Goal: Information Seeking & Learning: Learn about a topic

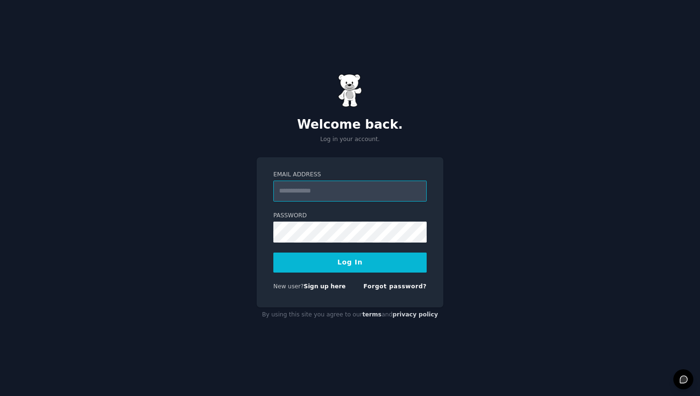
type input "**********"
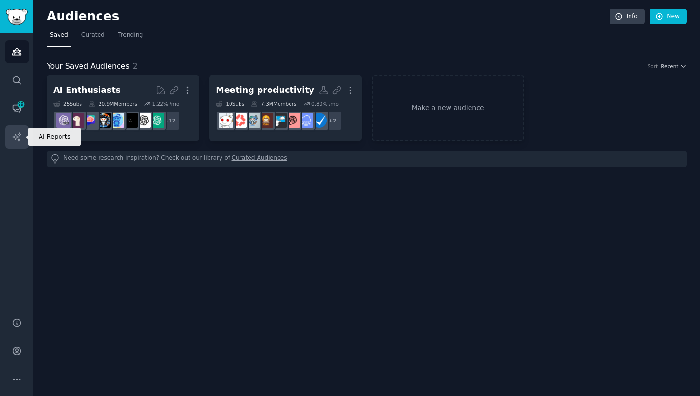
click at [19, 130] on link "AI Reports" at bounding box center [16, 136] width 23 height 23
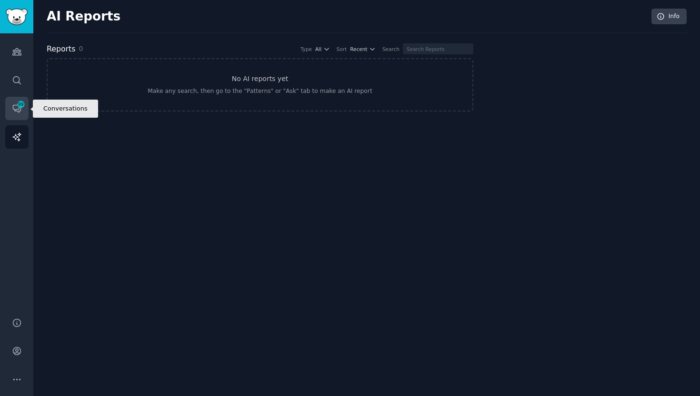
click at [12, 113] on link "Conversations 99" at bounding box center [16, 108] width 23 height 23
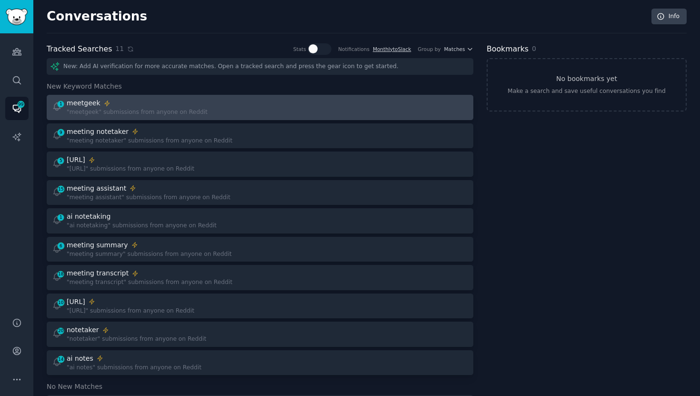
click at [163, 109] on div ""meetgeek" submissions from anyone on Reddit" at bounding box center [137, 112] width 141 height 9
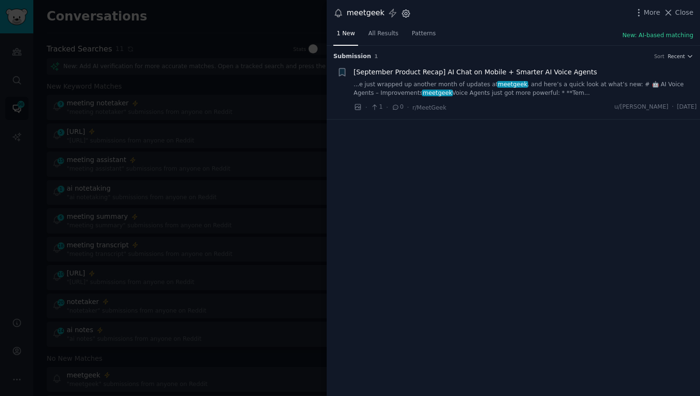
click at [405, 14] on icon "button" at bounding box center [406, 13] width 2 height 2
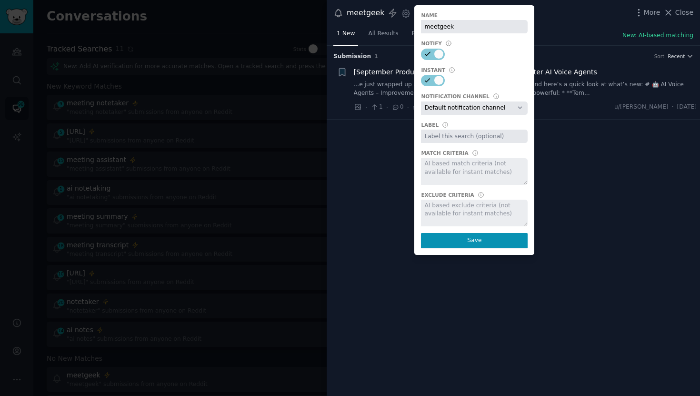
click at [455, 207] on div at bounding box center [474, 212] width 107 height 27
click at [478, 212] on div at bounding box center [474, 212] width 107 height 27
click at [388, 30] on span "All Results" at bounding box center [383, 34] width 30 height 9
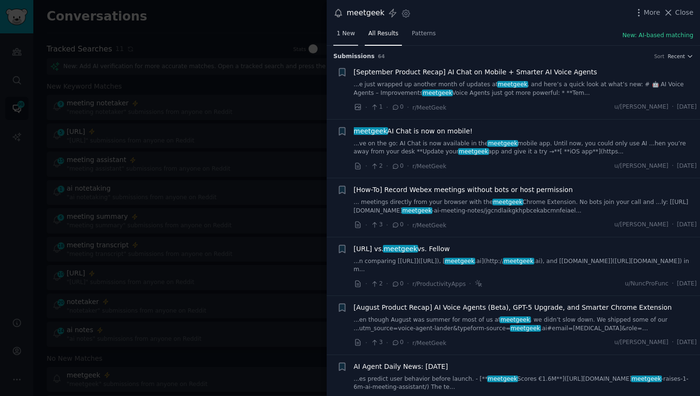
click at [349, 34] on span "1 New" at bounding box center [346, 34] width 18 height 9
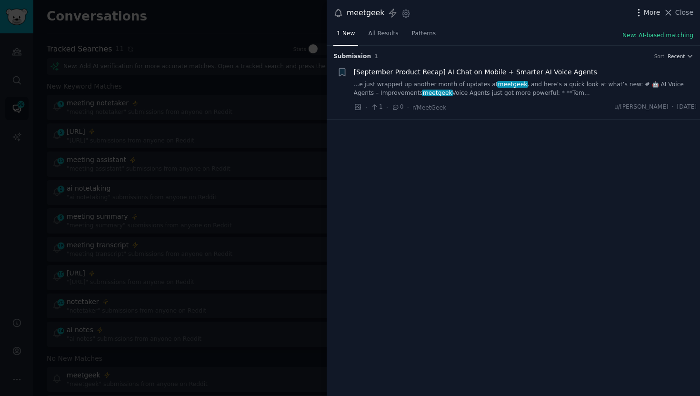
click at [659, 12] on span "More" at bounding box center [652, 13] width 17 height 10
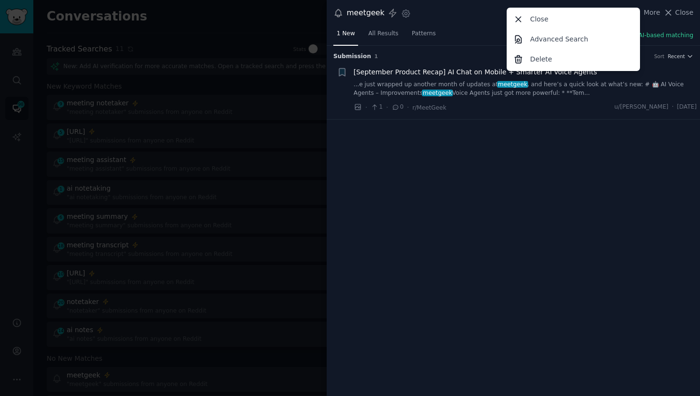
click at [452, 17] on div "meetgeek Instant Alerts Settings More Close Advanced Search Delete Close" at bounding box center [513, 13] width 360 height 13
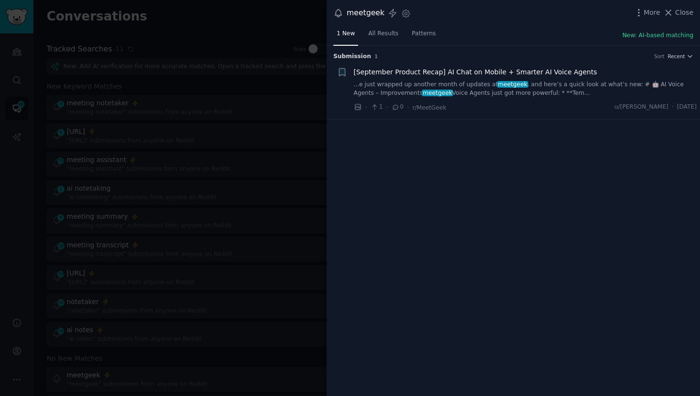
click at [265, 38] on div at bounding box center [350, 198] width 700 height 396
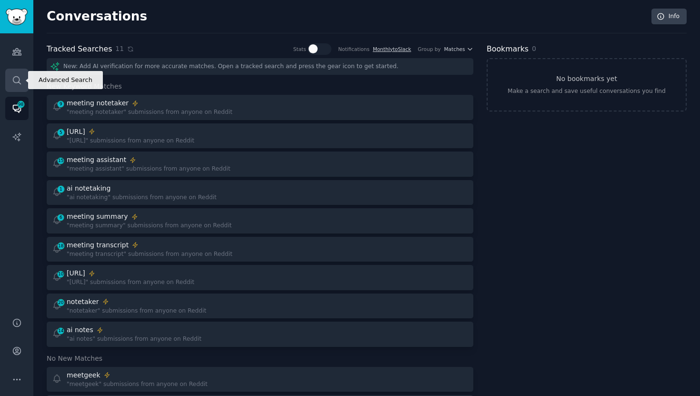
click at [17, 75] on icon "Sidebar" at bounding box center [17, 80] width 10 height 10
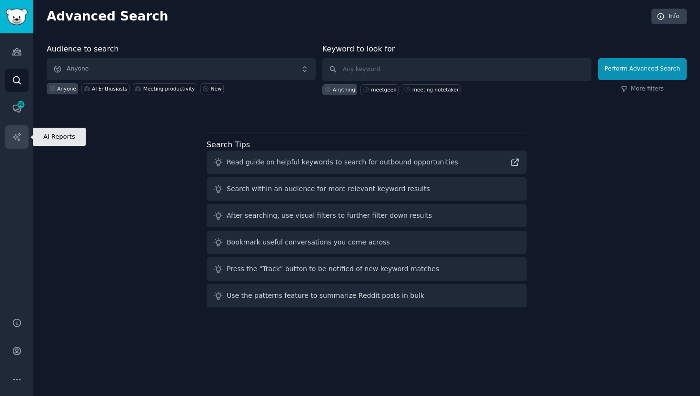
click at [14, 135] on icon "Sidebar" at bounding box center [17, 137] width 10 height 10
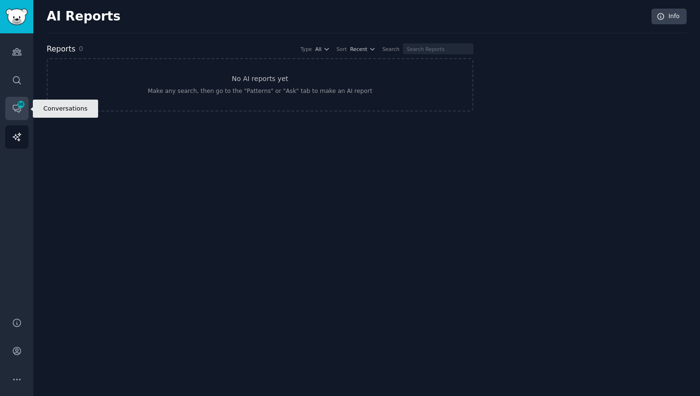
click at [12, 113] on icon "Sidebar" at bounding box center [17, 108] width 10 height 10
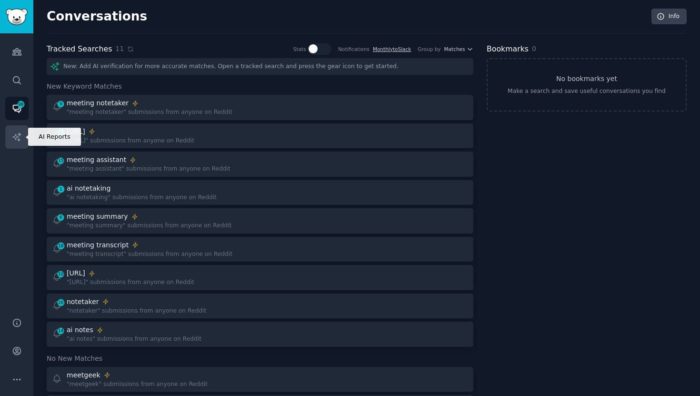
click at [18, 141] on icon "Sidebar" at bounding box center [17, 137] width 10 height 10
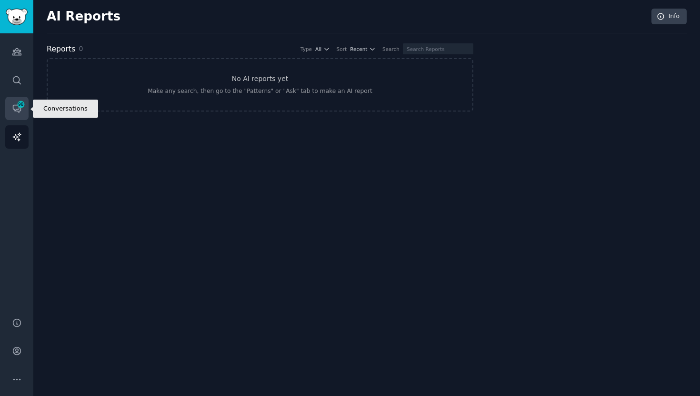
click at [18, 111] on icon "Sidebar" at bounding box center [17, 109] width 8 height 8
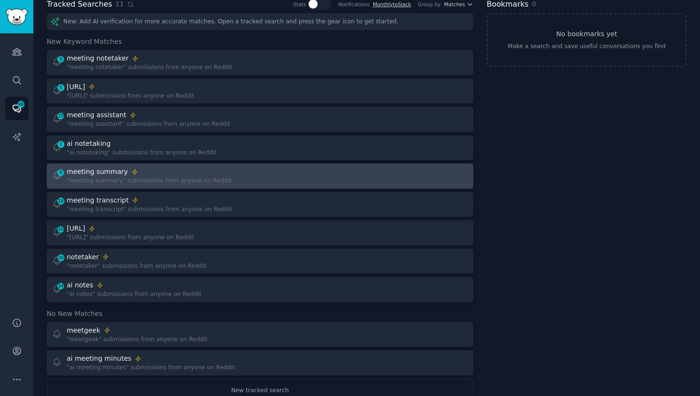
scroll to position [71, 0]
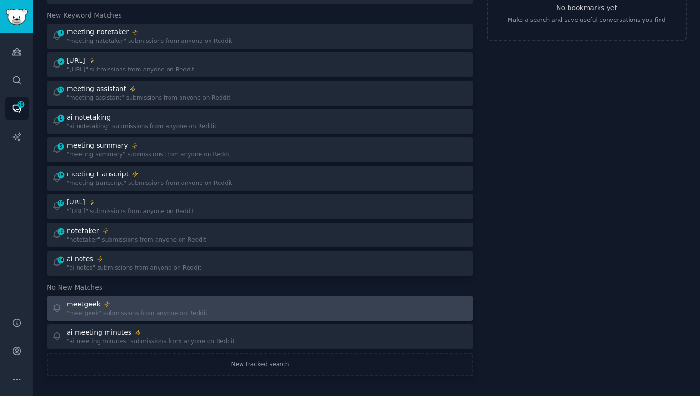
click at [158, 307] on div "meetgeek" at bounding box center [137, 304] width 141 height 10
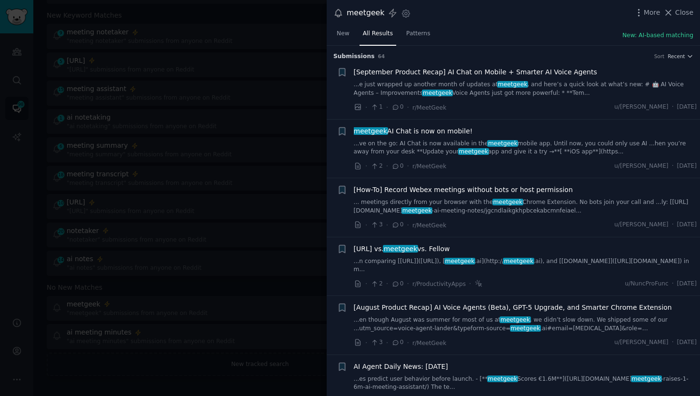
click at [339, 14] on icon at bounding box center [338, 13] width 10 height 10
click at [643, 14] on icon "button" at bounding box center [639, 13] width 10 height 10
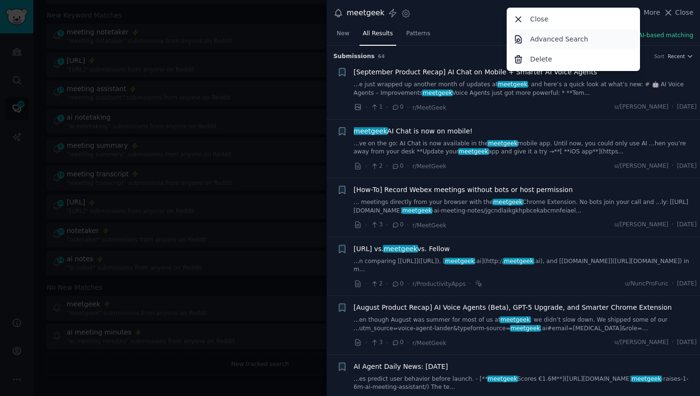
click at [554, 39] on p "Advanced Search" at bounding box center [559, 39] width 58 height 10
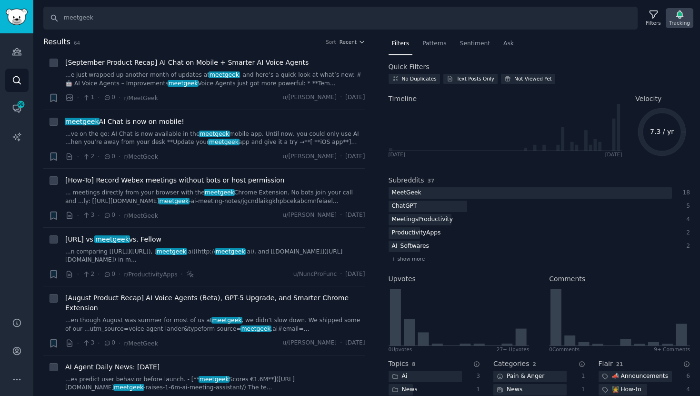
click at [675, 18] on icon "button" at bounding box center [679, 15] width 10 height 10
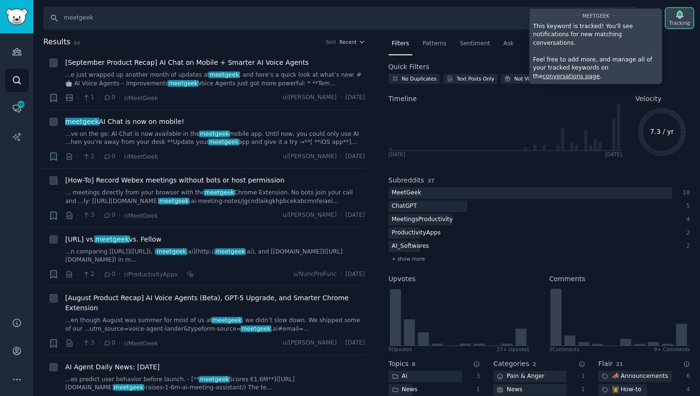
click at [683, 17] on icon "button" at bounding box center [679, 15] width 10 height 10
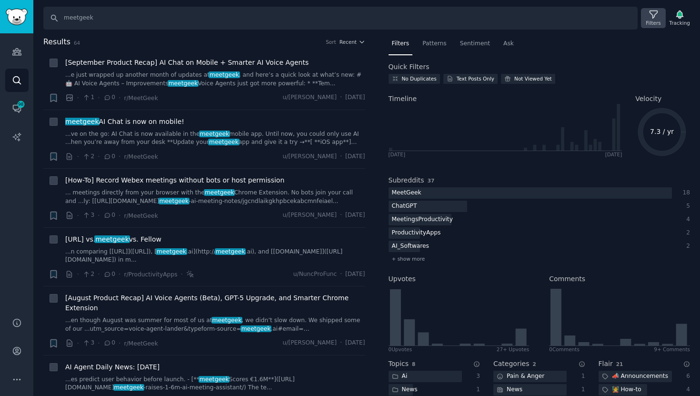
click at [655, 15] on icon at bounding box center [653, 15] width 10 height 10
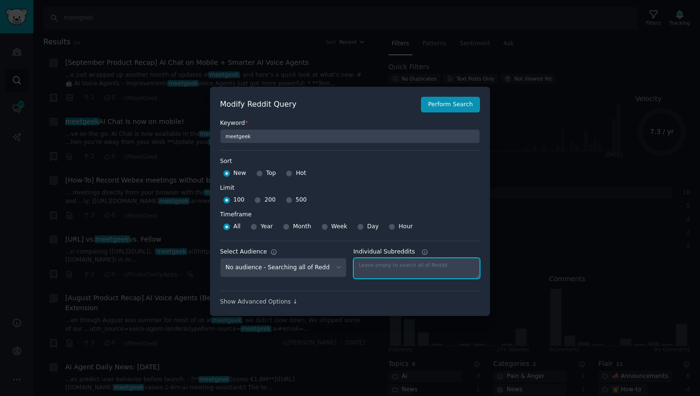
click at [387, 263] on textarea "Individual Subreddits" at bounding box center [416, 268] width 127 height 21
click at [261, 300] on div "Show Advanced Options ↓" at bounding box center [350, 302] width 260 height 9
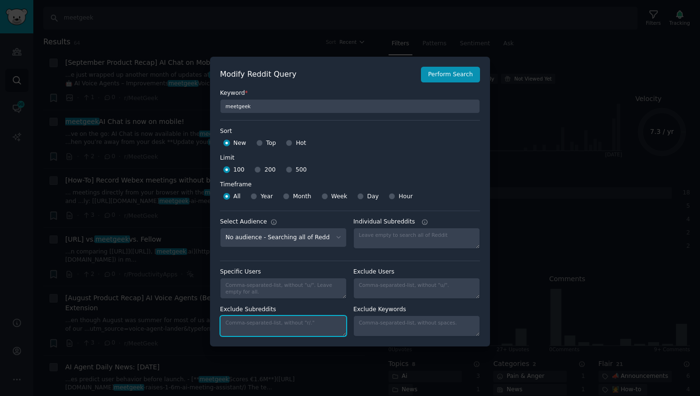
click at [262, 330] on textarea "Exclude Subreddits" at bounding box center [283, 325] width 127 height 21
click at [180, 252] on div at bounding box center [350, 198] width 700 height 396
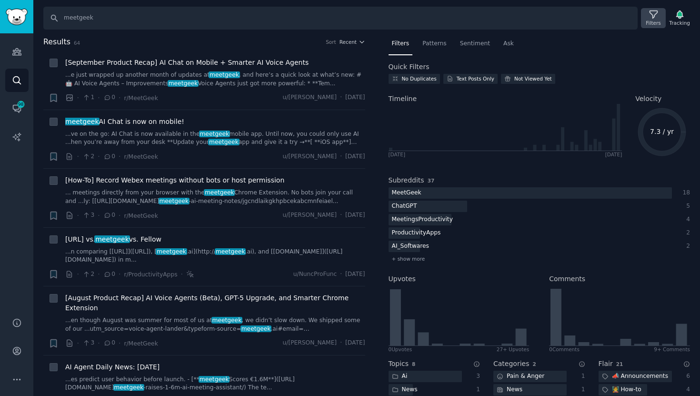
click at [650, 19] on icon at bounding box center [653, 15] width 10 height 10
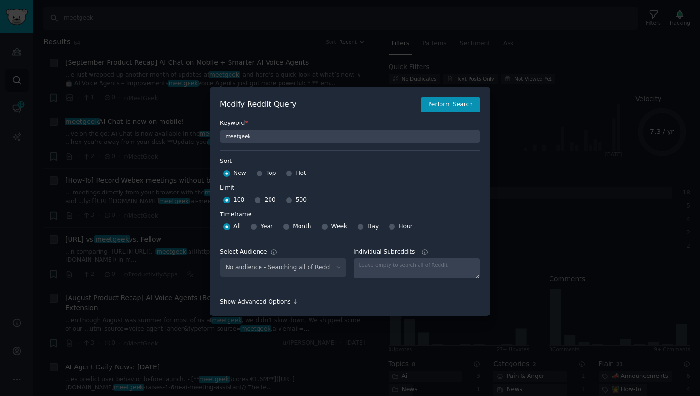
click at [283, 298] on div "Show Advanced Options ↓" at bounding box center [350, 302] width 260 height 9
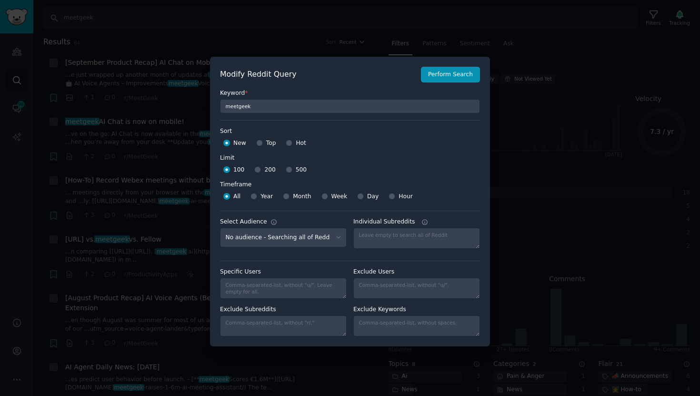
click at [543, 92] on div at bounding box center [350, 198] width 700 height 396
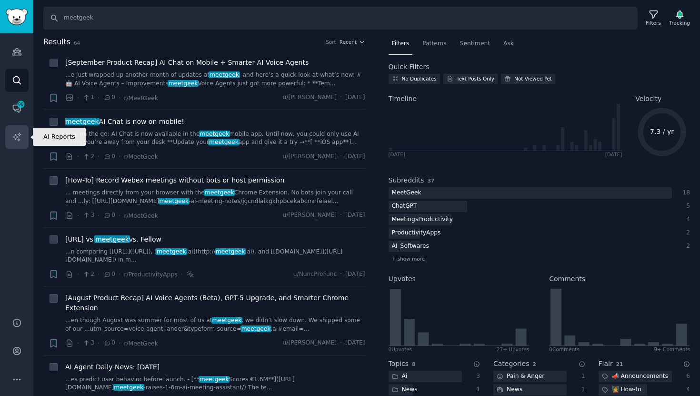
click at [18, 139] on icon "Sidebar" at bounding box center [16, 136] width 8 height 8
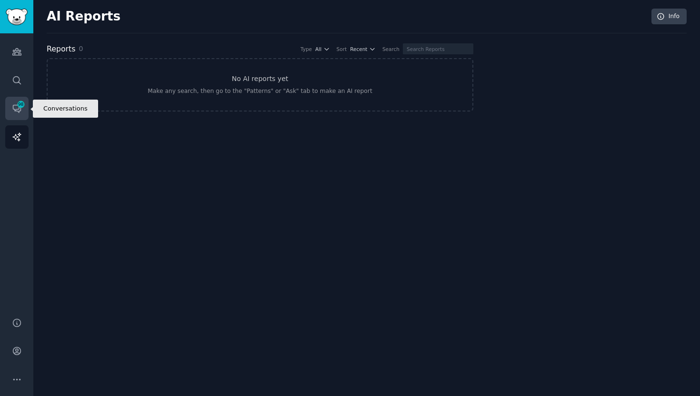
click at [8, 106] on link "Conversations 98" at bounding box center [16, 108] width 23 height 23
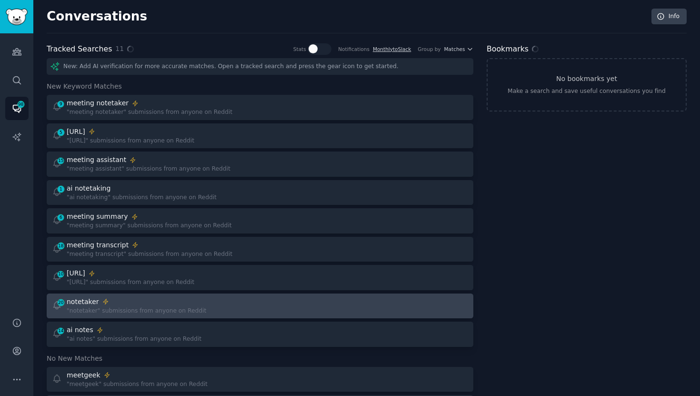
scroll to position [71, 0]
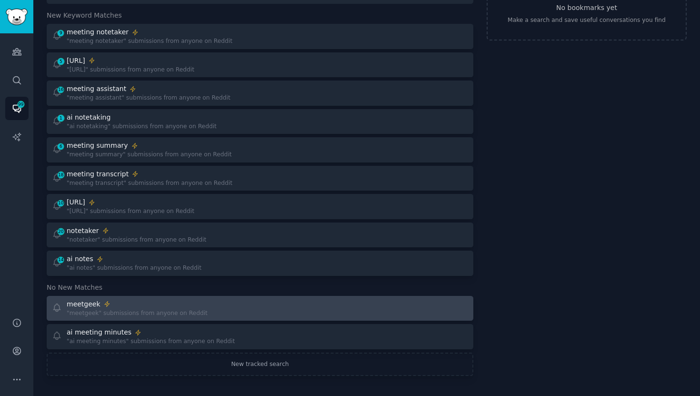
click at [142, 310] on div ""meetgeek" submissions from anyone on Reddit" at bounding box center [137, 313] width 141 height 9
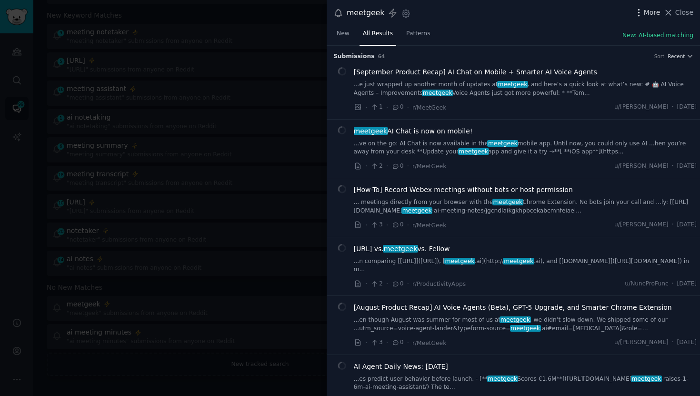
click at [642, 10] on icon "button" at bounding box center [639, 13] width 10 height 10
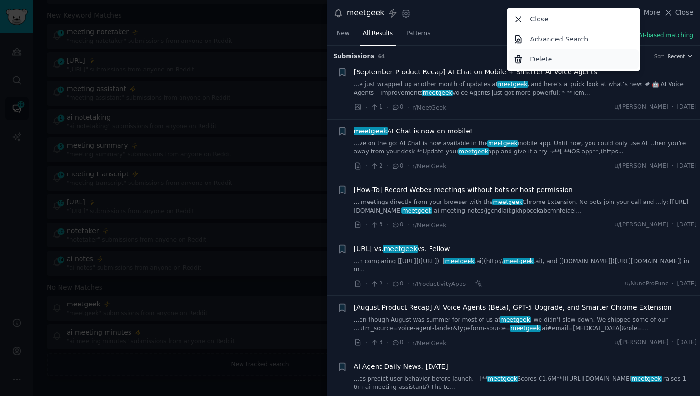
click at [536, 59] on p "Delete" at bounding box center [541, 59] width 22 height 10
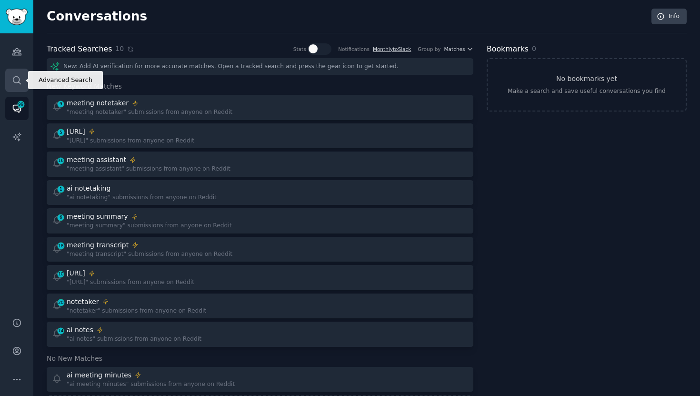
click at [12, 83] on icon "Sidebar" at bounding box center [17, 80] width 10 height 10
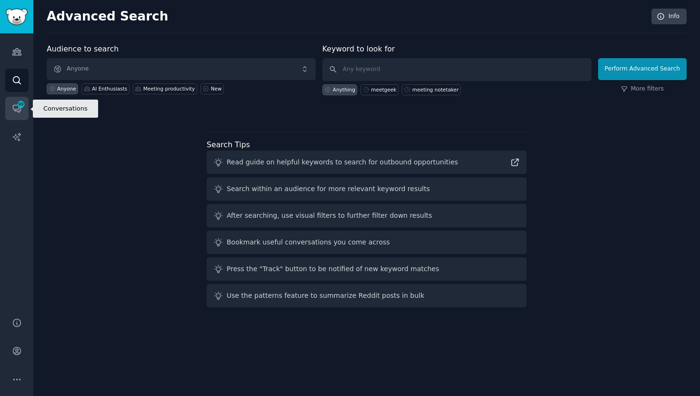
click at [15, 107] on icon "Sidebar" at bounding box center [17, 108] width 10 height 10
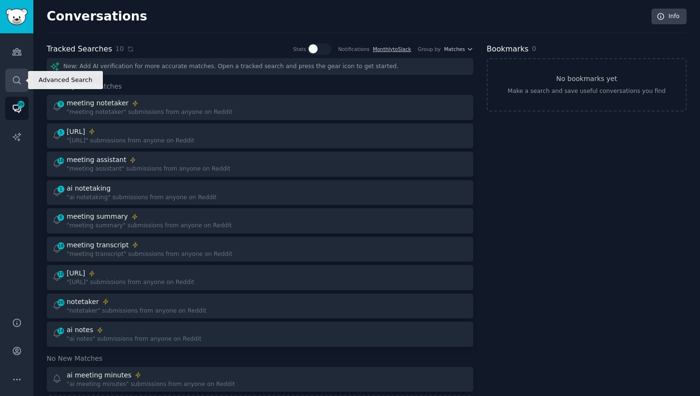
click at [20, 83] on icon "Sidebar" at bounding box center [17, 80] width 8 height 8
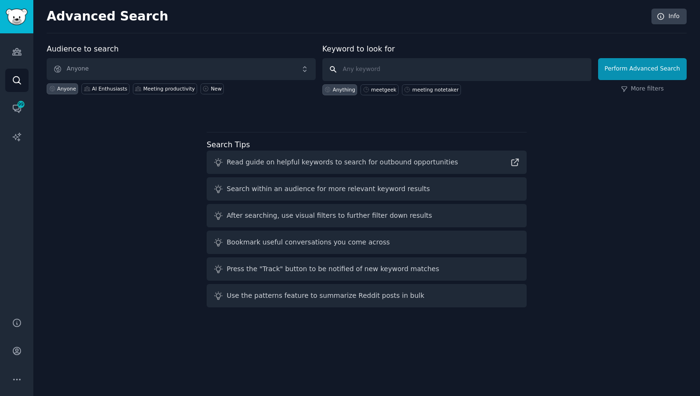
click at [380, 65] on input "text" at bounding box center [456, 69] width 269 height 23
type input "meetgeek"
click at [623, 70] on button "Perform Advanced Search" at bounding box center [642, 69] width 89 height 22
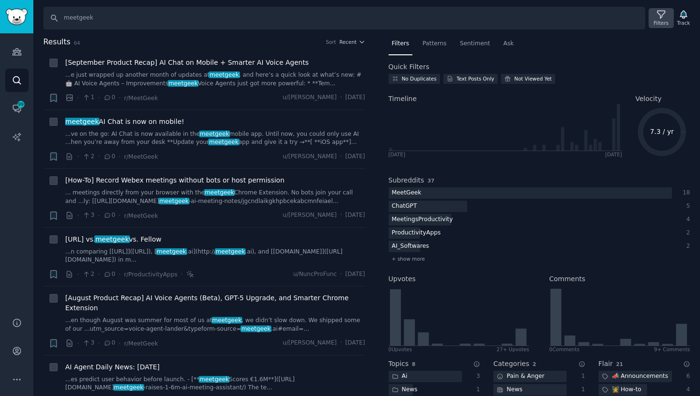
click at [656, 16] on icon at bounding box center [661, 15] width 10 height 10
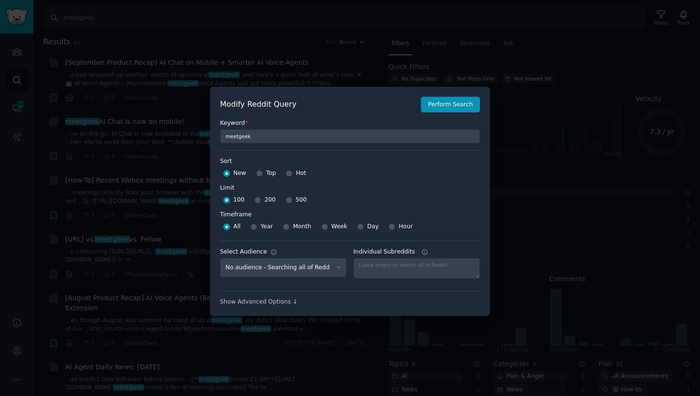
click at [243, 307] on div "Modify Reddit Query Perform Search Keyword * meetgeek Sort Sort New Top Hot Lim…" at bounding box center [350, 201] width 280 height 229
click at [243, 304] on div "Show Advanced Options ↓" at bounding box center [350, 302] width 260 height 9
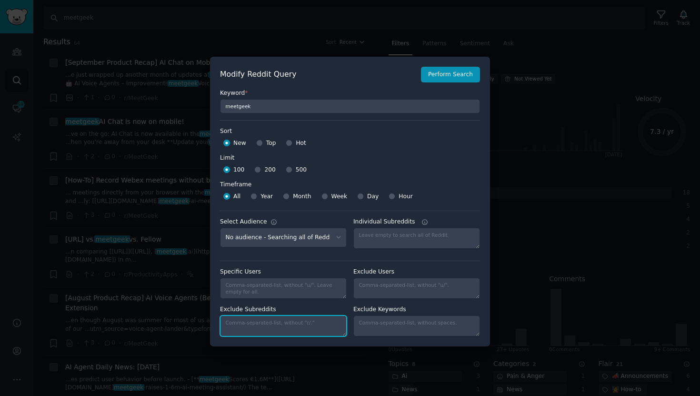
click at [282, 326] on textarea "Exclude Subreddits" at bounding box center [283, 325] width 127 height 21
paste textarea "saasbiznesssoftware, bestsoftwarediscounts"
type textarea "saasbiznesssoftware, bestsoftwarediscounts"
click at [447, 159] on label "Limit" at bounding box center [350, 158] width 260 height 9
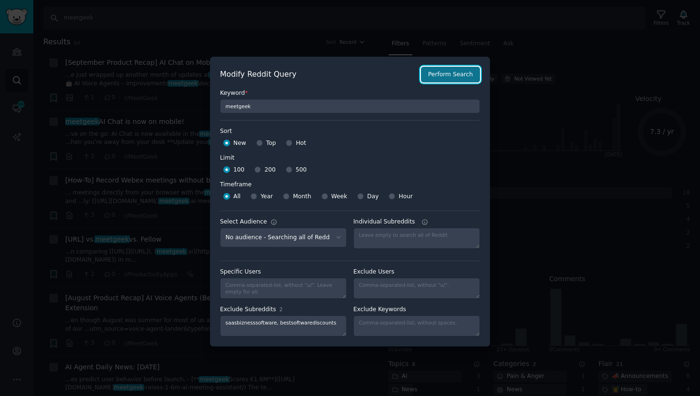
click at [454, 75] on button "Perform Search" at bounding box center [450, 75] width 59 height 16
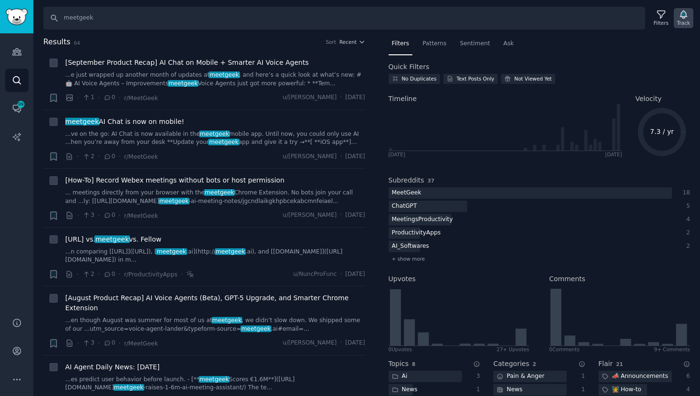
click at [683, 18] on icon "button" at bounding box center [683, 15] width 7 height 8
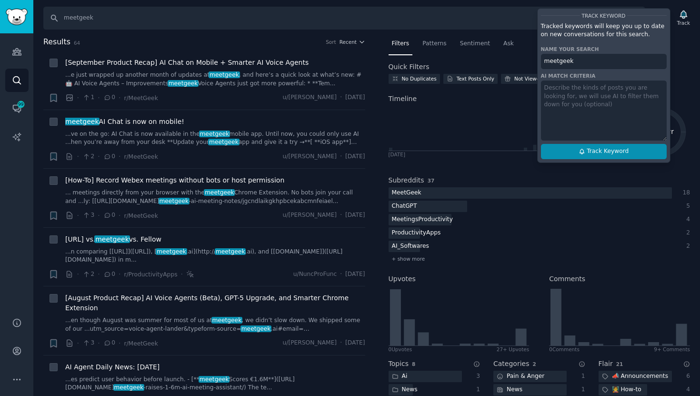
click at [594, 151] on span "Track Keyword" at bounding box center [607, 151] width 42 height 9
type input "meetgeek"
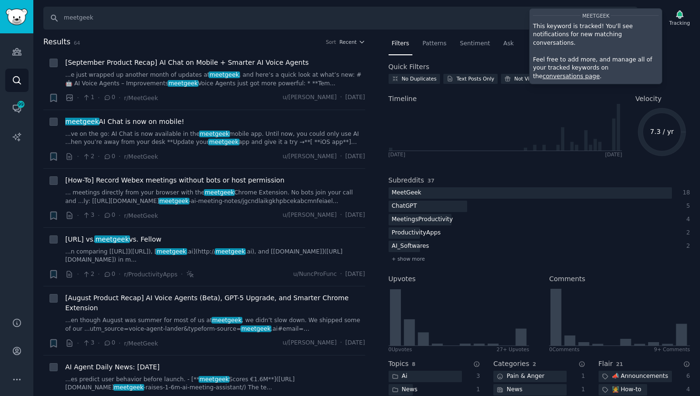
click at [289, 37] on h2 "Results 64 Sort Recent" at bounding box center [204, 42] width 322 height 12
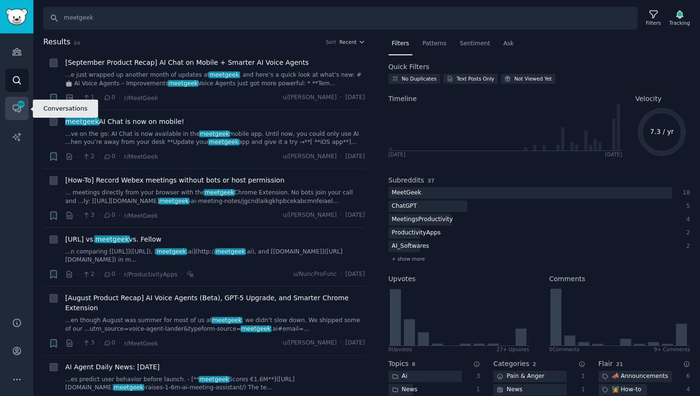
click at [16, 104] on icon "Sidebar" at bounding box center [17, 108] width 10 height 10
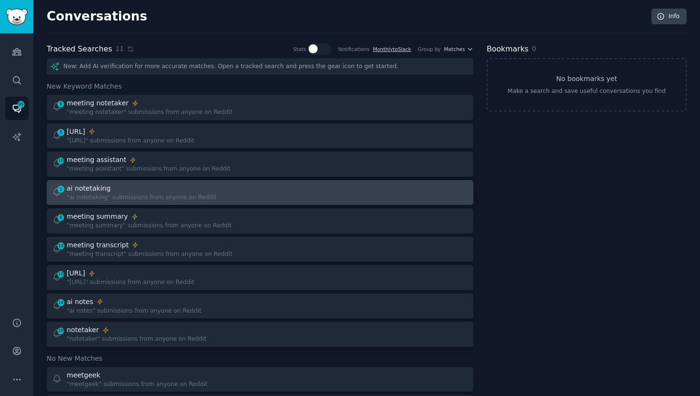
scroll to position [71, 0]
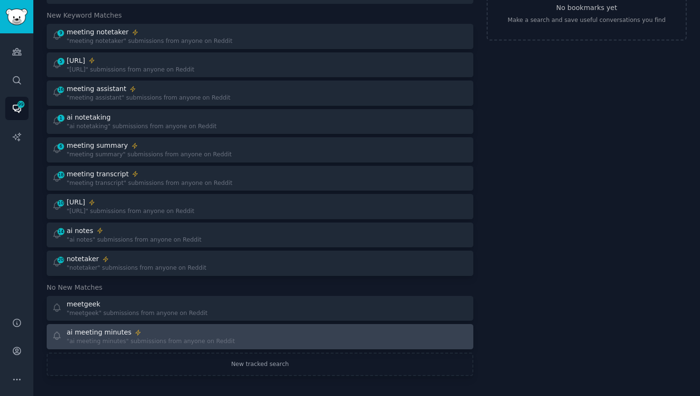
click at [142, 336] on div "ai meeting minutes" at bounding box center [151, 332] width 168 height 10
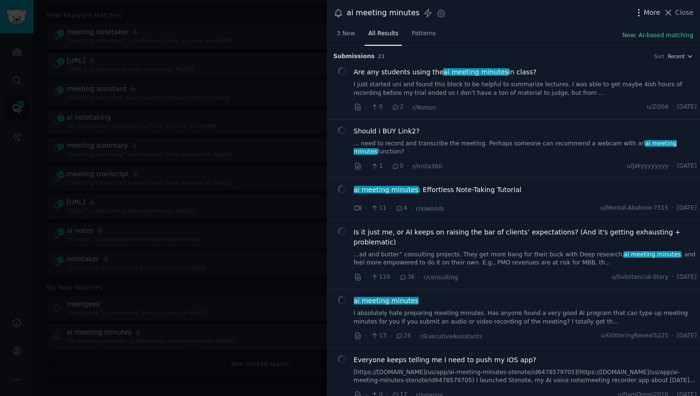
click at [639, 11] on icon "button" at bounding box center [638, 12] width 1 height 7
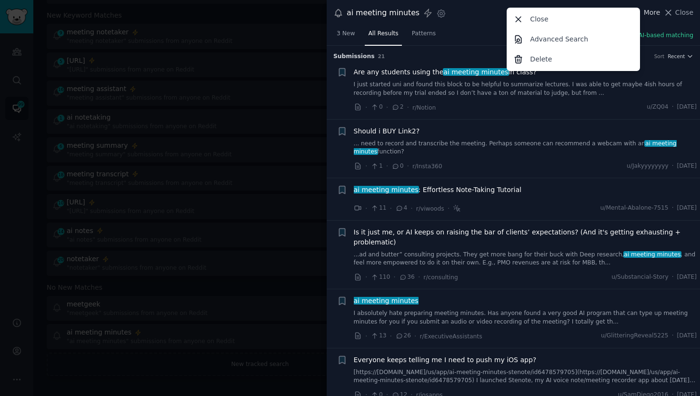
click at [640, 11] on div "Close Advanced Search Delete" at bounding box center [572, 39] width 133 height 63
click at [440, 13] on icon "button" at bounding box center [441, 13] width 2 height 2
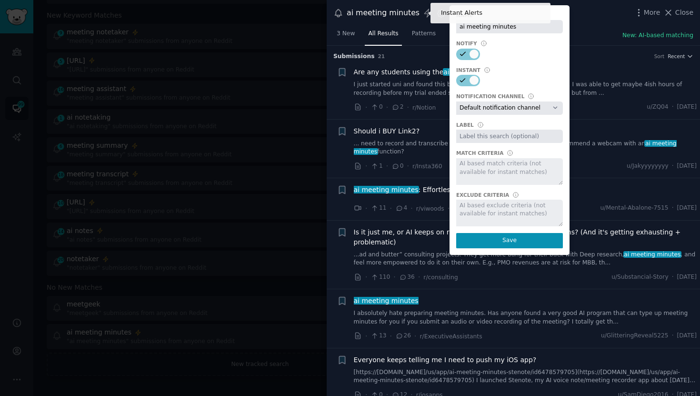
click at [423, 16] on icon at bounding box center [428, 13] width 10 height 10
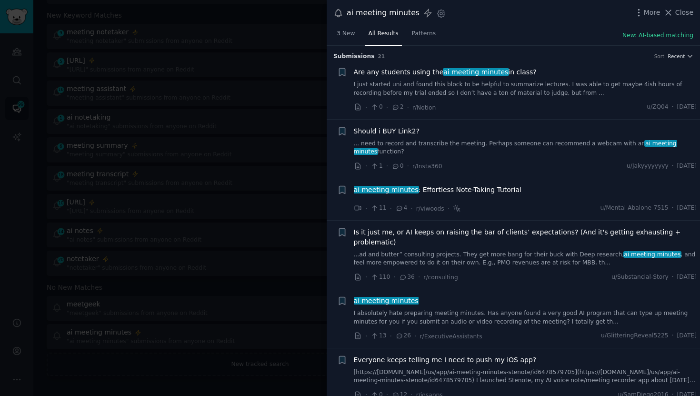
click at [336, 15] on icon at bounding box center [338, 14] width 7 height 8
click at [415, 36] on span "Patterns" at bounding box center [424, 34] width 24 height 9
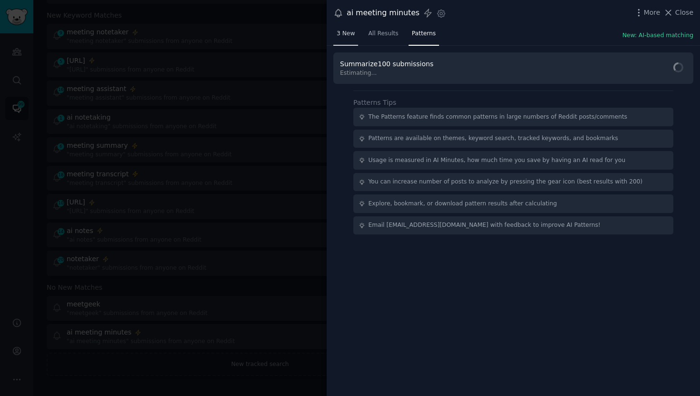
click at [350, 36] on span "3 New" at bounding box center [346, 34] width 18 height 9
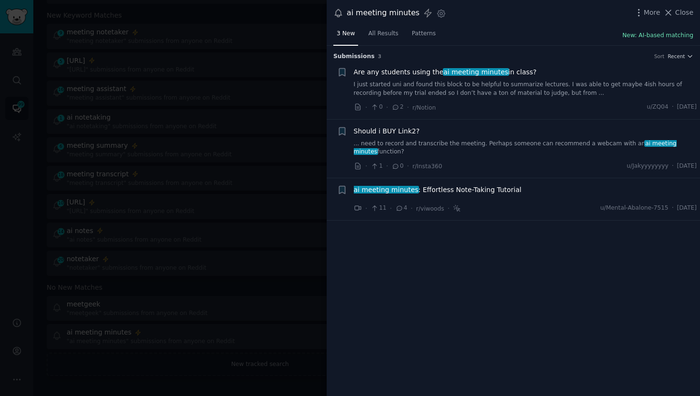
click at [637, 35] on button "New: AI-based matching" at bounding box center [657, 35] width 71 height 9
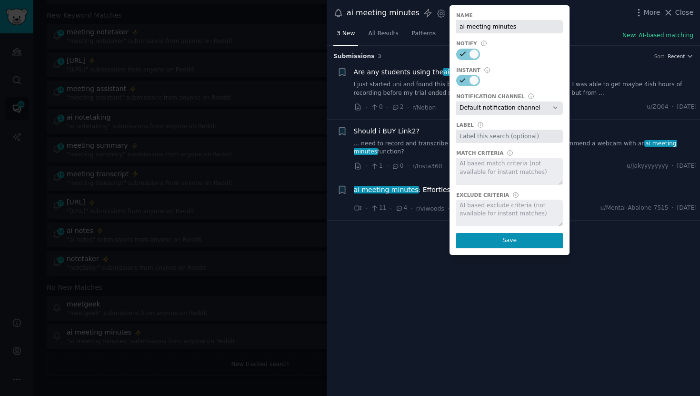
click at [622, 31] on div "3 New All Results Patterns New: AI-based matching" at bounding box center [513, 36] width 373 height 20
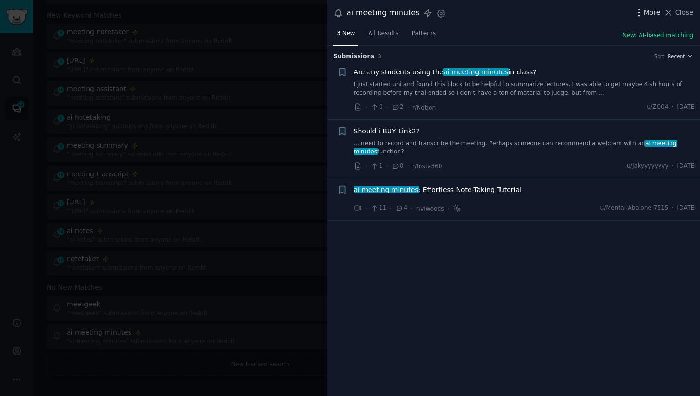
click at [643, 14] on icon "button" at bounding box center [639, 13] width 10 height 10
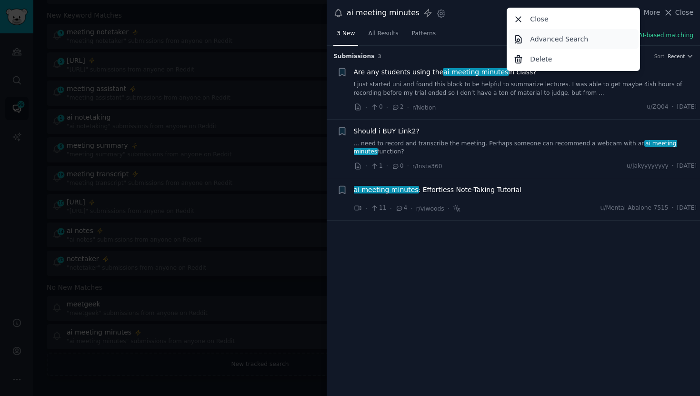
click at [573, 40] on p "Advanced Search" at bounding box center [559, 39] width 58 height 10
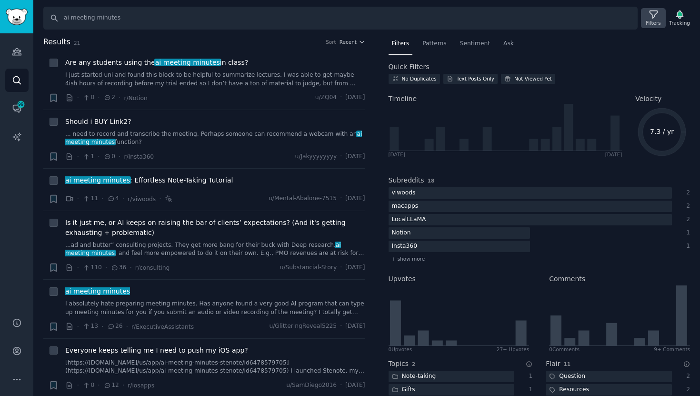
click at [653, 22] on div "Filters" at bounding box center [652, 23] width 15 height 7
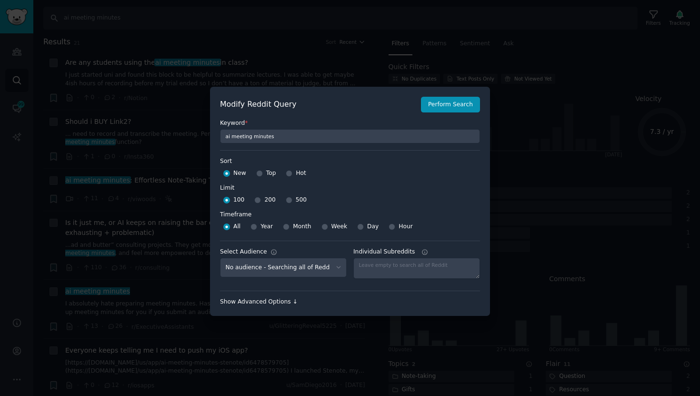
click at [278, 304] on div "Show Advanced Options ↓" at bounding box center [350, 302] width 260 height 9
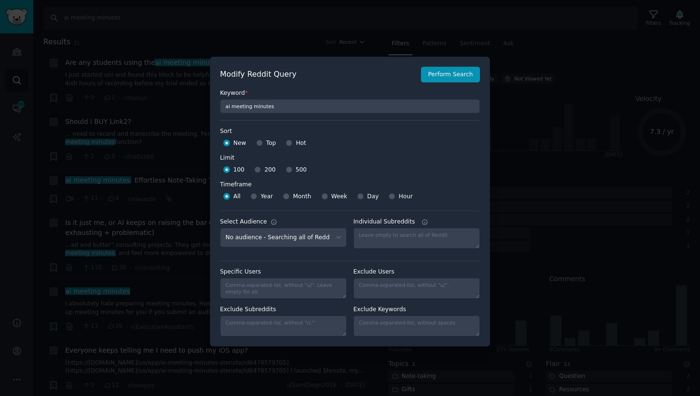
click at [524, 88] on div at bounding box center [350, 198] width 700 height 396
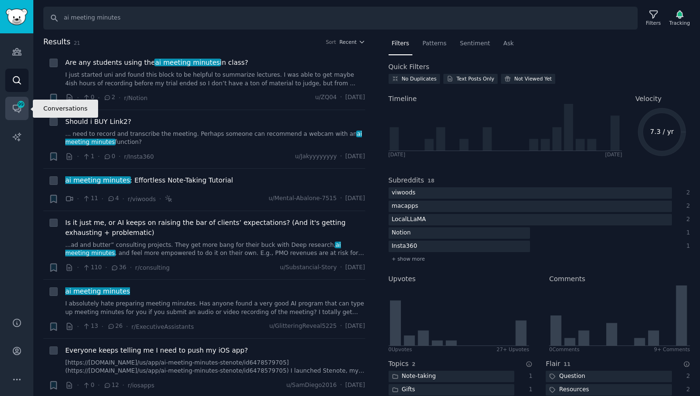
click at [13, 113] on icon "Sidebar" at bounding box center [17, 108] width 10 height 10
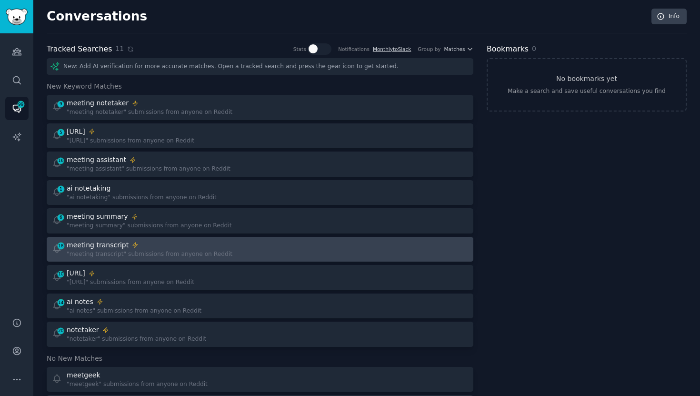
scroll to position [71, 0]
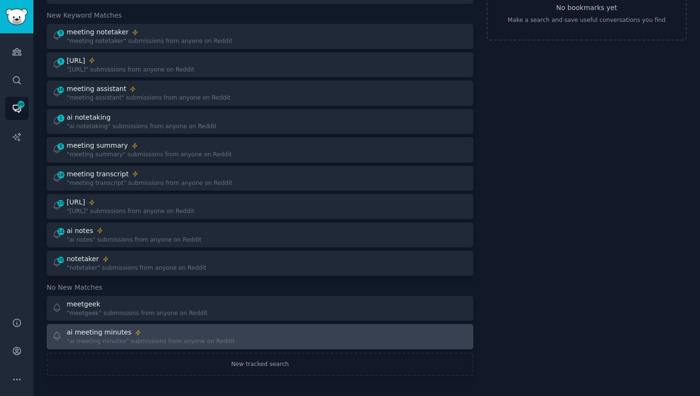
click at [195, 340] on div ""ai meeting minutes" submissions from anyone on Reddit" at bounding box center [151, 341] width 168 height 9
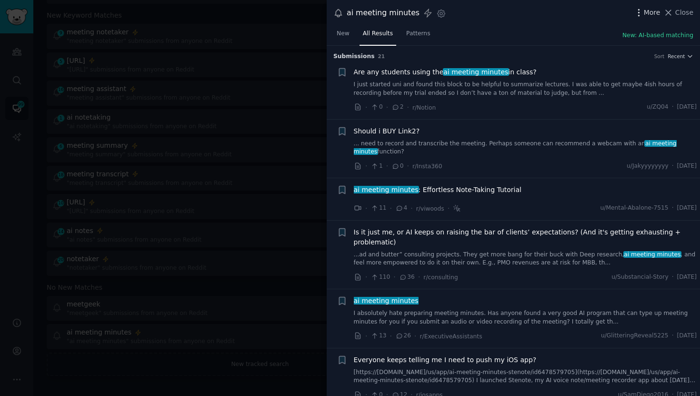
click at [651, 13] on span "More" at bounding box center [652, 13] width 17 height 10
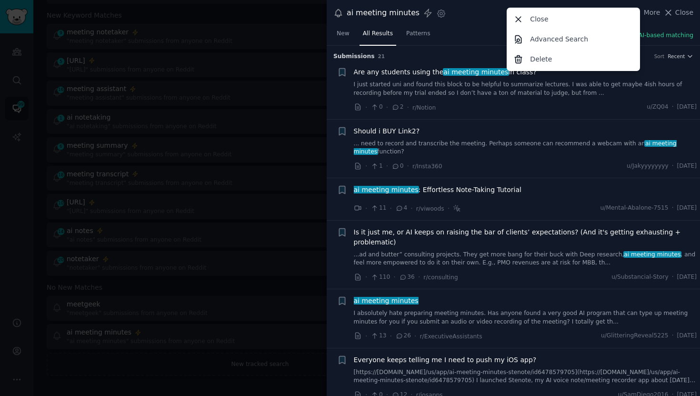
click at [383, 13] on div "ai meeting minutes" at bounding box center [383, 13] width 73 height 12
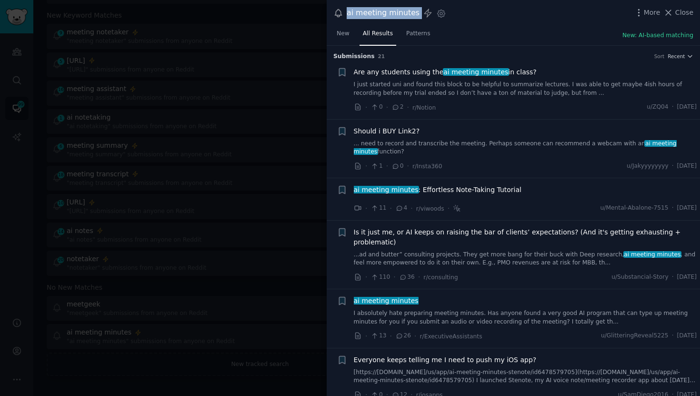
click at [383, 13] on div "ai meeting minutes" at bounding box center [383, 13] width 73 height 12
copy div "ai meeting minutes"
click at [648, 6] on div "ai meeting minutes Settings More Close" at bounding box center [513, 13] width 373 height 26
click at [648, 10] on span "More" at bounding box center [652, 13] width 17 height 10
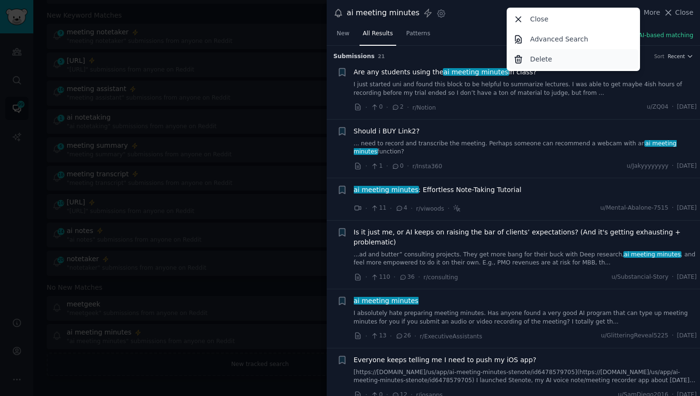
click at [542, 57] on p "Delete" at bounding box center [541, 59] width 22 height 10
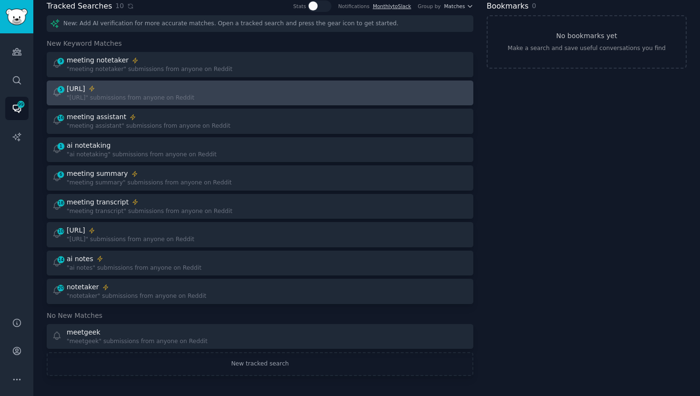
scroll to position [42, 0]
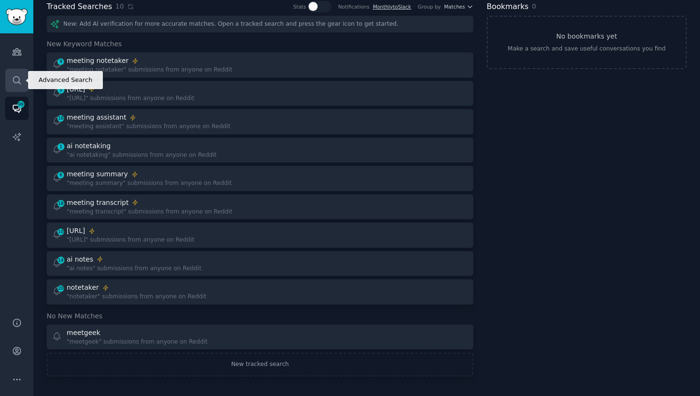
click at [16, 75] on icon "Sidebar" at bounding box center [17, 80] width 10 height 10
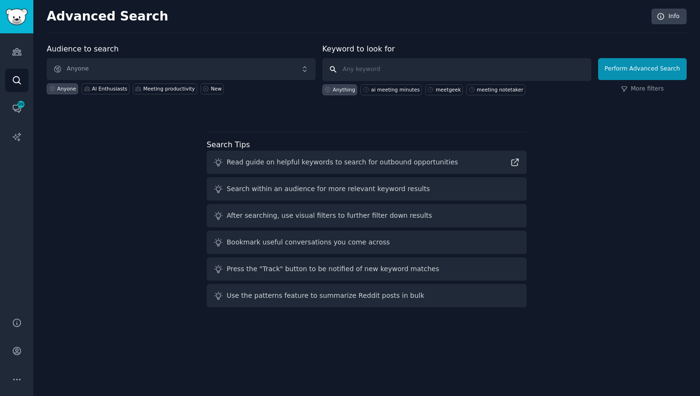
click at [423, 69] on input "text" at bounding box center [456, 69] width 269 height 23
paste input "ai meeting minutes"
type input "ai meeting minutes"
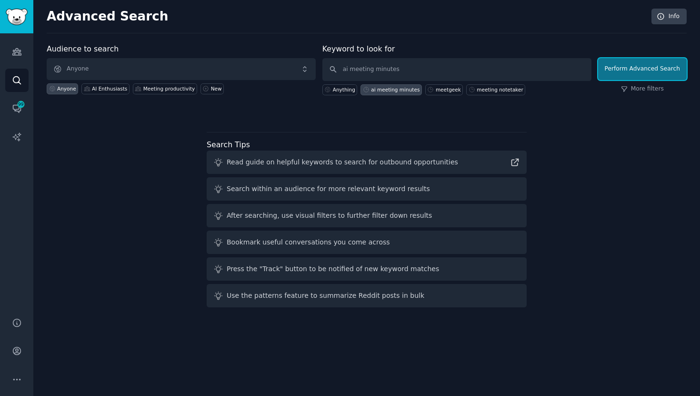
click at [619, 65] on button "Perform Advanced Search" at bounding box center [642, 69] width 89 height 22
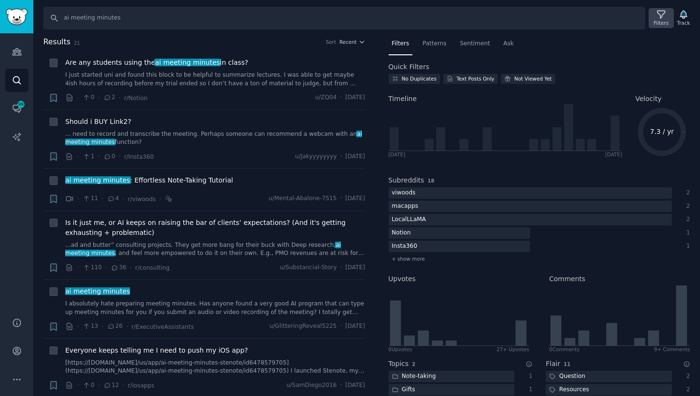
click at [657, 18] on icon at bounding box center [661, 15] width 10 height 10
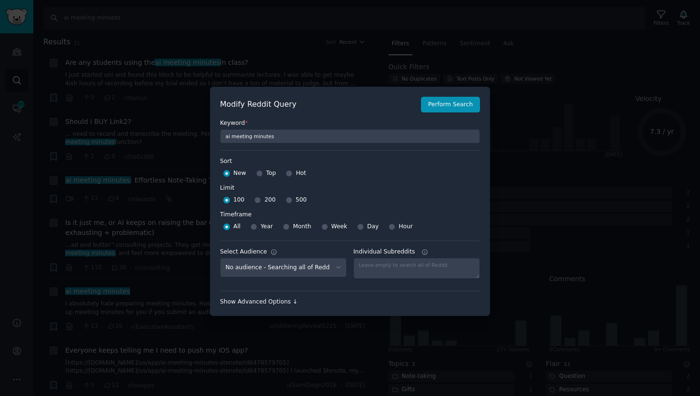
click at [254, 299] on div "Show Advanced Options ↓" at bounding box center [350, 302] width 260 height 9
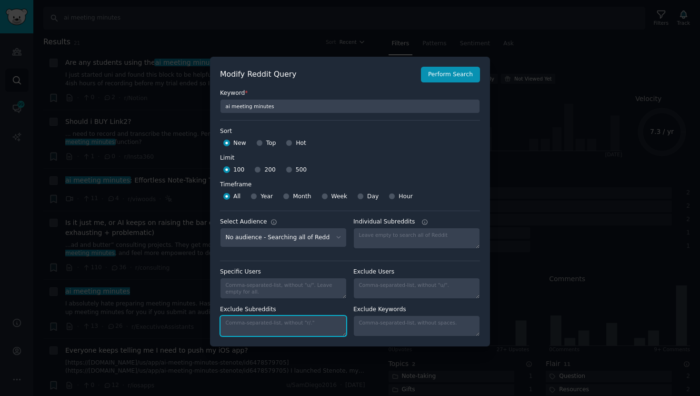
click at [274, 327] on textarea "Exclude Subreddits" at bounding box center [283, 325] width 127 height 21
paste textarea "saasbiznesssoftware, bestsoftwarediscounts"
type textarea "saasbiznesssoftware, bestsoftwarediscounts"
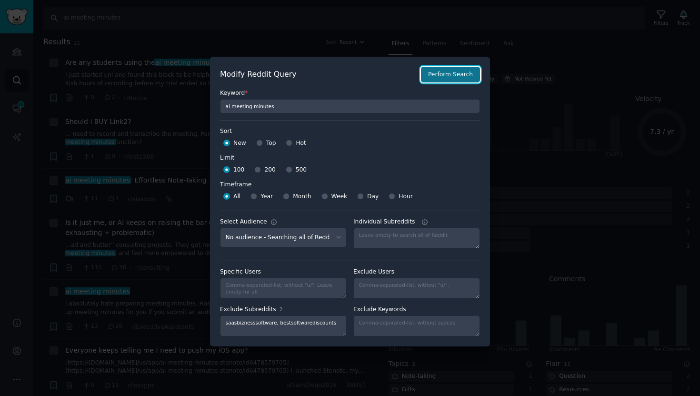
click at [450, 75] on button "Perform Search" at bounding box center [450, 75] width 59 height 16
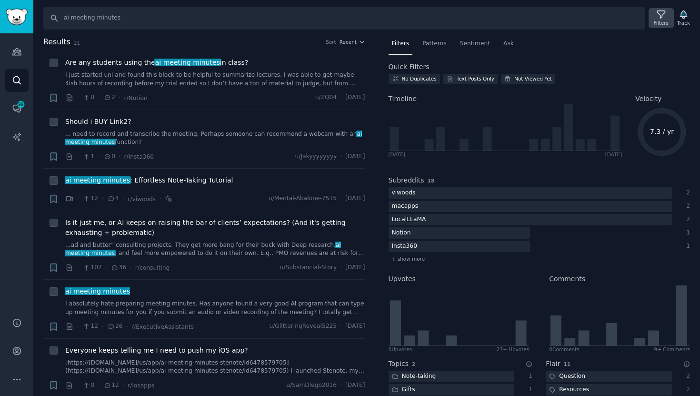
click at [659, 22] on div "Filters" at bounding box center [661, 23] width 15 height 7
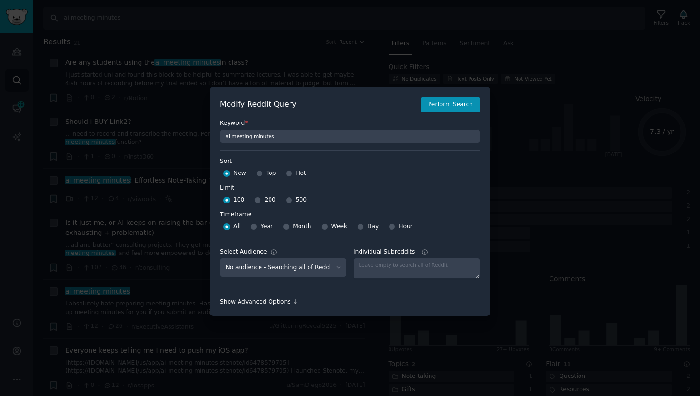
click at [245, 301] on div "Show Advanced Options ↓" at bounding box center [350, 302] width 260 height 9
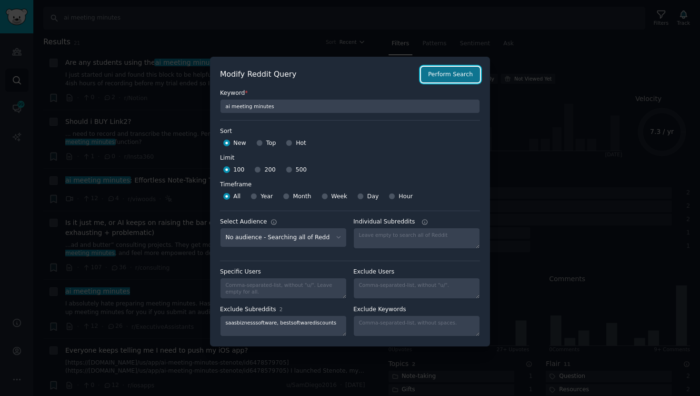
click at [466, 69] on button "Perform Search" at bounding box center [450, 75] width 59 height 16
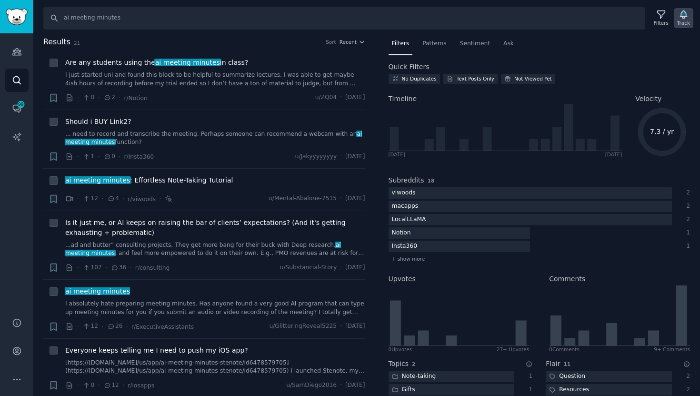
click at [677, 17] on div "Track" at bounding box center [684, 18] width 20 height 20
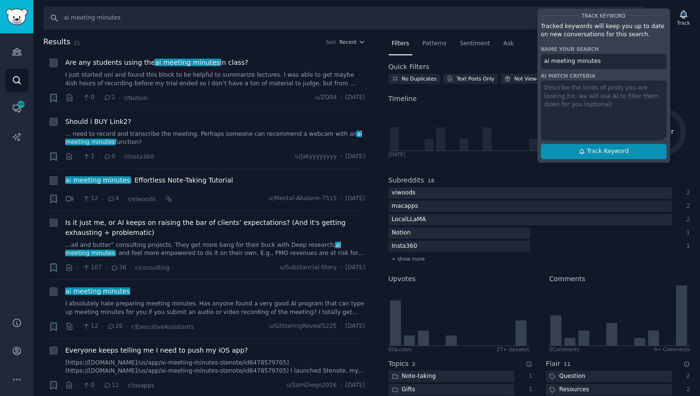
click at [574, 149] on button "Track Keyword" at bounding box center [604, 151] width 126 height 15
type input "ai meeting minutes"
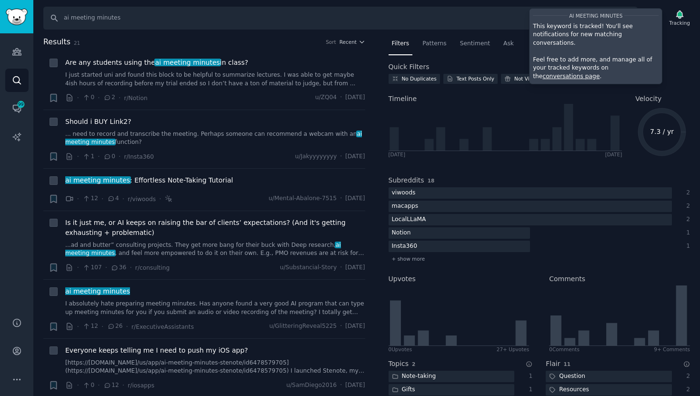
click at [599, 73] on link "conversations page" at bounding box center [570, 76] width 57 height 7
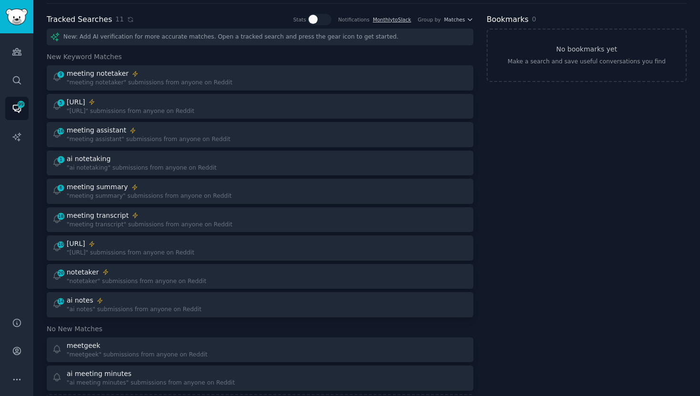
scroll to position [71, 0]
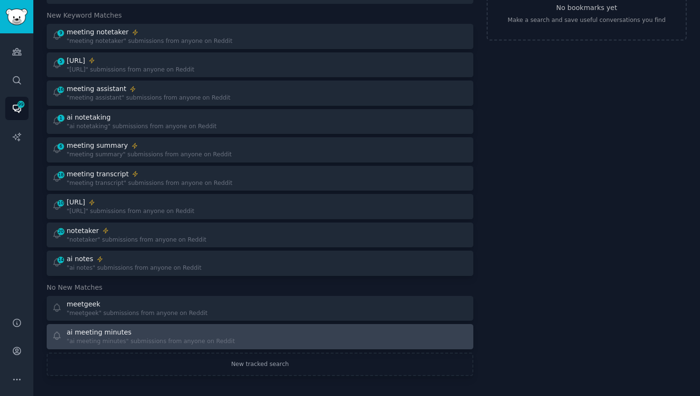
click at [100, 335] on div "ai meeting minutes" at bounding box center [99, 332] width 65 height 10
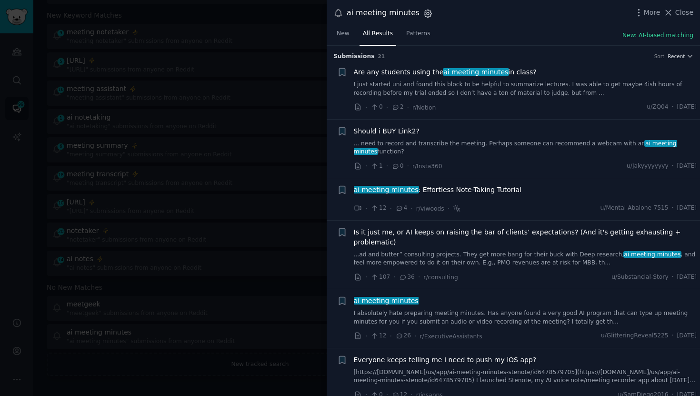
click at [423, 16] on icon "button" at bounding box center [428, 14] width 10 height 10
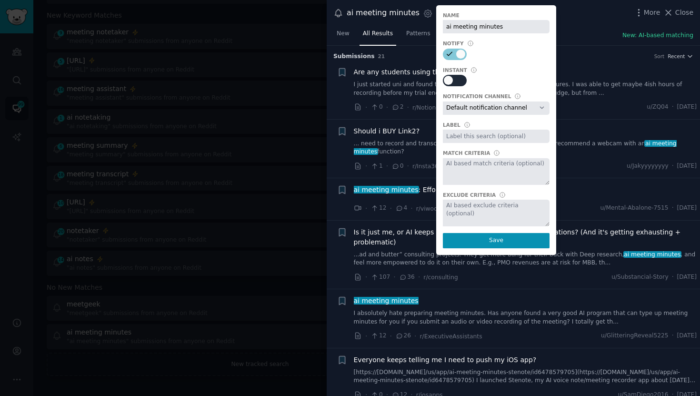
click at [456, 78] on div at bounding box center [458, 80] width 5 height 9
checkbox input "true"
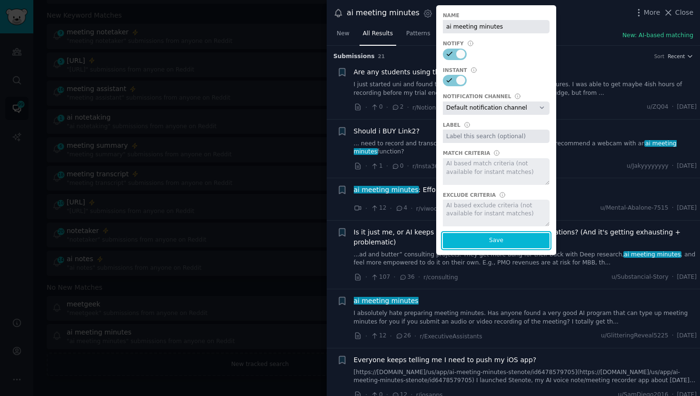
click at [486, 240] on button "Save" at bounding box center [496, 240] width 107 height 15
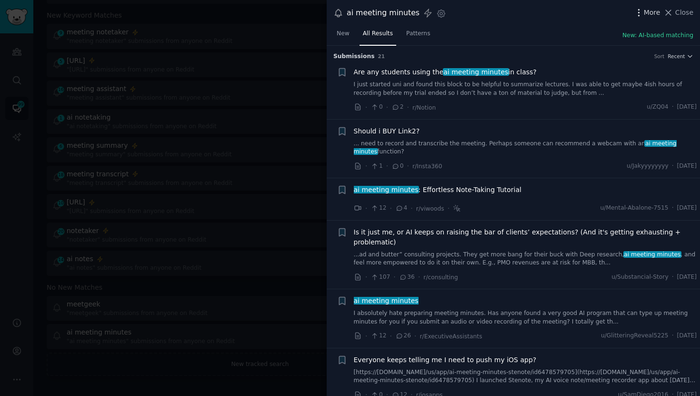
click at [642, 10] on icon "button" at bounding box center [639, 13] width 10 height 10
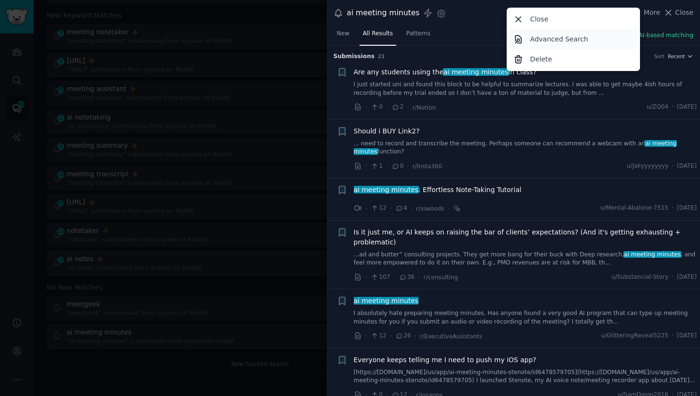
click at [568, 36] on p "Advanced Search" at bounding box center [559, 39] width 58 height 10
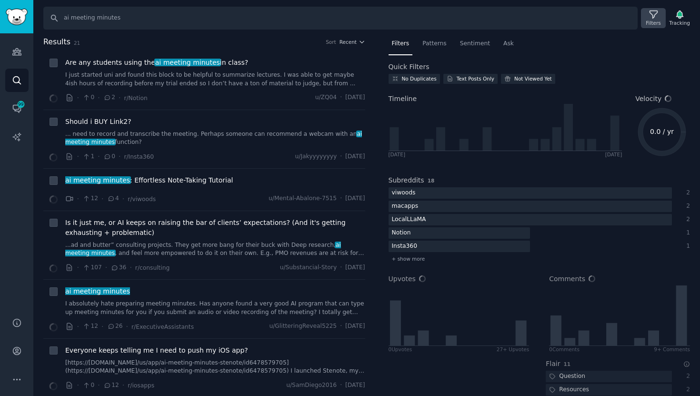
click at [661, 20] on div "Filters" at bounding box center [653, 18] width 25 height 20
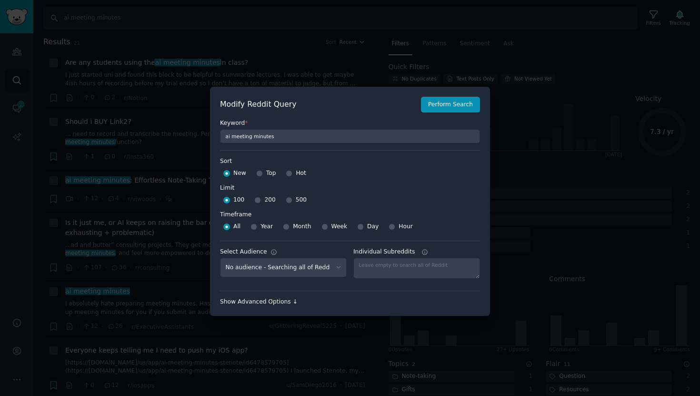
click at [280, 298] on div "Show Advanced Options ↓" at bounding box center [350, 302] width 260 height 9
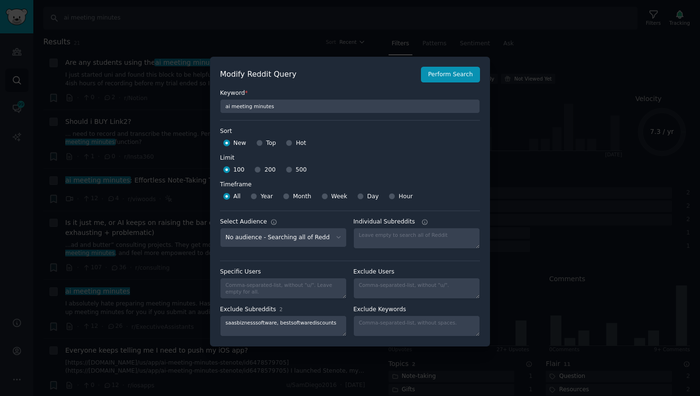
scroll to position [7, 0]
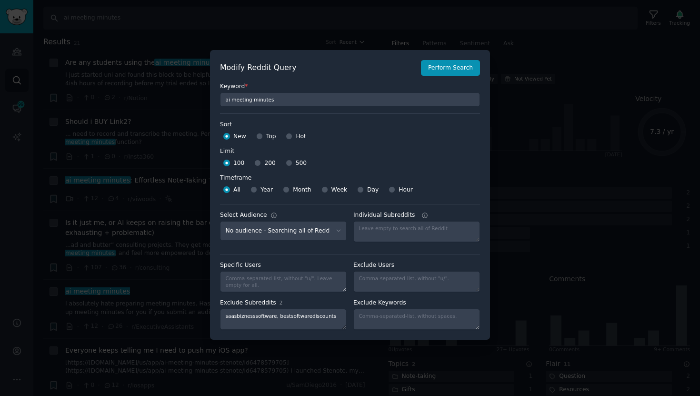
click at [553, 43] on div at bounding box center [350, 198] width 700 height 396
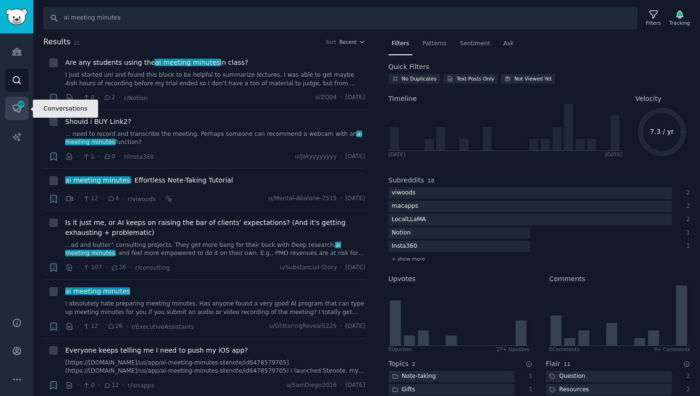
click at [12, 109] on icon "Sidebar" at bounding box center [17, 108] width 10 height 10
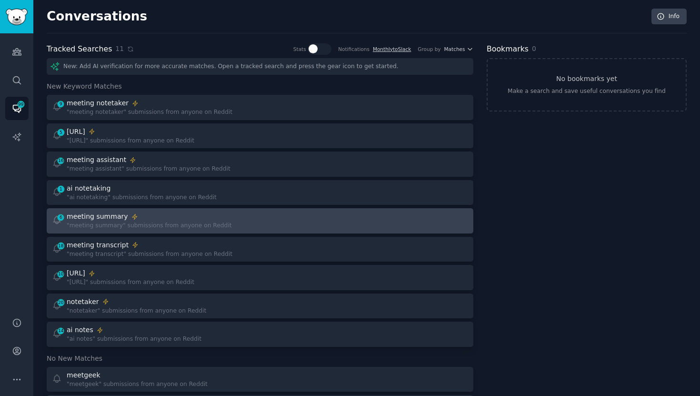
scroll to position [71, 0]
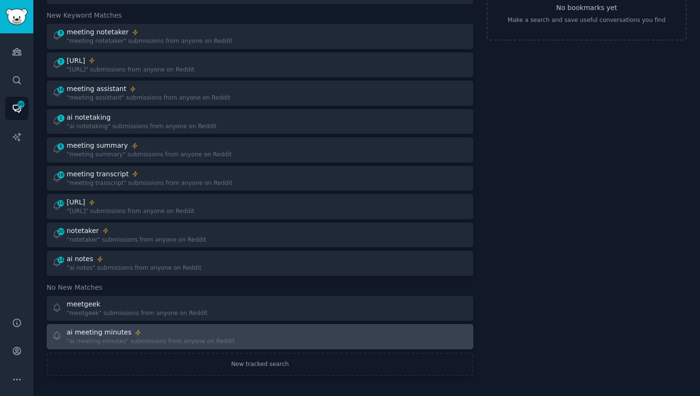
click at [163, 336] on div "ai meeting minutes" at bounding box center [151, 332] width 168 height 10
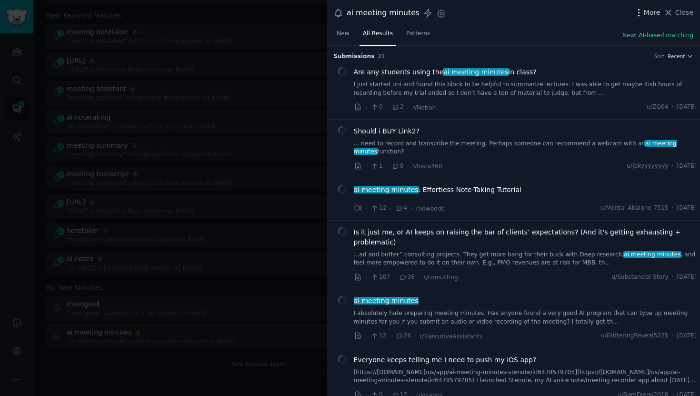
click at [646, 14] on span "More" at bounding box center [652, 13] width 17 height 10
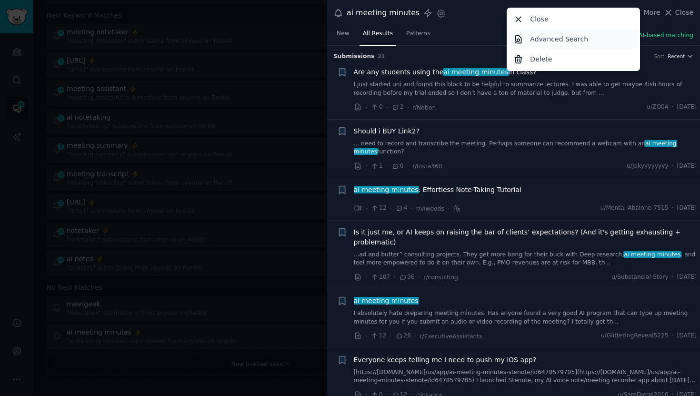
click at [546, 40] on p "Advanced Search" at bounding box center [559, 39] width 58 height 10
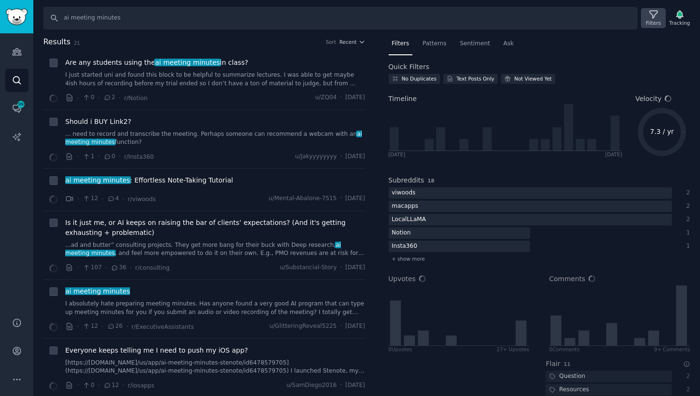
click at [656, 10] on icon at bounding box center [653, 15] width 10 height 10
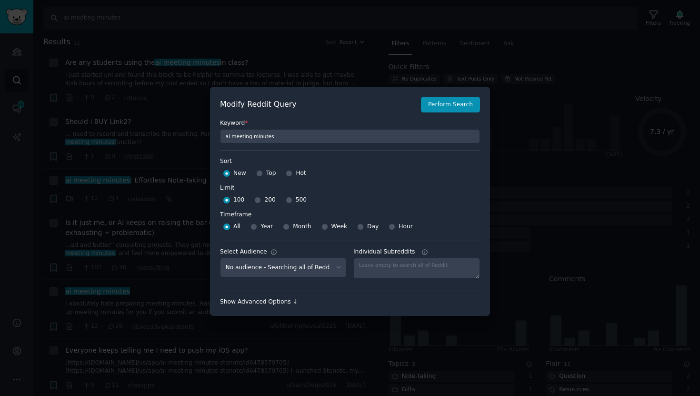
click at [271, 304] on div "Show Advanced Options ↓" at bounding box center [350, 302] width 260 height 9
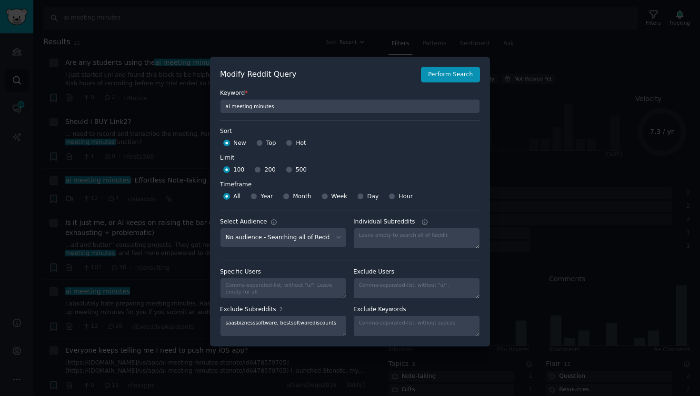
click at [548, 151] on div at bounding box center [350, 198] width 700 height 396
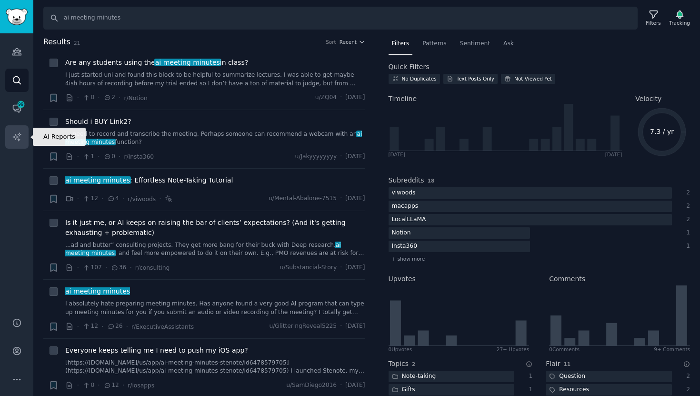
click at [14, 132] on icon "Sidebar" at bounding box center [17, 137] width 10 height 10
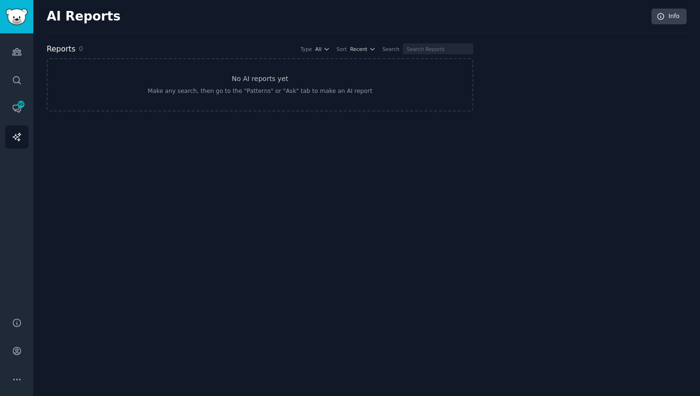
click at [30, 110] on div "Audiences Search Conversations 99 AI Reports" at bounding box center [16, 169] width 33 height 272
click at [15, 108] on icon "Sidebar" at bounding box center [17, 108] width 10 height 10
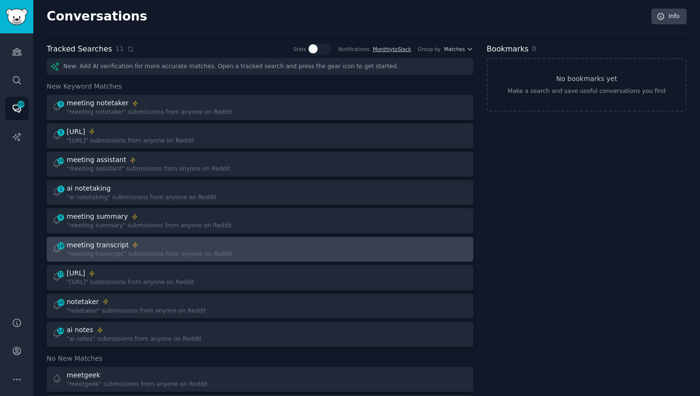
scroll to position [71, 0]
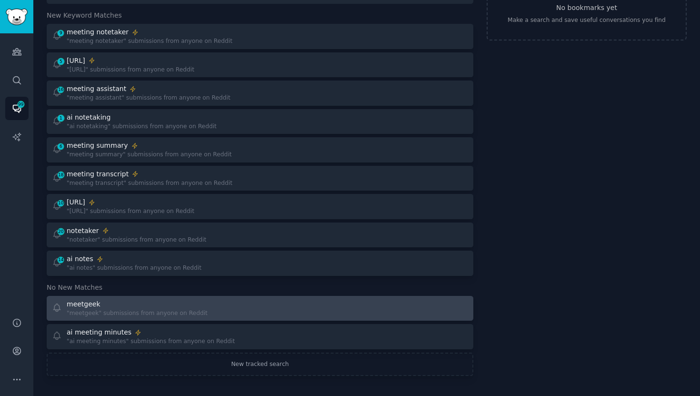
click at [130, 313] on div ""meetgeek" submissions from anyone on Reddit" at bounding box center [137, 313] width 141 height 9
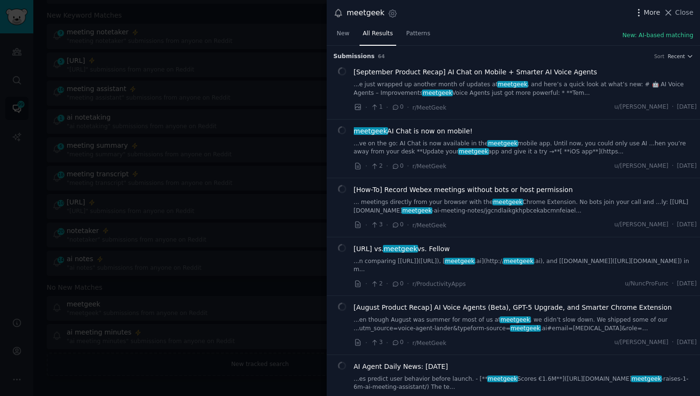
click at [645, 11] on span "More" at bounding box center [652, 13] width 17 height 10
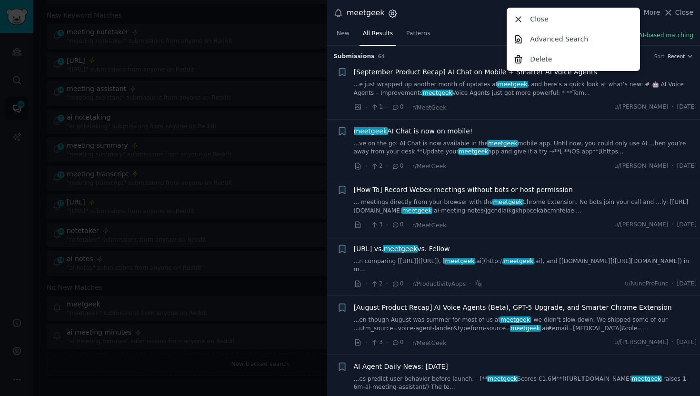
click at [388, 16] on icon "button" at bounding box center [392, 14] width 10 height 10
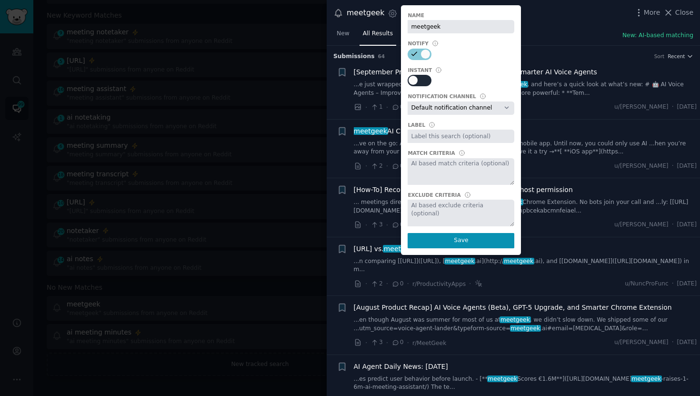
click at [417, 79] on div at bounding box center [419, 80] width 24 height 11
checkbox input "true"
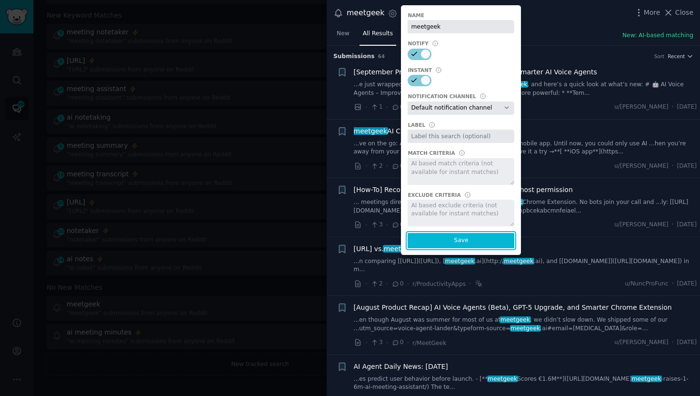
click at [480, 240] on button "Save" at bounding box center [460, 240] width 107 height 15
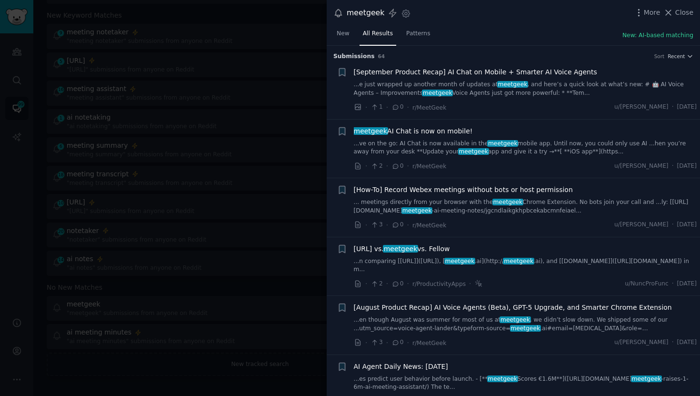
click at [302, 69] on div at bounding box center [350, 198] width 700 height 396
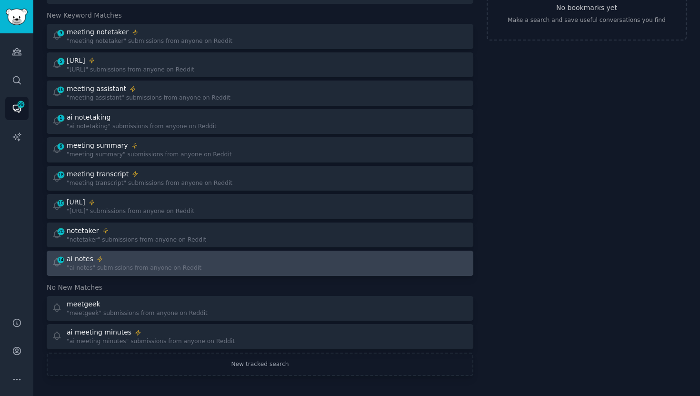
click at [215, 266] on div "14 ai notes "ai notes" submissions from anyone on Reddit" at bounding box center [153, 263] width 202 height 19
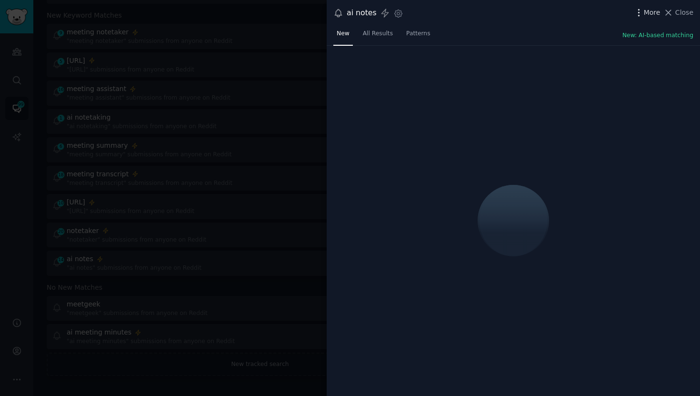
click at [644, 12] on icon "button" at bounding box center [639, 13] width 10 height 10
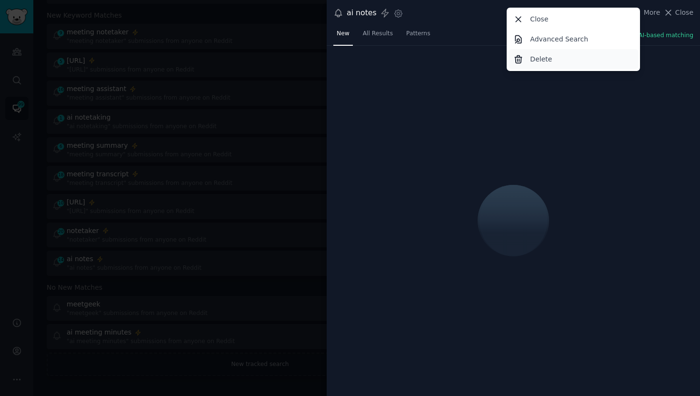
click at [536, 60] on p "Delete" at bounding box center [541, 59] width 22 height 10
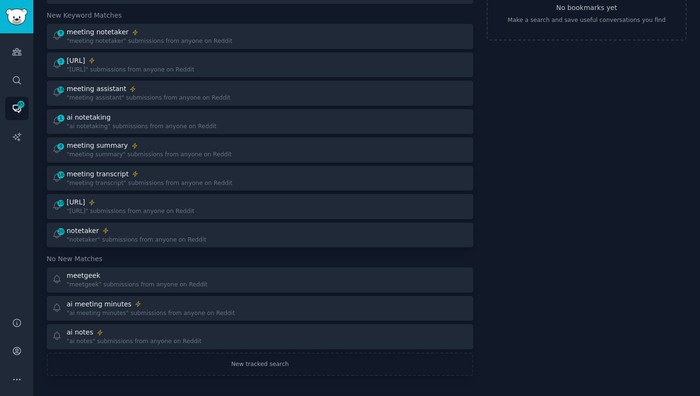
scroll to position [42, 0]
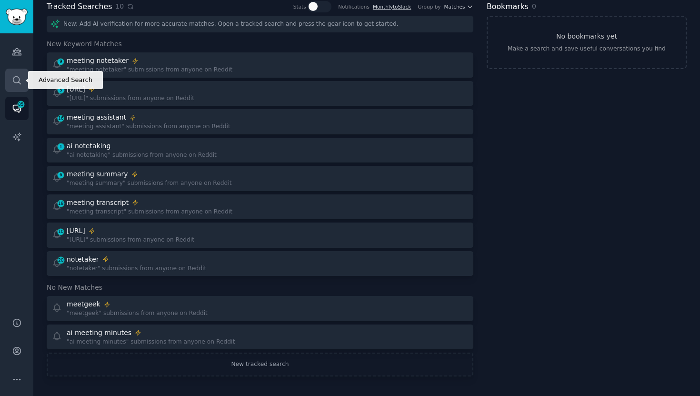
click at [18, 86] on link "Search" at bounding box center [16, 80] width 23 height 23
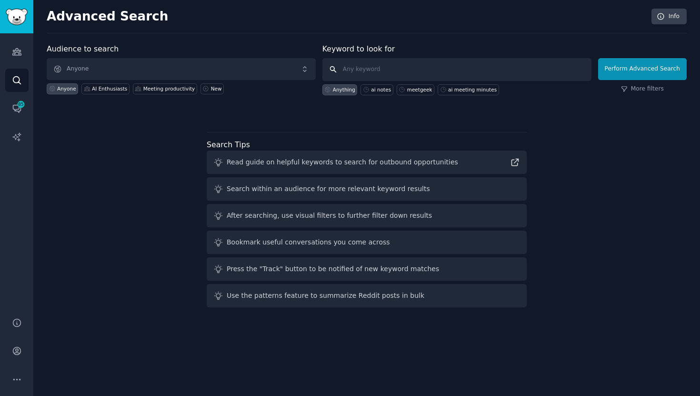
click at [376, 72] on input "text" at bounding box center [456, 69] width 269 height 23
click at [378, 88] on div "ai notes" at bounding box center [381, 89] width 20 height 7
type input "ai notes"
click at [647, 62] on button "Perform Advanced Search" at bounding box center [642, 69] width 89 height 22
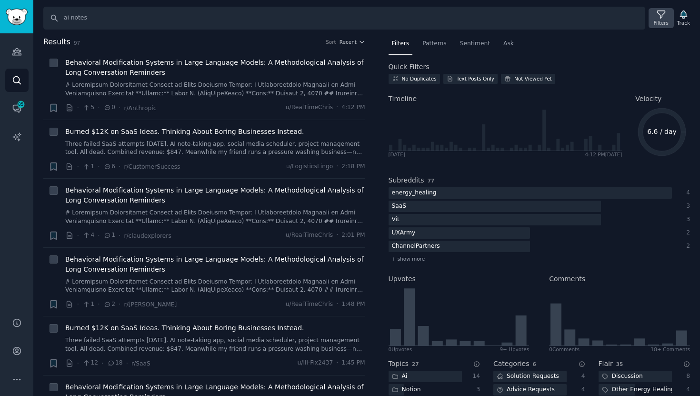
click at [655, 22] on div "Filters" at bounding box center [661, 23] width 15 height 7
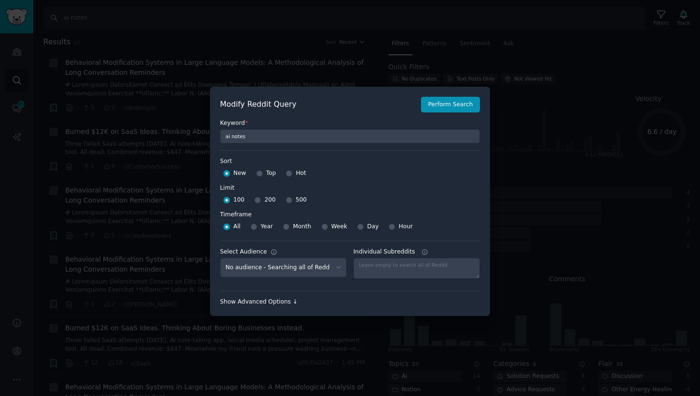
click at [262, 301] on div "Show Advanced Options ↓" at bounding box center [350, 302] width 260 height 9
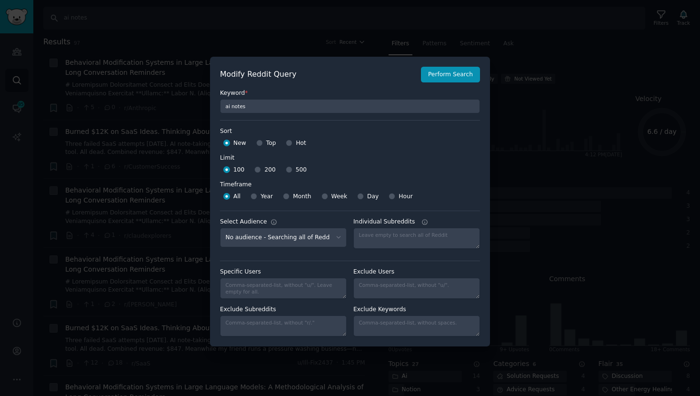
scroll to position [7, 0]
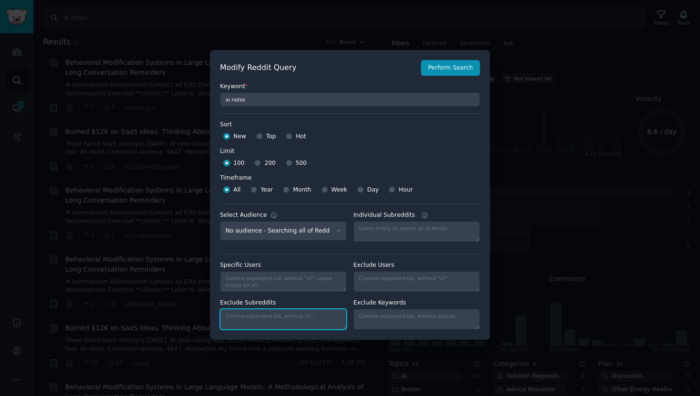
click at [258, 316] on textarea "Exclude Subreddits" at bounding box center [283, 318] width 127 height 21
paste textarea "saasbiznesssoftware, bestsoftwarediscounts"
type textarea "saasbiznesssoftware, bestsoftwarediscounts"
click at [451, 166] on div "100 200 500" at bounding box center [350, 163] width 260 height 15
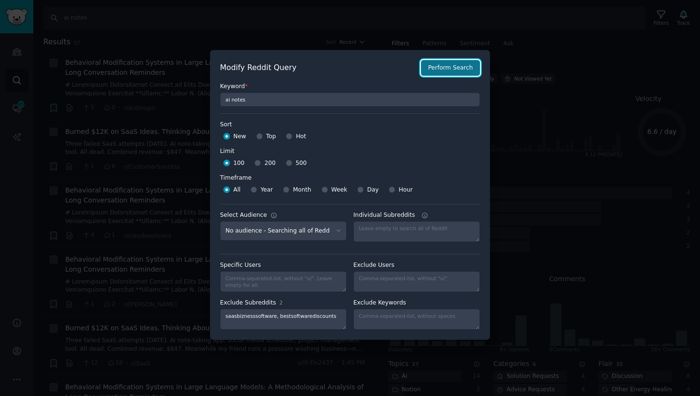
click at [440, 69] on button "Perform Search" at bounding box center [450, 68] width 59 height 16
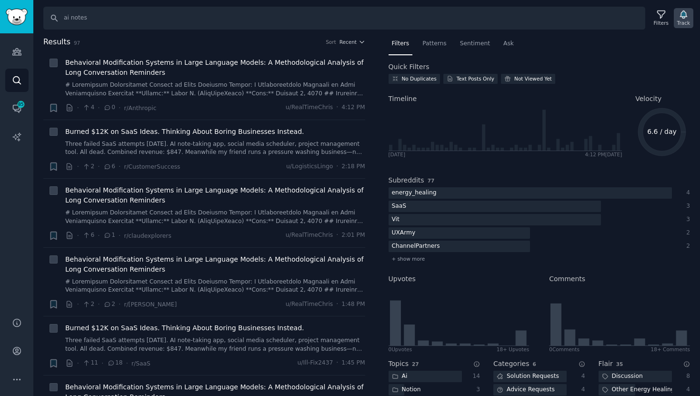
click at [680, 22] on div "Track" at bounding box center [683, 23] width 13 height 7
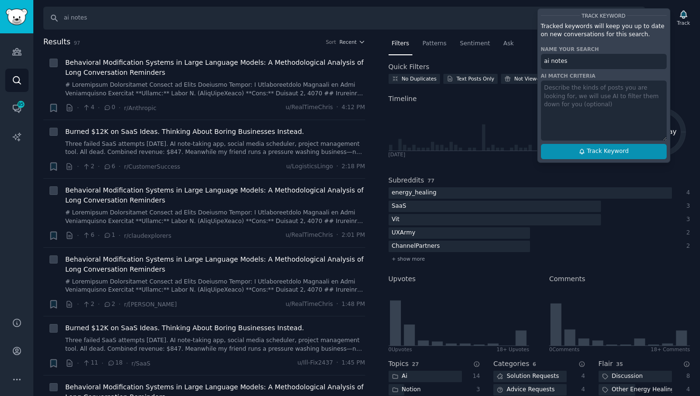
click at [585, 150] on button "Track Keyword" at bounding box center [604, 151] width 126 height 15
type input "ai notes"
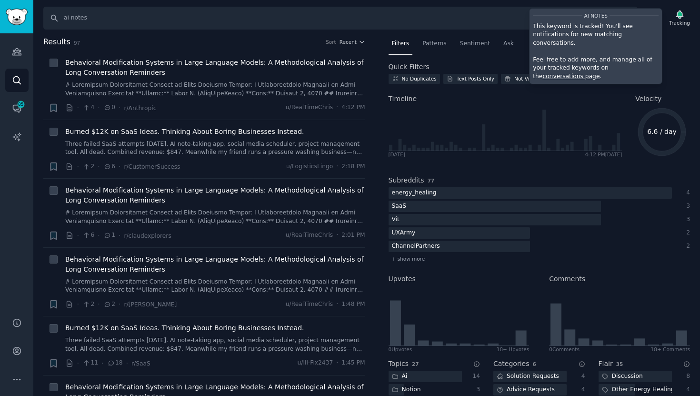
click at [599, 73] on link "conversations page" at bounding box center [570, 76] width 57 height 7
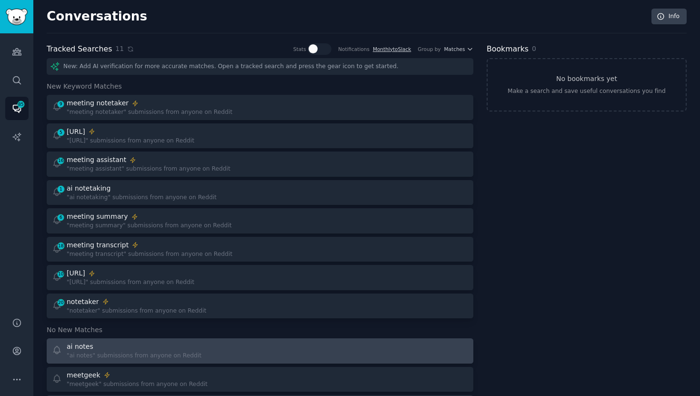
click at [154, 353] on div ""ai notes" submissions from anyone on Reddit" at bounding box center [134, 355] width 135 height 9
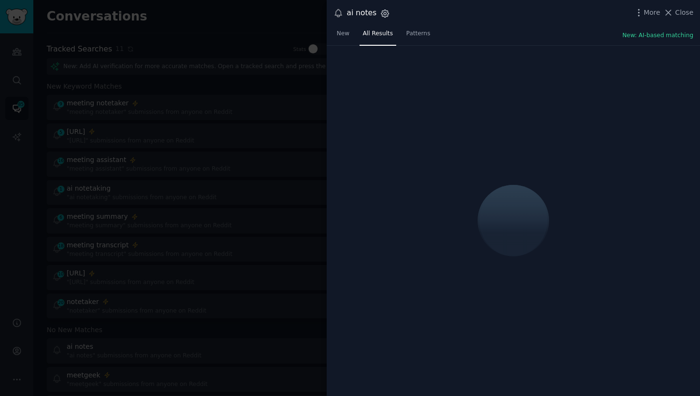
click at [381, 13] on icon "button" at bounding box center [385, 14] width 10 height 10
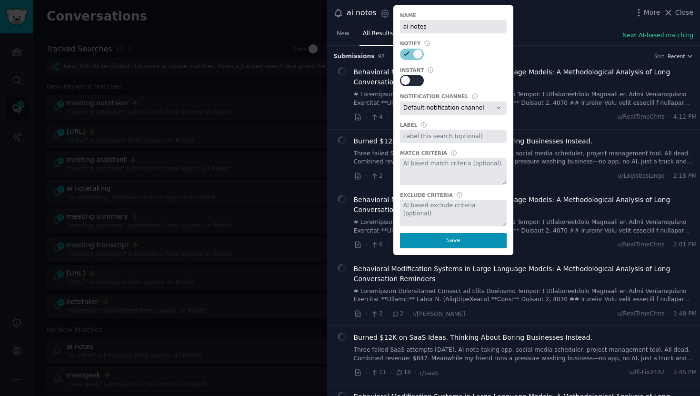
click at [407, 84] on icon at bounding box center [406, 80] width 9 height 9
checkbox input "true"
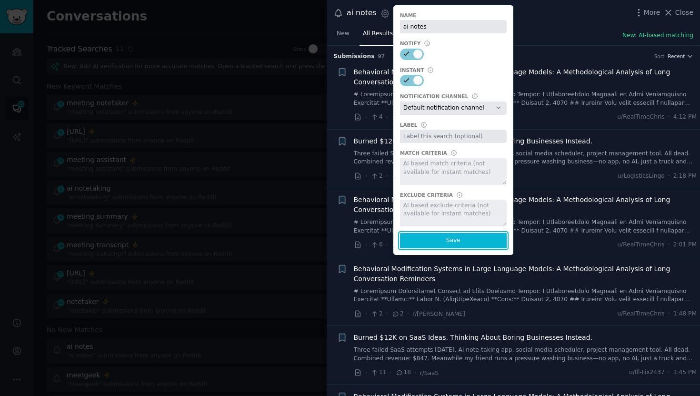
click at [453, 242] on button "Save" at bounding box center [453, 240] width 107 height 15
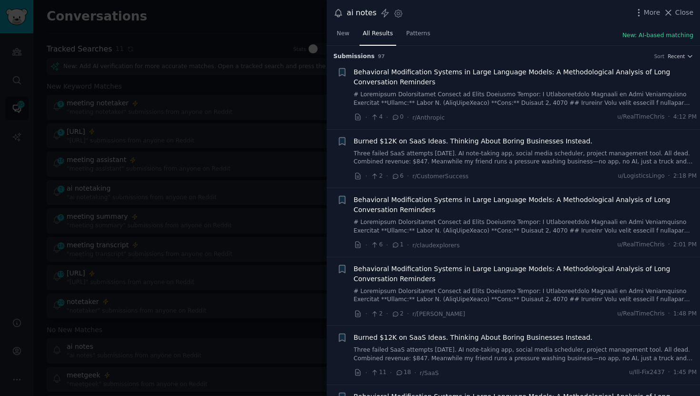
click at [274, 158] on div at bounding box center [350, 198] width 700 height 396
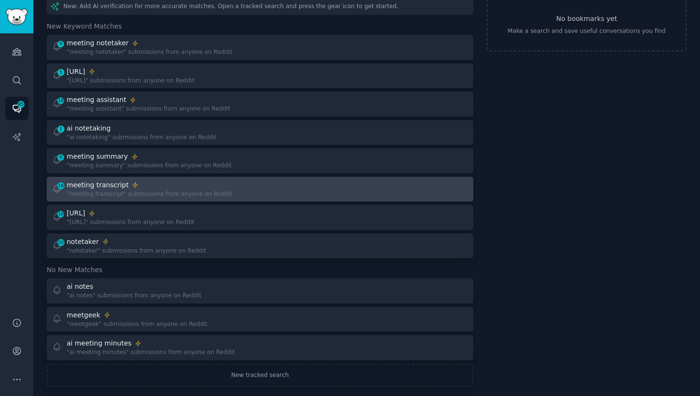
scroll to position [66, 0]
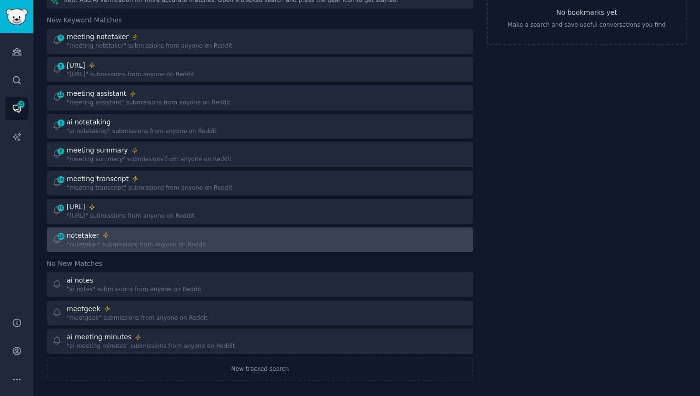
click at [155, 241] on div ""notetaker" submissions from anyone on Reddit" at bounding box center [136, 244] width 139 height 9
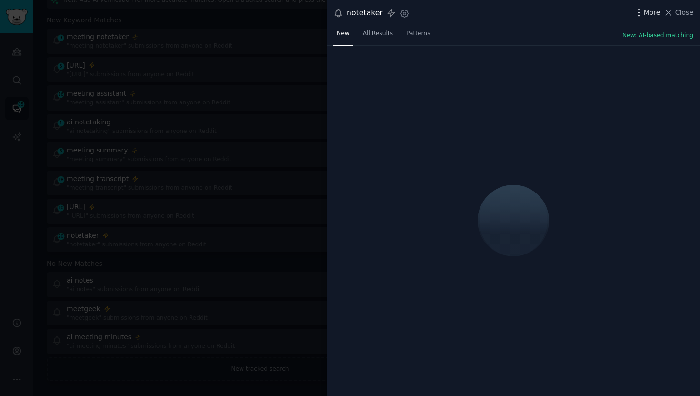
click at [641, 11] on icon "button" at bounding box center [639, 13] width 10 height 10
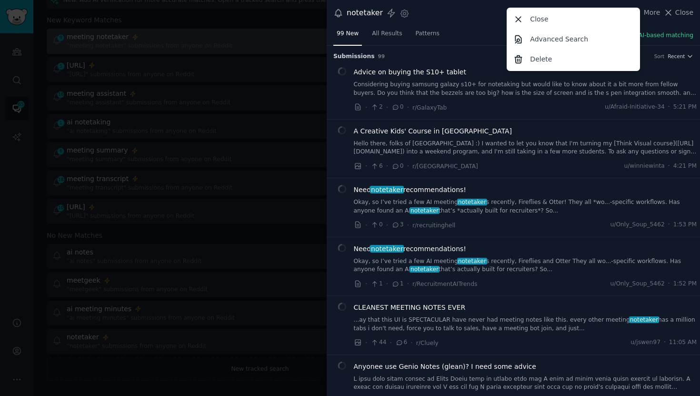
click at [545, 59] on p "Delete" at bounding box center [541, 59] width 22 height 10
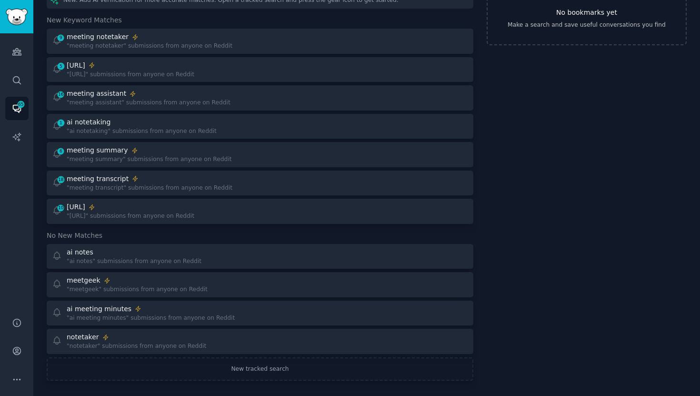
scroll to position [42, 0]
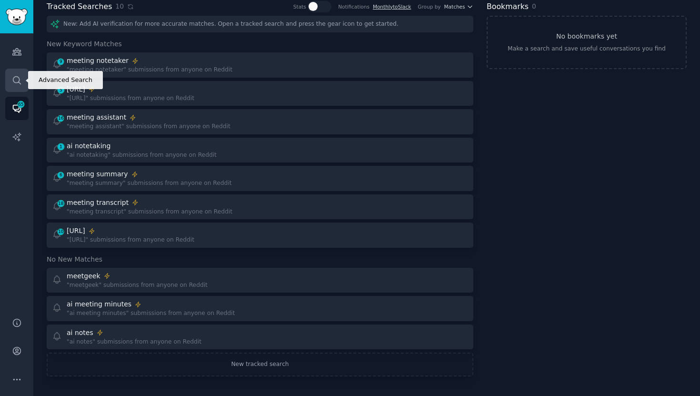
click at [15, 87] on link "Search" at bounding box center [16, 80] width 23 height 23
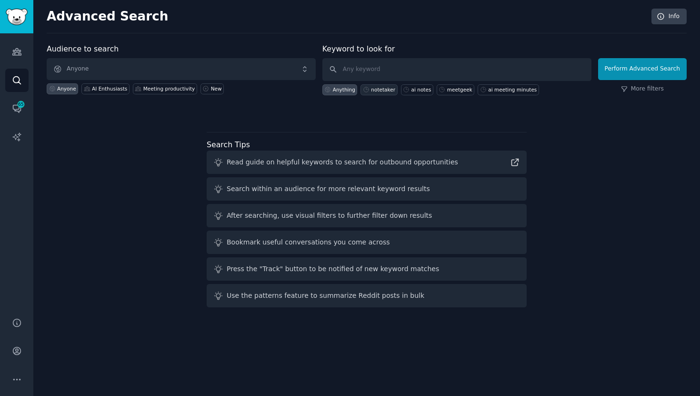
click at [378, 89] on div "notetaker" at bounding box center [383, 89] width 24 height 7
type input "notetaker"
click at [649, 76] on button "Perform Advanced Search" at bounding box center [642, 69] width 89 height 22
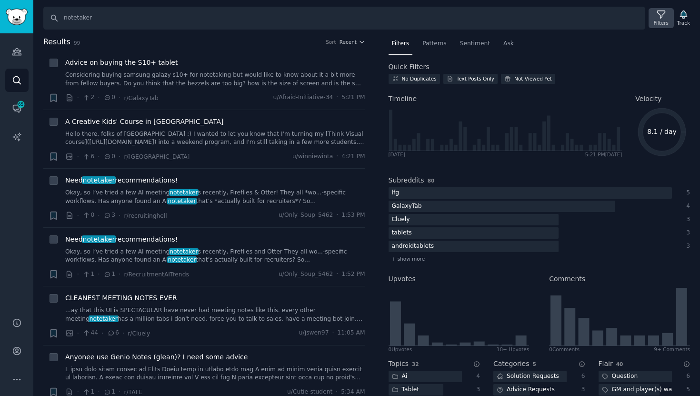
click at [660, 22] on div "Filters" at bounding box center [661, 23] width 15 height 7
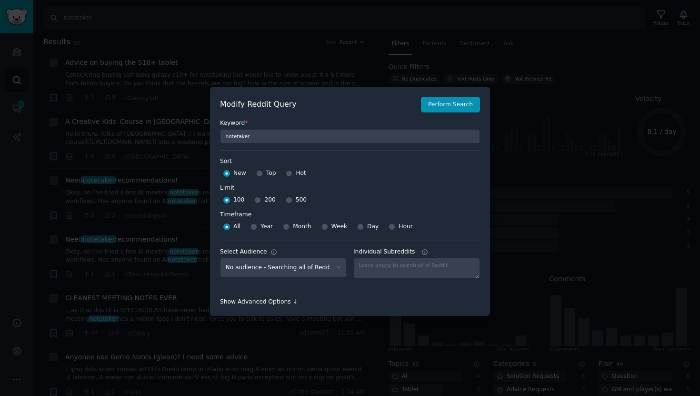
click at [258, 305] on div "Show Advanced Options ↓" at bounding box center [350, 302] width 260 height 9
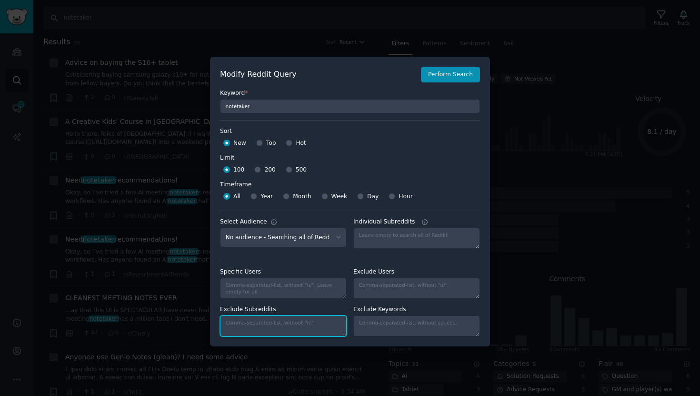
click at [256, 319] on textarea "Exclude Subreddits" at bounding box center [283, 325] width 127 height 21
paste textarea "saasbiznesssoftware, bestsoftwarediscounts"
type textarea "saasbiznesssoftware, bestsoftwarediscounts"
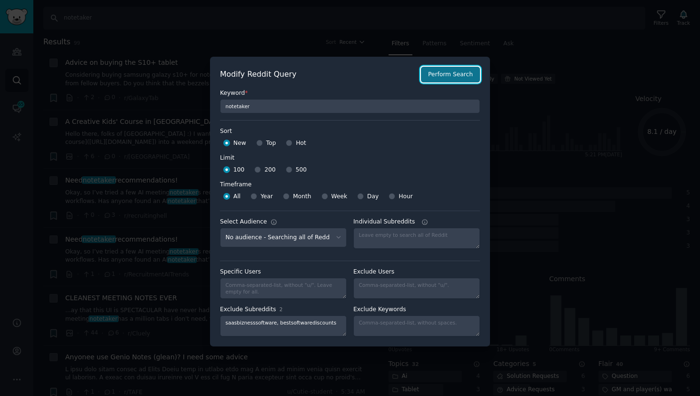
click at [435, 75] on button "Perform Search" at bounding box center [450, 75] width 59 height 16
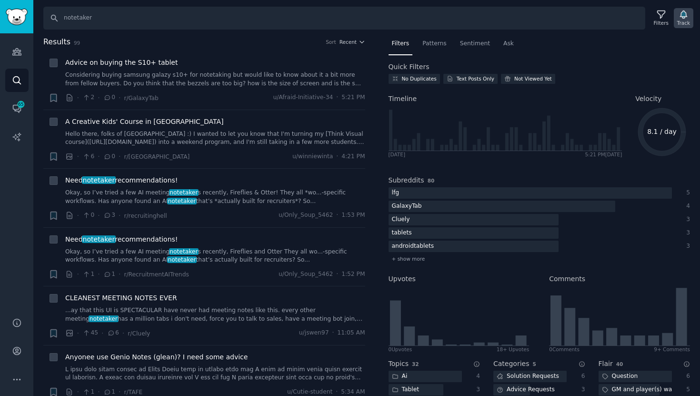
click at [682, 16] on icon "button" at bounding box center [683, 15] width 7 height 8
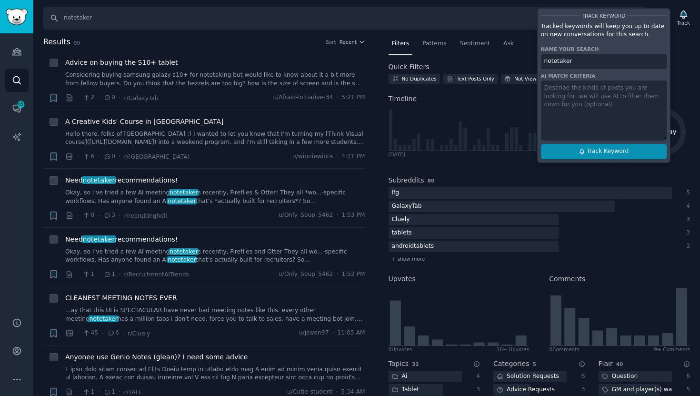
click at [595, 151] on span "Track Keyword" at bounding box center [607, 151] width 42 height 9
type input "notetaker"
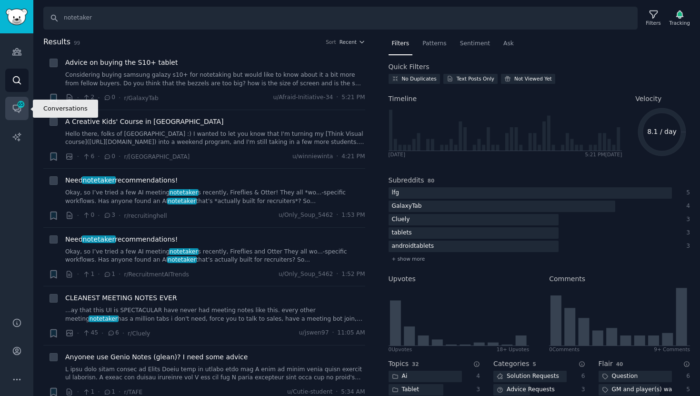
click at [9, 110] on link "Conversations 65" at bounding box center [16, 108] width 23 height 23
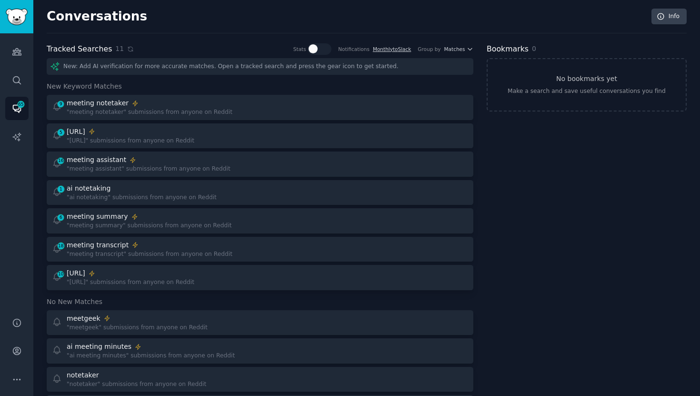
scroll to position [71, 0]
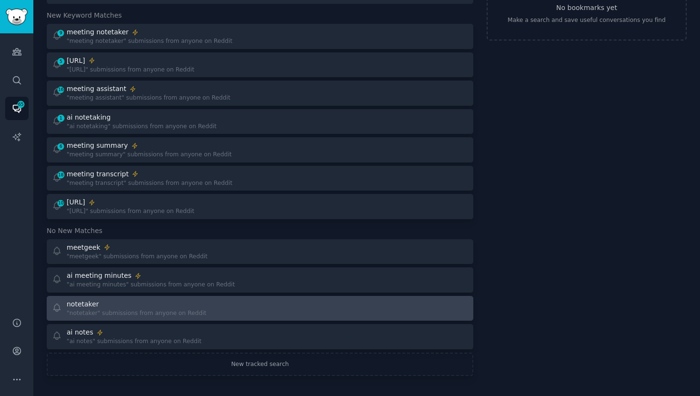
click at [172, 315] on div ""notetaker" submissions from anyone on Reddit" at bounding box center [136, 313] width 139 height 9
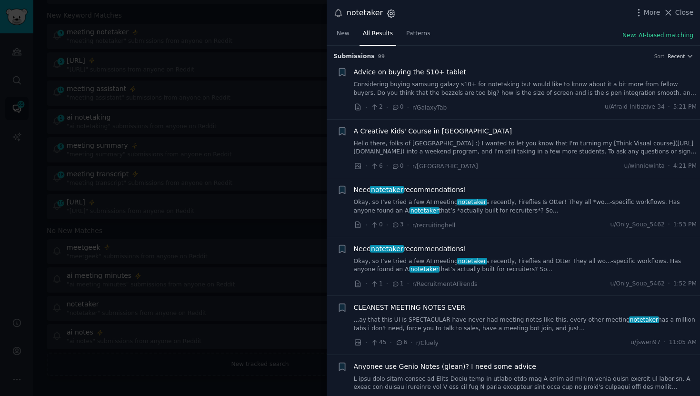
click at [388, 11] on icon "button" at bounding box center [391, 14] width 10 height 10
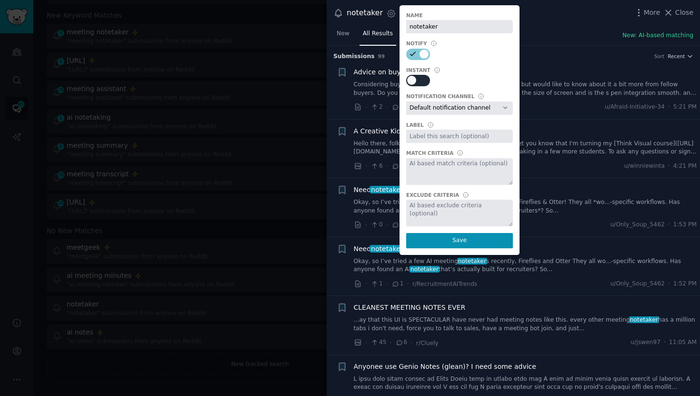
click at [413, 75] on div at bounding box center [418, 80] width 24 height 11
checkbox input "true"
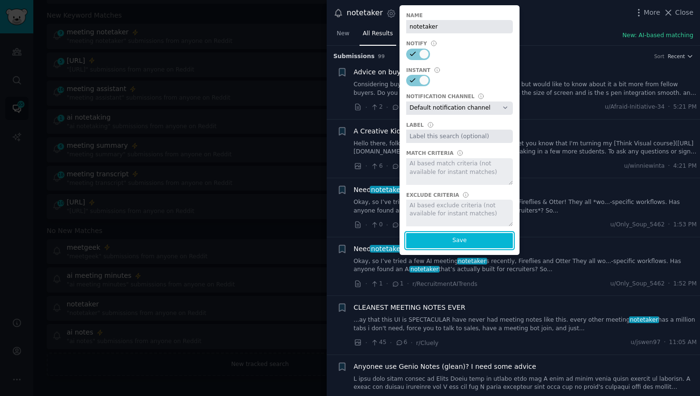
click at [458, 241] on button "Save" at bounding box center [459, 240] width 107 height 15
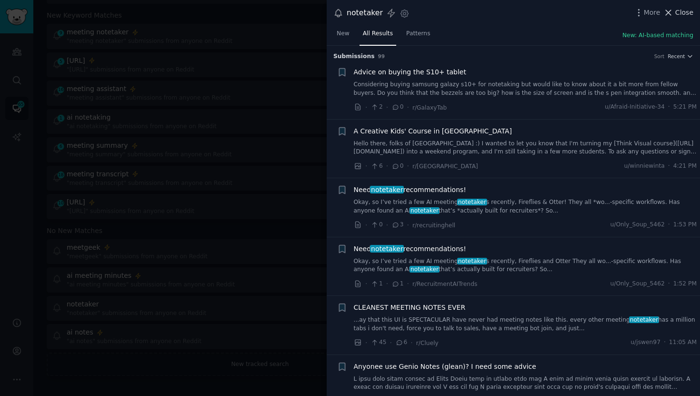
click at [684, 15] on span "Close" at bounding box center [684, 13] width 18 height 10
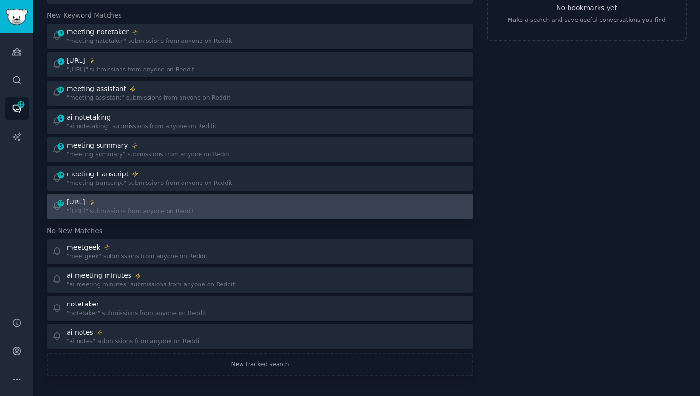
click at [149, 203] on div "otter.ai" at bounding box center [131, 202] width 128 height 10
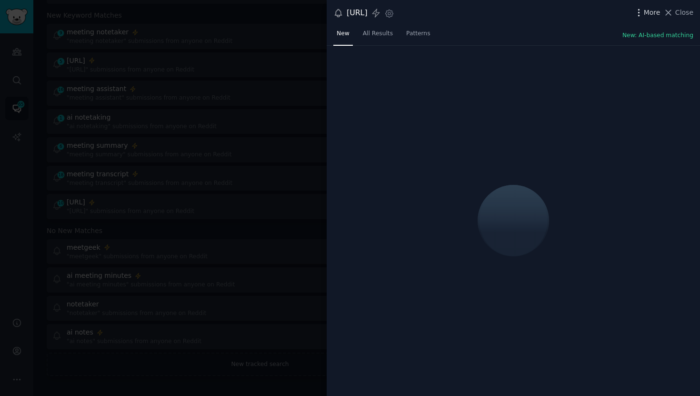
click at [644, 13] on icon "button" at bounding box center [639, 13] width 10 height 10
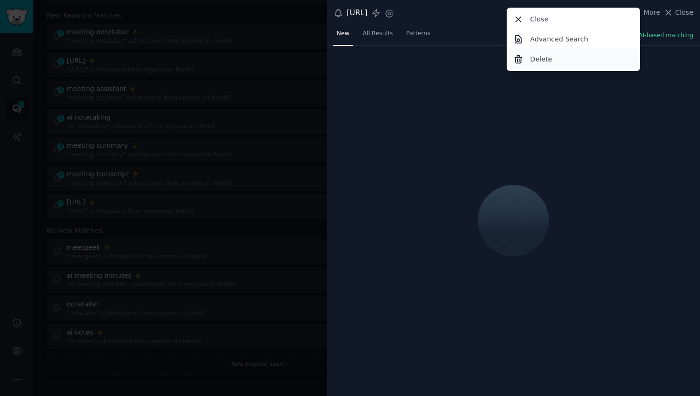
click at [529, 60] on div "Delete" at bounding box center [573, 59] width 130 height 20
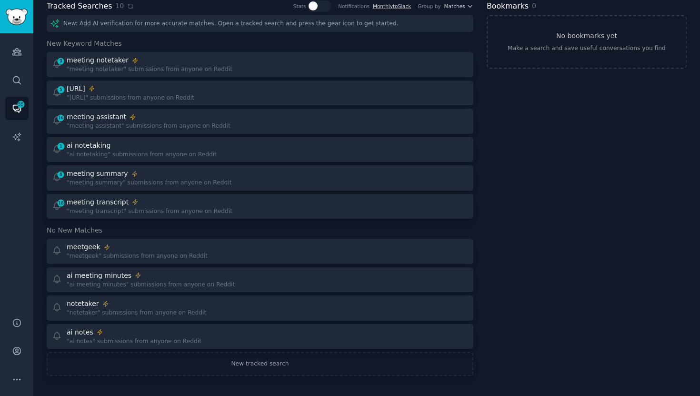
scroll to position [42, 0]
click at [20, 84] on icon "Sidebar" at bounding box center [17, 80] width 10 height 10
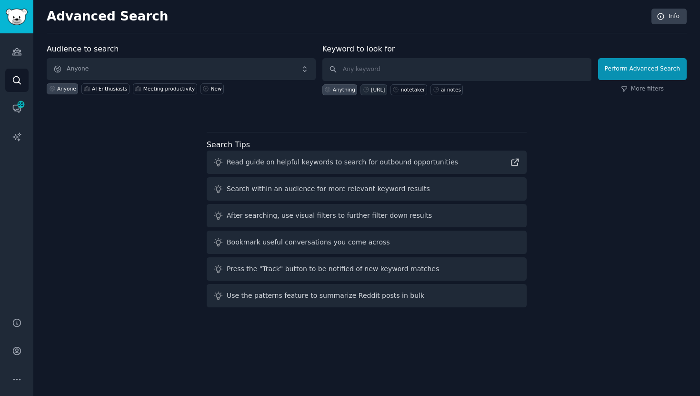
click at [377, 91] on div "otter.ai" at bounding box center [378, 89] width 14 height 7
type input "otter.ai"
click at [643, 85] on link "More filters" at bounding box center [642, 89] width 43 height 9
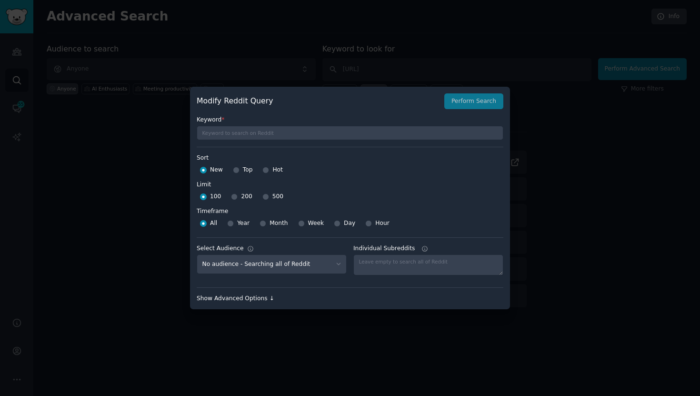
click at [240, 297] on div "Show Advanced Options ↓" at bounding box center [350, 298] width 307 height 9
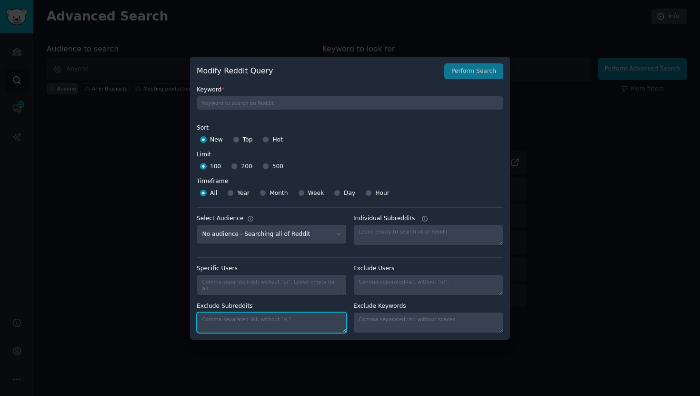
click at [238, 316] on textarea "Exclude Subreddits" at bounding box center [272, 322] width 150 height 21
paste textarea "saasbiznesssoftware, bestsoftwarediscounts"
type textarea "saasbiznesssoftware, bestsoftwarediscounts"
click at [431, 159] on div "100 200 500" at bounding box center [350, 166] width 307 height 15
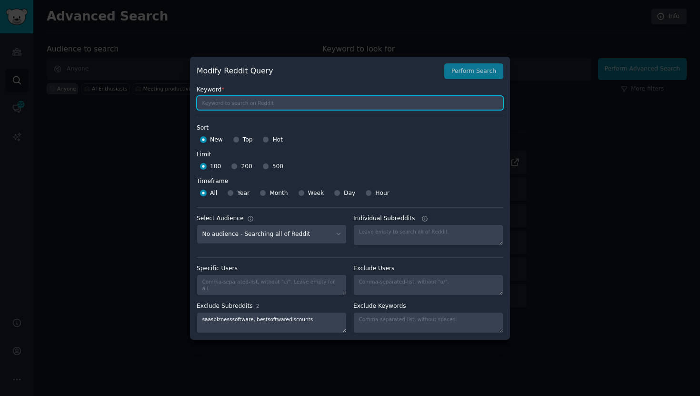
click at [319, 105] on input "text" at bounding box center [350, 103] width 307 height 14
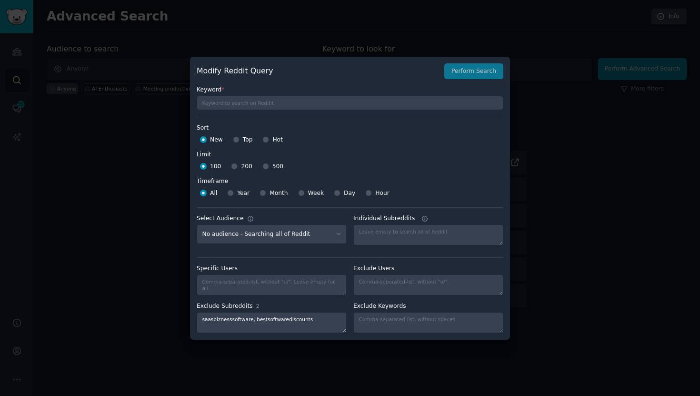
click at [545, 41] on div at bounding box center [350, 198] width 700 height 396
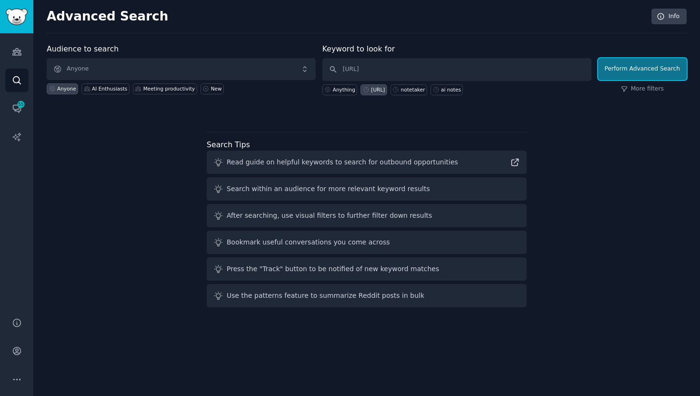
click at [633, 68] on button "Perform Advanced Search" at bounding box center [642, 69] width 89 height 22
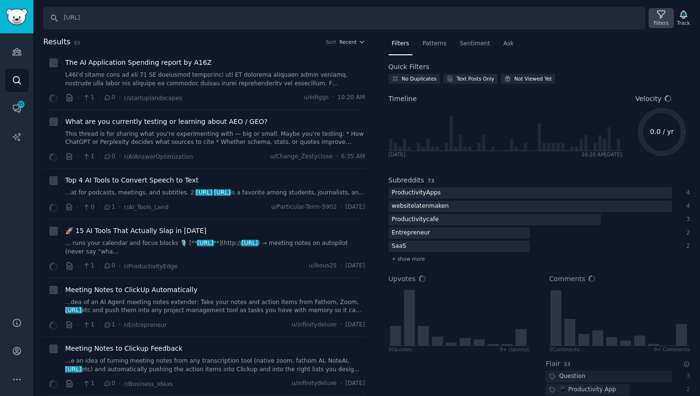
click at [658, 20] on div "Filters" at bounding box center [661, 23] width 15 height 7
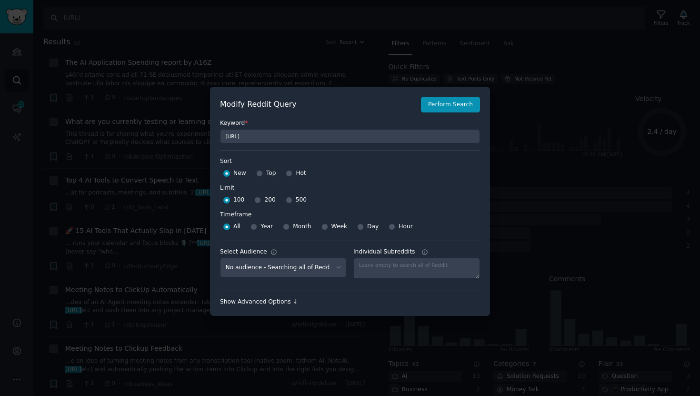
click at [248, 305] on div "Show Advanced Options ↓" at bounding box center [350, 302] width 260 height 9
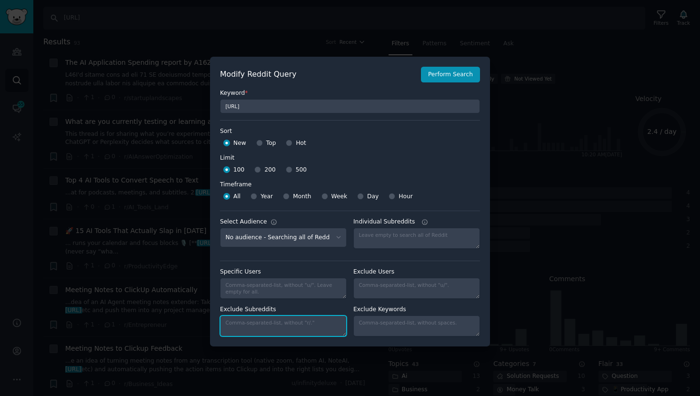
click at [244, 318] on textarea "Exclude Subreddits" at bounding box center [283, 325] width 127 height 21
paste textarea "saasbiznesssoftware, bestsoftwarediscounts"
type textarea "saasbiznesssoftware, bestsoftwarediscounts"
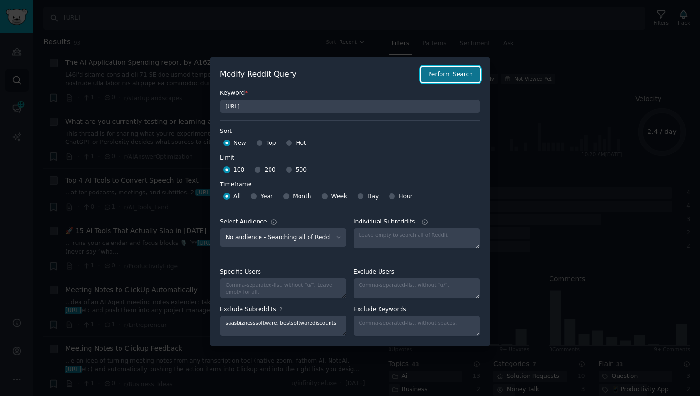
click at [453, 71] on button "Perform Search" at bounding box center [450, 75] width 59 height 16
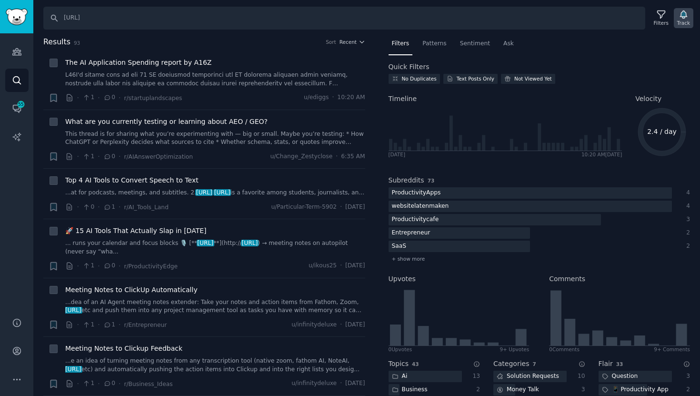
click at [677, 16] on div "Track" at bounding box center [684, 18] width 20 height 20
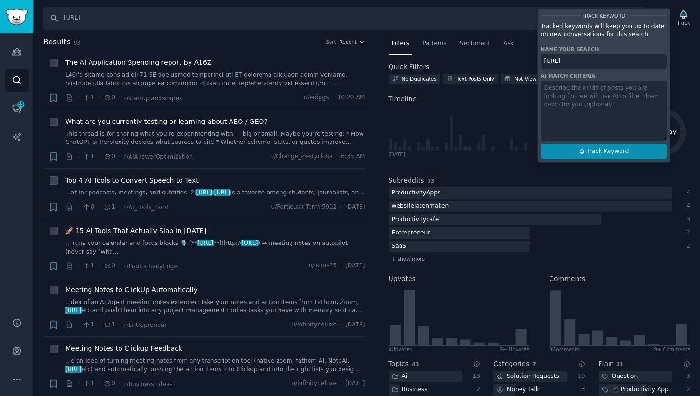
click at [591, 148] on span "Track Keyword" at bounding box center [607, 151] width 42 height 9
type input "otter.ai"
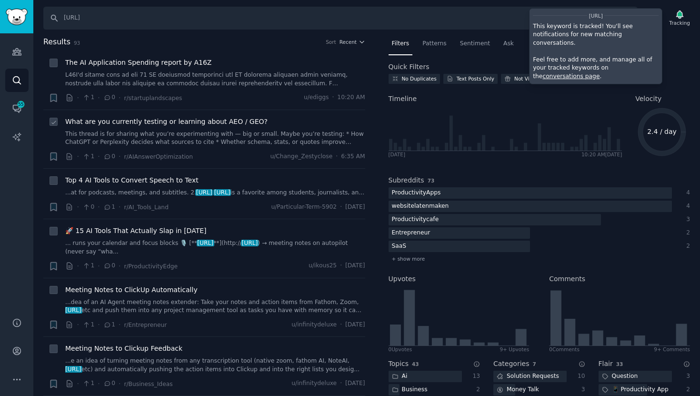
click at [228, 127] on div "What are you currently testing or learning about AEO / GEO? This thread is for …" at bounding box center [215, 132] width 300 height 30
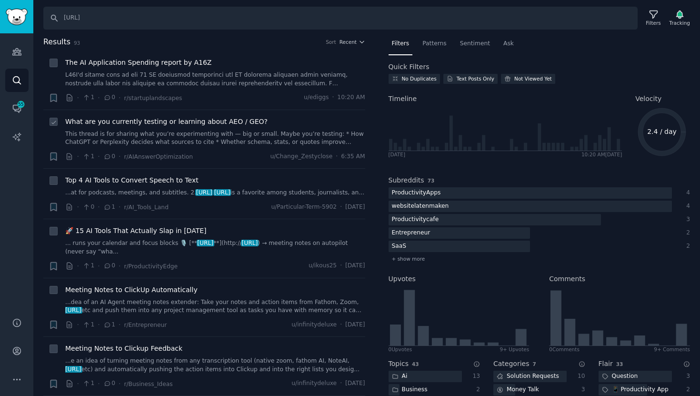
click at [227, 121] on span "What are you currently testing or learning about AEO / GEO?" at bounding box center [166, 122] width 202 height 10
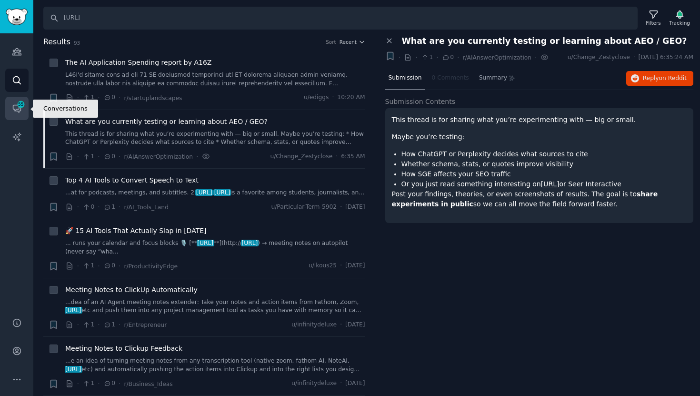
click at [21, 103] on span "55" at bounding box center [21, 104] width 9 height 7
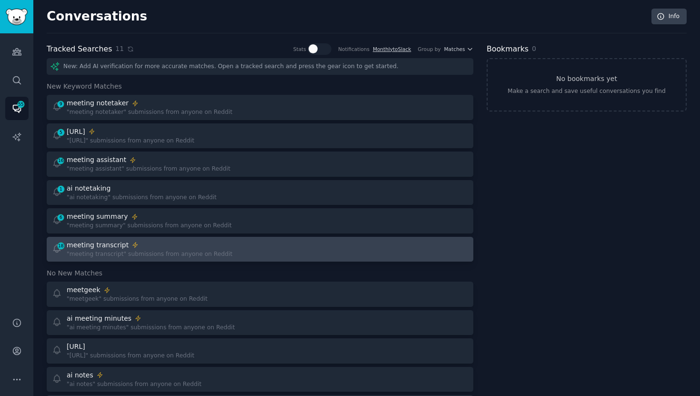
scroll to position [71, 0]
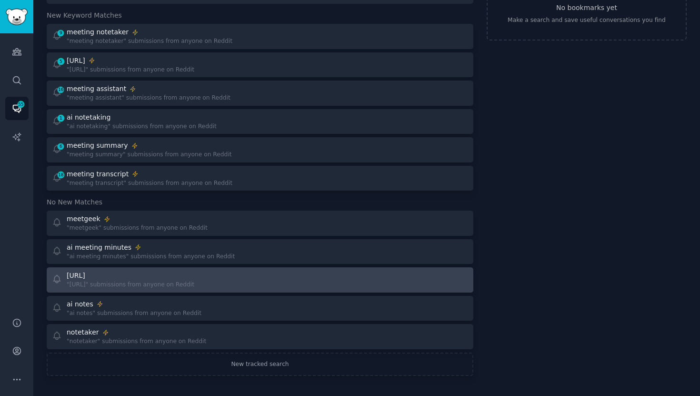
click at [128, 282] on div ""otter.ai" submissions from anyone on Reddit" at bounding box center [131, 284] width 128 height 9
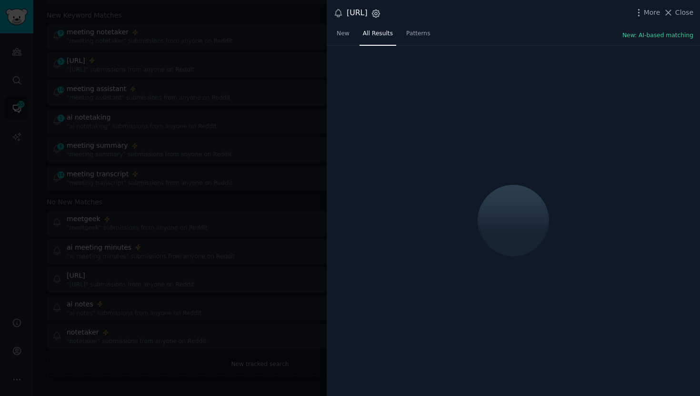
click at [379, 14] on icon "button" at bounding box center [376, 14] width 10 height 10
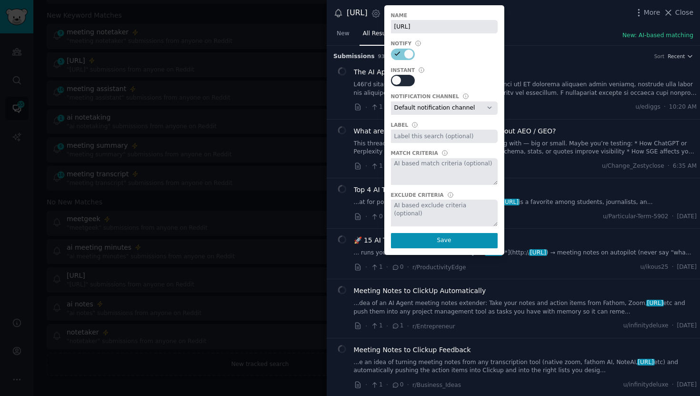
click at [405, 80] on div at bounding box center [403, 80] width 24 height 11
checkbox input "true"
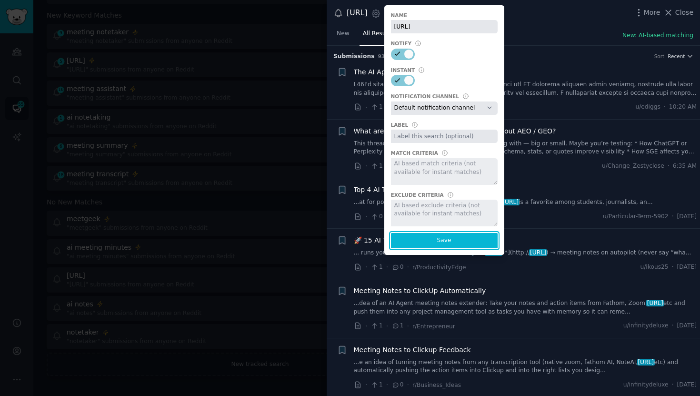
click at [431, 242] on button "Save" at bounding box center [444, 240] width 107 height 15
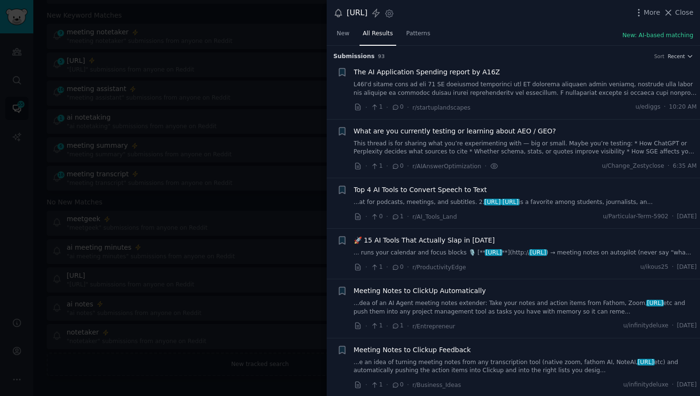
click at [228, 202] on div at bounding box center [350, 198] width 700 height 396
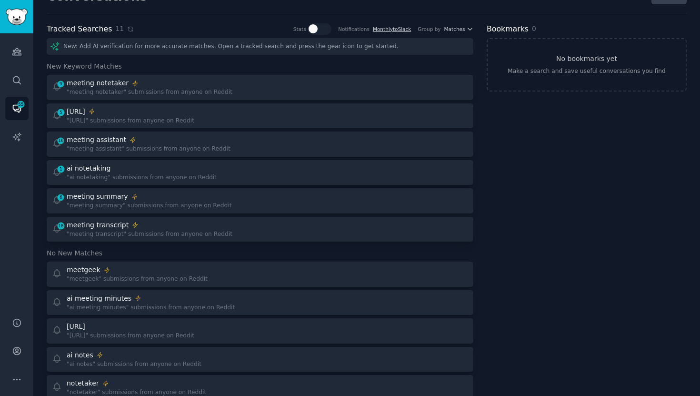
scroll to position [16, 0]
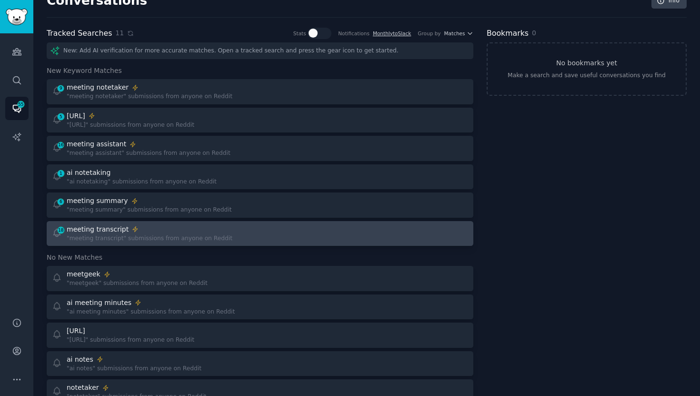
click at [162, 231] on div "meeting transcript" at bounding box center [150, 229] width 166 height 10
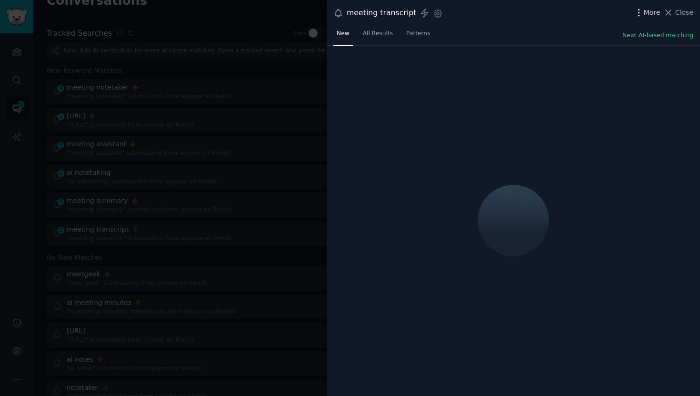
click at [643, 16] on icon "button" at bounding box center [639, 13] width 10 height 10
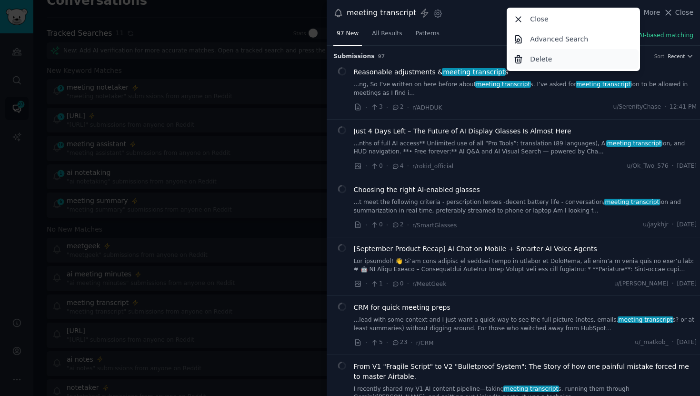
click at [527, 62] on div "Delete" at bounding box center [573, 59] width 130 height 20
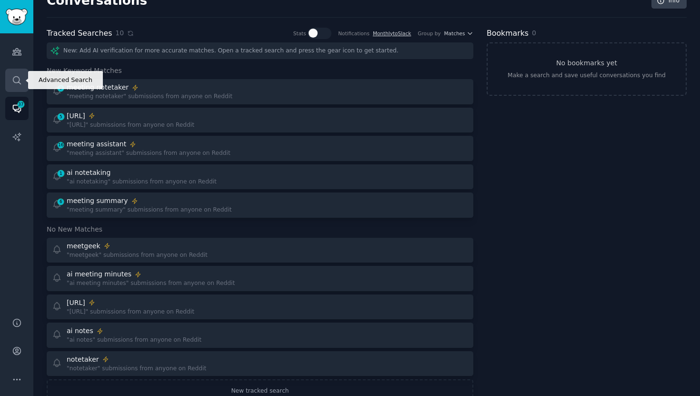
click at [17, 73] on link "Search" at bounding box center [16, 80] width 23 height 23
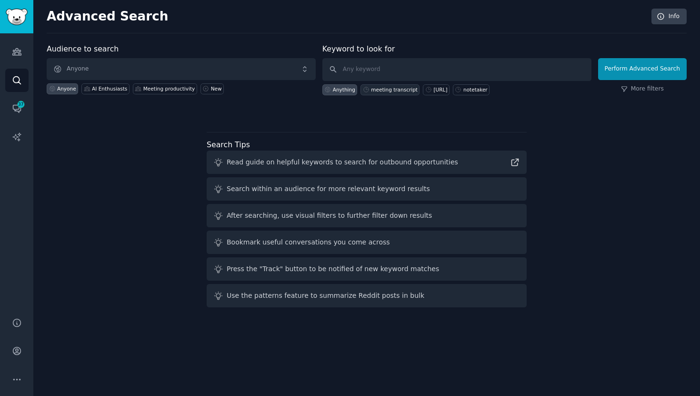
click at [372, 88] on div "meeting transcript" at bounding box center [394, 89] width 47 height 7
type input "meeting transcript"
click at [622, 71] on button "Perform Advanced Search" at bounding box center [642, 69] width 89 height 22
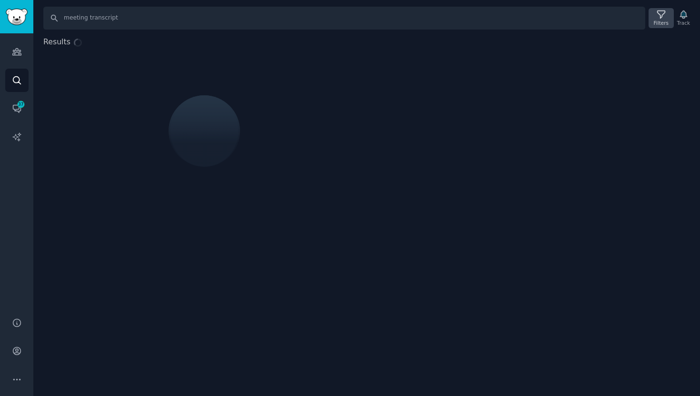
click at [656, 19] on icon at bounding box center [661, 15] width 10 height 10
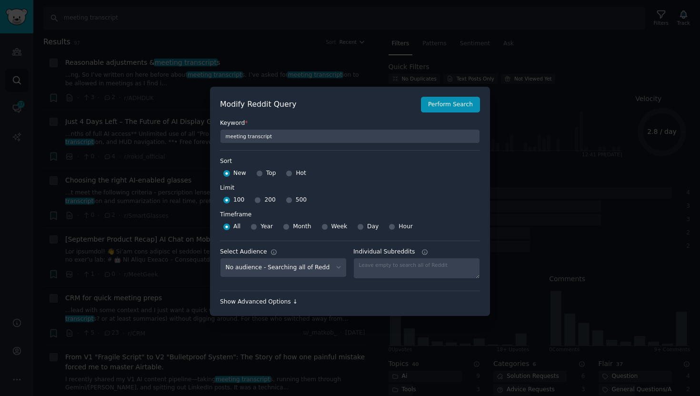
click at [261, 298] on div "Show Advanced Options ↓" at bounding box center [350, 302] width 260 height 9
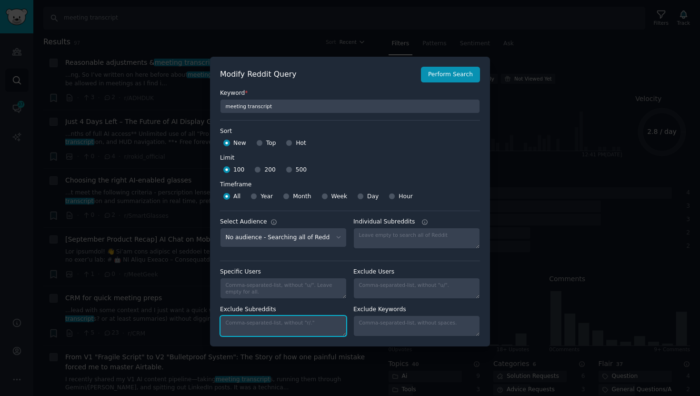
click at [256, 326] on textarea "Exclude Subreddits" at bounding box center [283, 325] width 127 height 21
paste textarea "saasbiznesssoftware, bestsoftwarediscounts"
type textarea "saasbiznesssoftware, bestsoftwarediscounts"
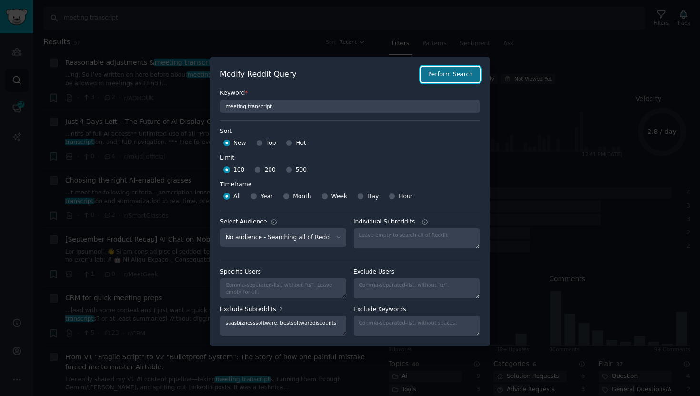
click at [443, 79] on button "Perform Search" at bounding box center [450, 75] width 59 height 16
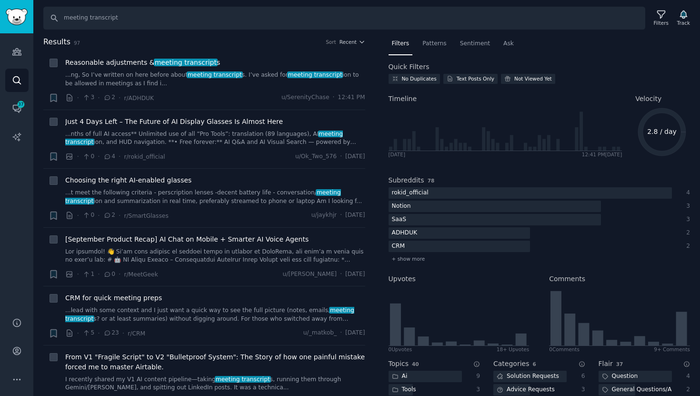
click at [684, 16] on icon "button" at bounding box center [683, 15] width 7 height 8
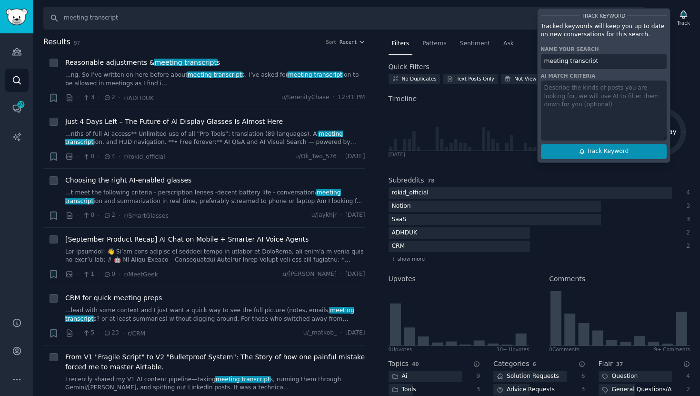
click at [580, 148] on button "Track Keyword" at bounding box center [604, 151] width 126 height 15
type input "meeting transcript"
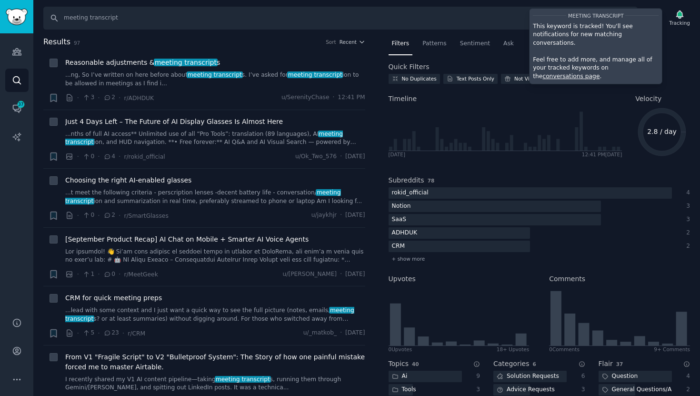
click at [650, 10] on div "meeting transcript" at bounding box center [596, 15] width 126 height 10
click at [674, 44] on nav "Filters Patterns Sentiment Ask" at bounding box center [539, 46] width 302 height 20
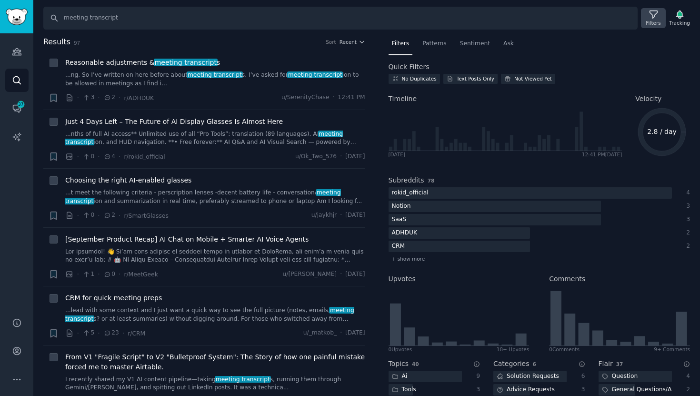
click at [653, 15] on icon at bounding box center [653, 15] width 10 height 10
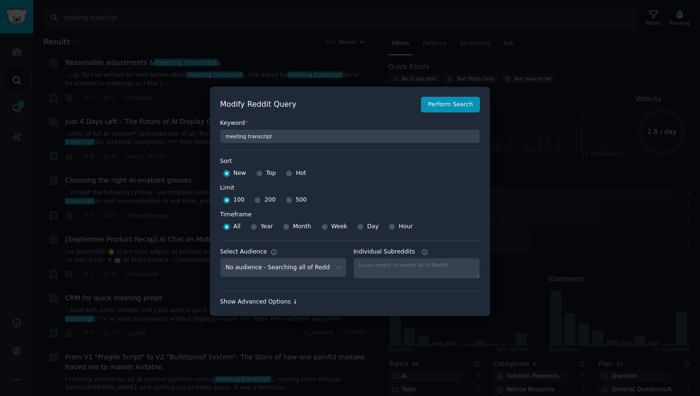
click at [270, 304] on div "Show Advanced Options ↓" at bounding box center [350, 302] width 260 height 9
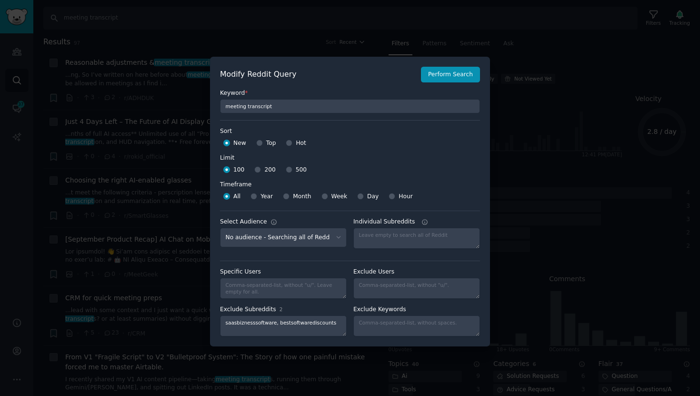
click at [623, 77] on div at bounding box center [350, 198] width 700 height 396
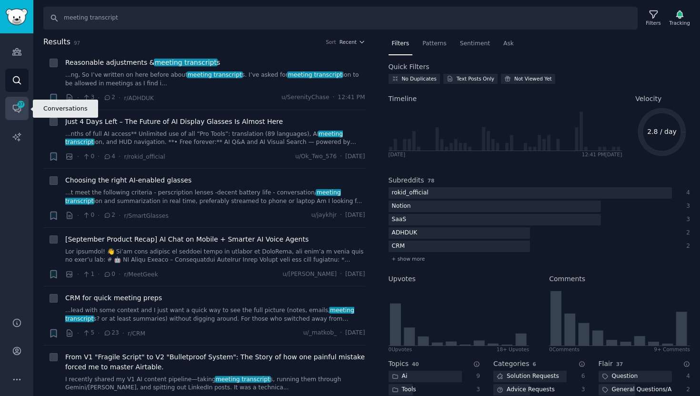
click at [17, 111] on icon "Sidebar" at bounding box center [17, 108] width 10 height 10
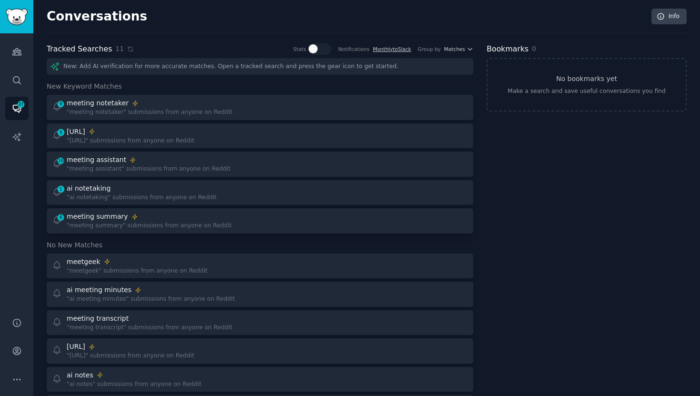
scroll to position [71, 0]
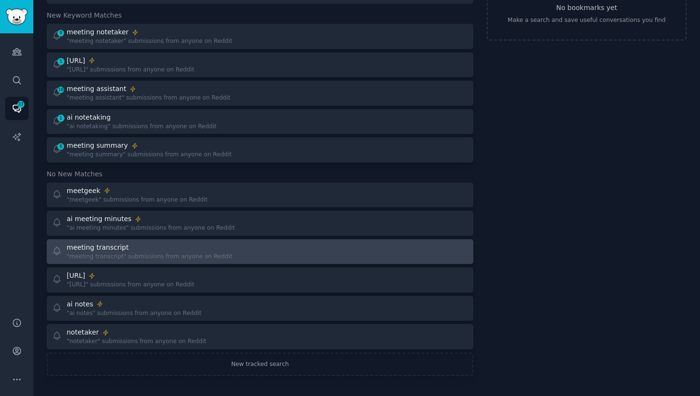
click at [171, 256] on div ""meeting transcript" submissions from anyone on Reddit" at bounding box center [150, 256] width 166 height 9
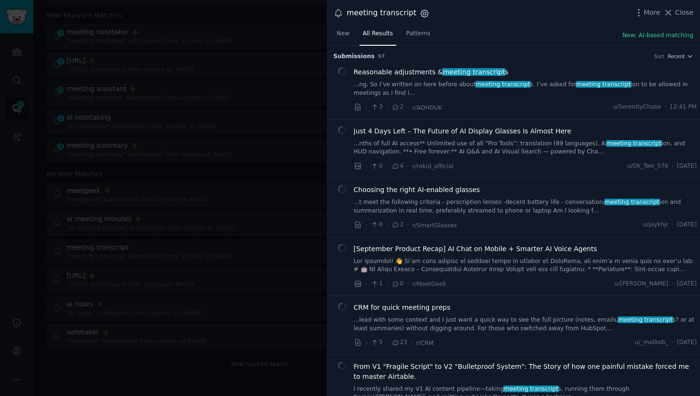
click at [419, 9] on icon "button" at bounding box center [424, 14] width 10 height 10
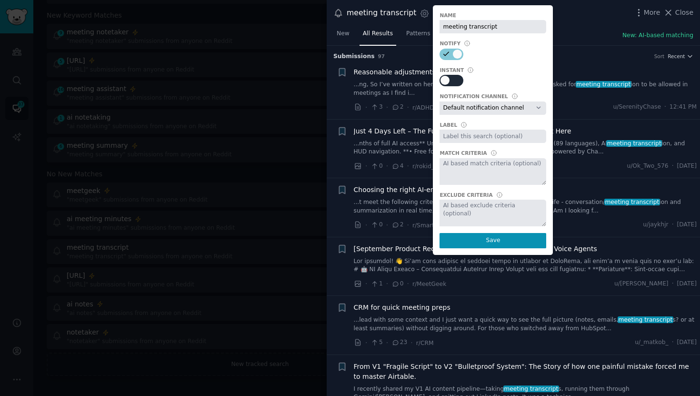
click at [445, 78] on div at bounding box center [451, 80] width 24 height 11
checkbox input "true"
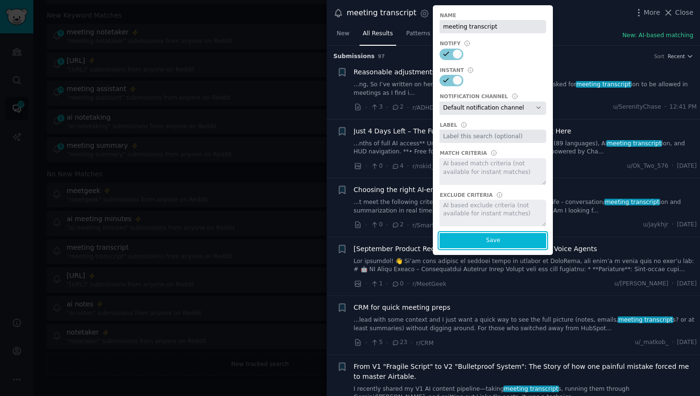
click at [469, 237] on button "Save" at bounding box center [492, 240] width 107 height 15
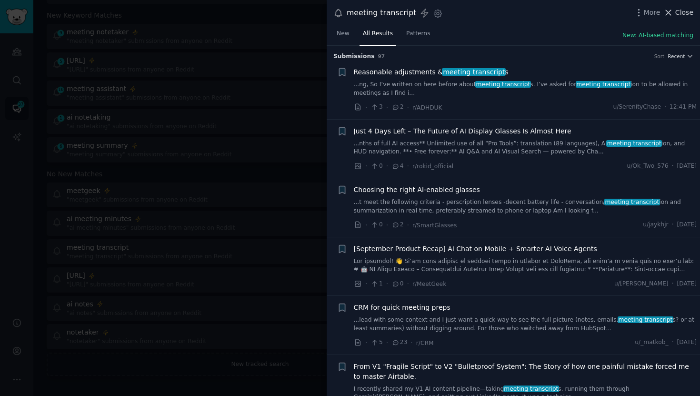
click at [677, 14] on span "Close" at bounding box center [684, 13] width 18 height 10
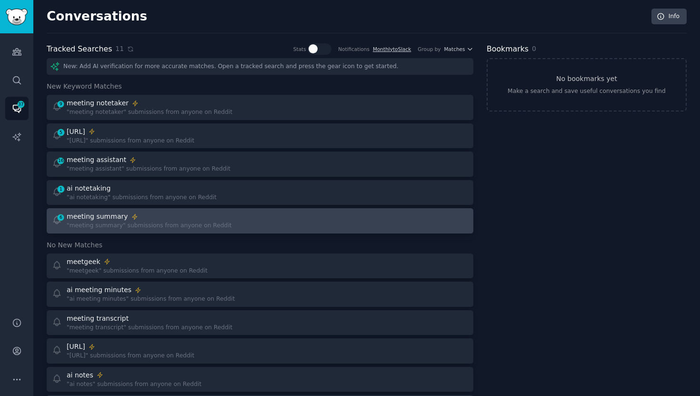
click at [157, 224] on div ""meeting summary" submissions from anyone on Reddit" at bounding box center [149, 225] width 165 height 9
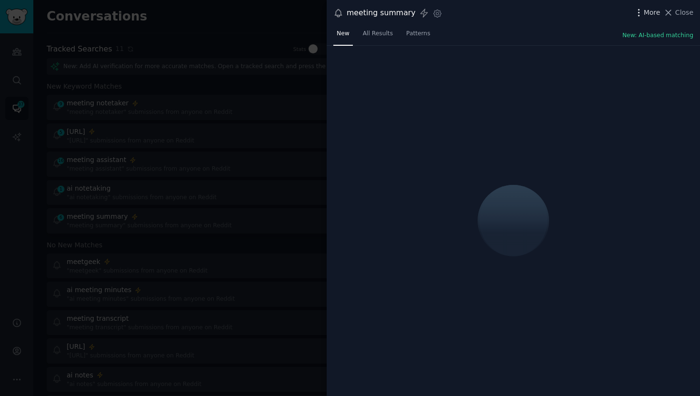
click at [645, 11] on span "More" at bounding box center [652, 13] width 17 height 10
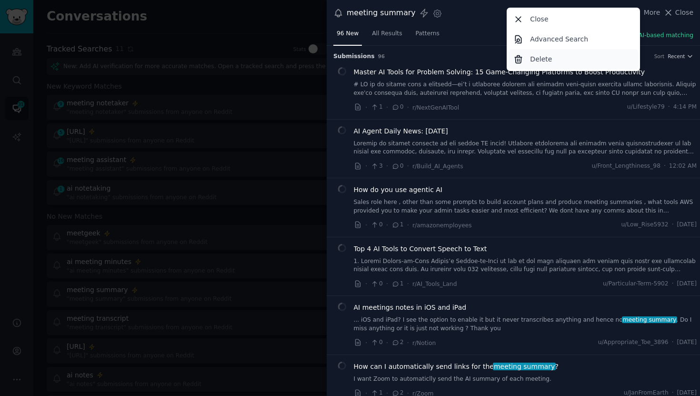
click at [537, 58] on p "Delete" at bounding box center [541, 59] width 22 height 10
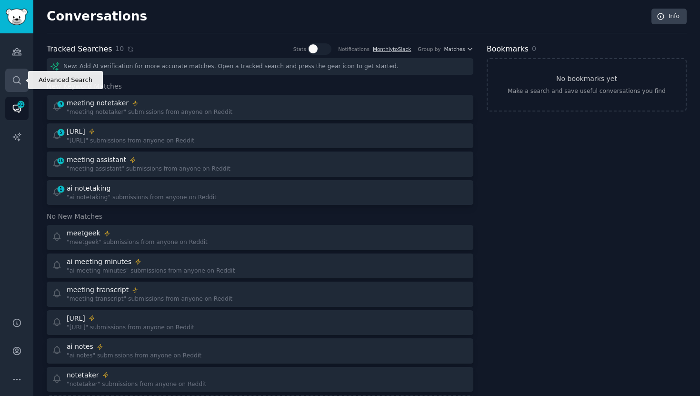
click at [20, 79] on icon "Sidebar" at bounding box center [17, 80] width 10 height 10
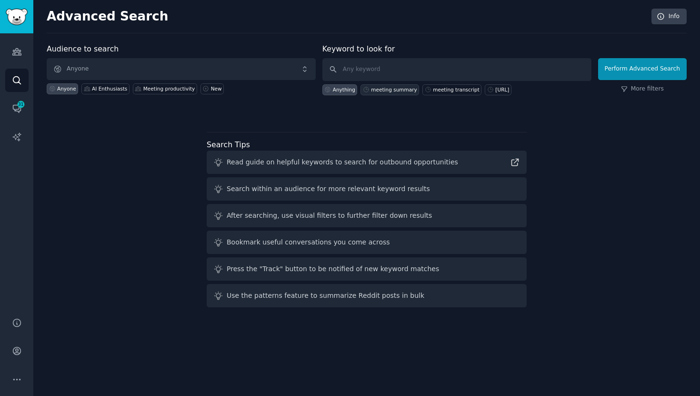
click at [383, 88] on div "meeting summary" at bounding box center [394, 89] width 46 height 7
type input "meeting summary"
click at [631, 72] on button "Perform Advanced Search" at bounding box center [642, 69] width 89 height 22
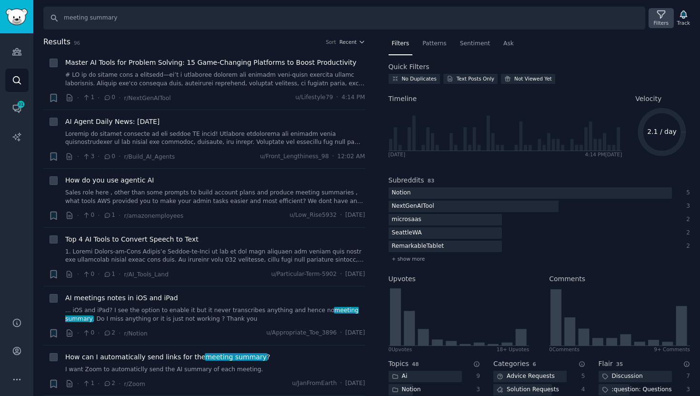
click at [659, 20] on div "Filters" at bounding box center [661, 23] width 15 height 7
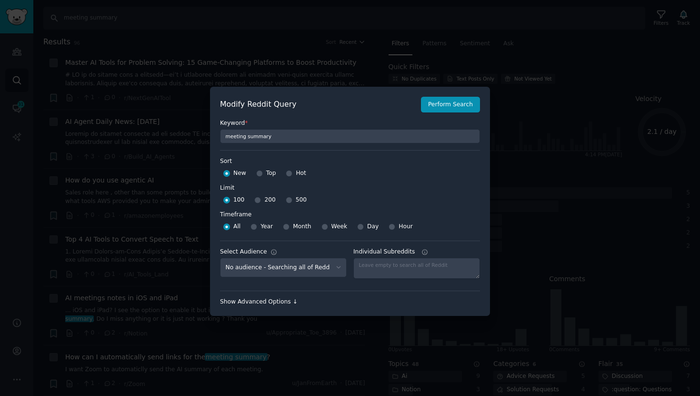
click at [276, 300] on div "Show Advanced Options ↓" at bounding box center [350, 302] width 260 height 9
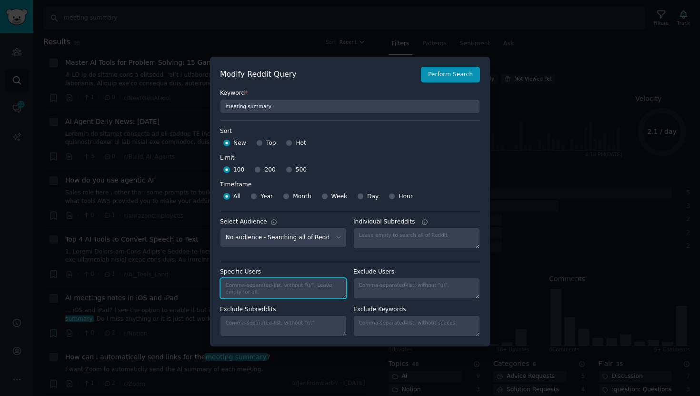
click at [265, 286] on textarea "Specific Users" at bounding box center [283, 288] width 127 height 21
paste textarea "saasbiznesssoftware, bestsoftwarediscounts"
type textarea "saasbiznesssoftware, bestsoftwarediscounts"
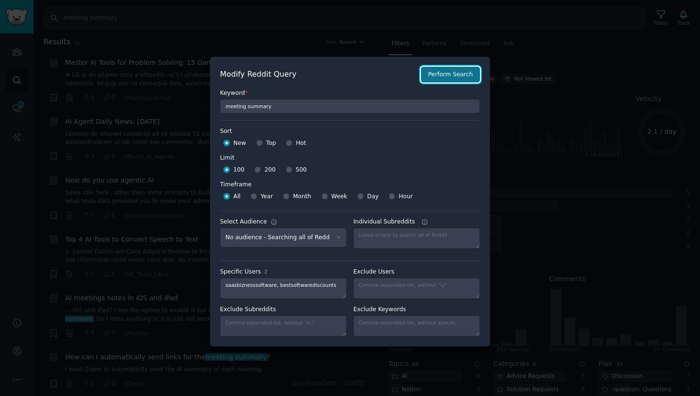
click at [460, 69] on button "Perform Search" at bounding box center [450, 75] width 59 height 16
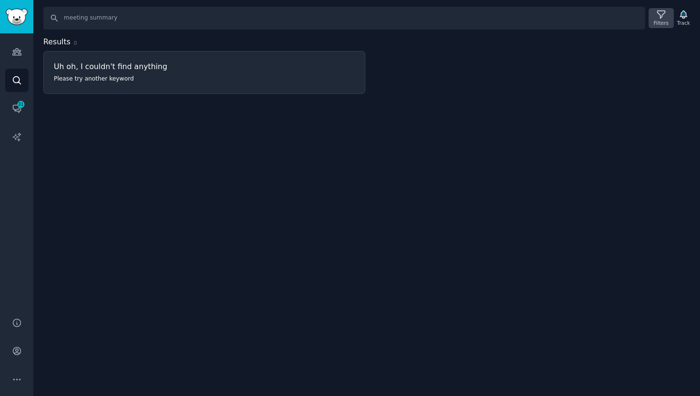
click at [648, 20] on div "Filters" at bounding box center [660, 18] width 25 height 20
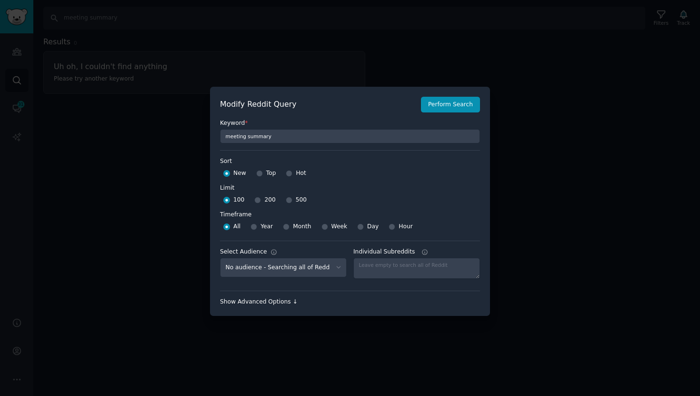
click at [287, 302] on div "Show Advanced Options ↓" at bounding box center [350, 302] width 260 height 9
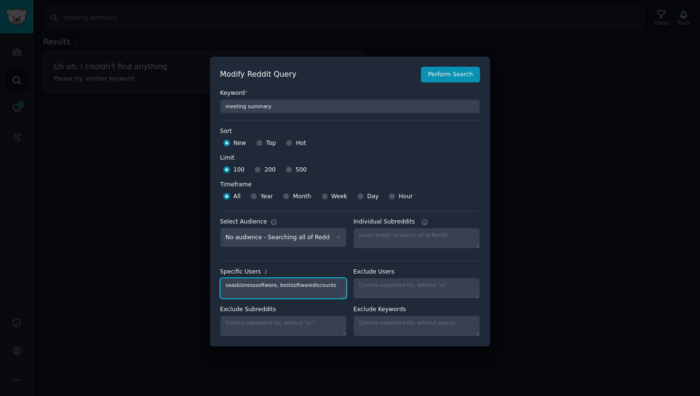
click at [286, 282] on textarea "saasbiznesssoftware, bestsoftwarediscounts" at bounding box center [283, 288] width 127 height 21
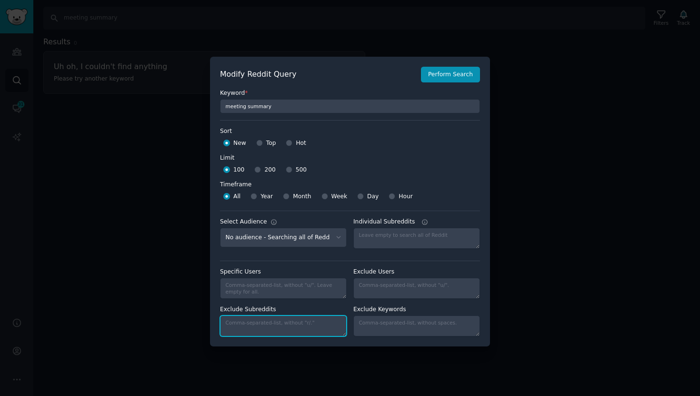
click at [271, 322] on textarea "Exclude Subreddits" at bounding box center [283, 325] width 127 height 21
paste textarea "saasbiznesssoftware, bestsoftwarediscounts"
type textarea "saasbiznesssoftware, bestsoftwarediscounts"
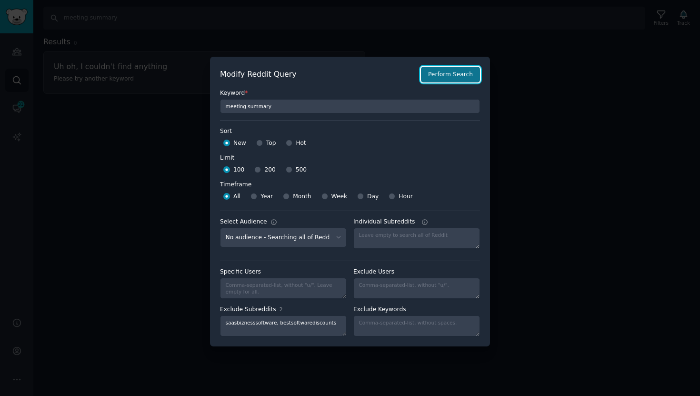
click at [440, 75] on button "Perform Search" at bounding box center [450, 75] width 59 height 16
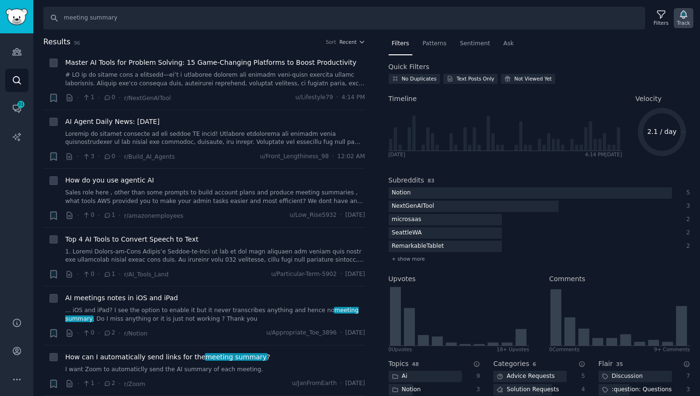
click at [681, 15] on icon "button" at bounding box center [683, 15] width 7 height 8
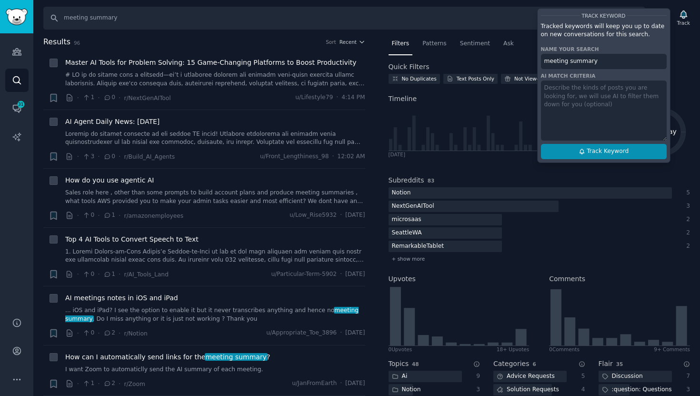
click at [599, 151] on span "Track Keyword" at bounding box center [607, 151] width 42 height 9
type input "meeting summary"
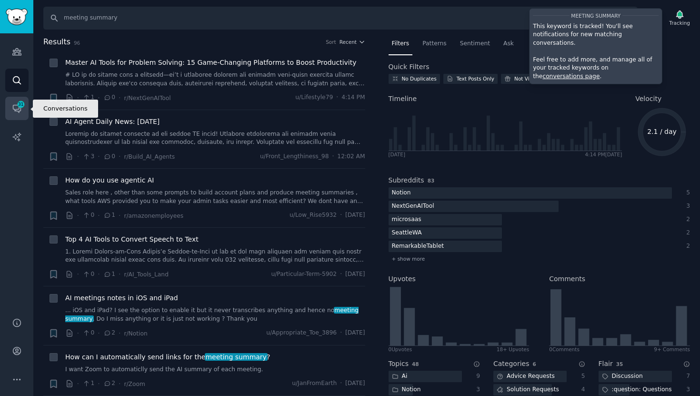
click at [16, 111] on icon "Sidebar" at bounding box center [17, 109] width 8 height 8
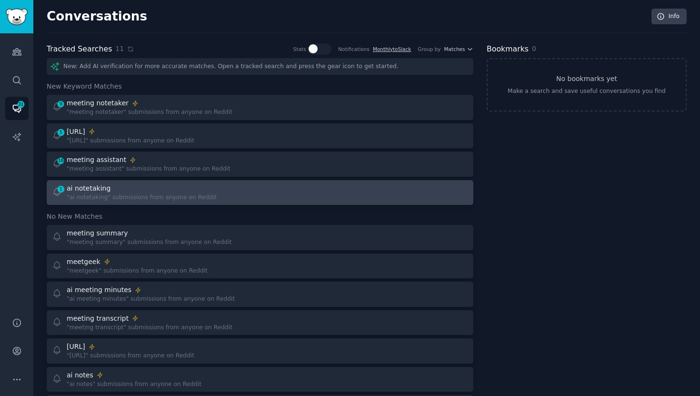
click at [160, 188] on div "ai notetaking" at bounding box center [142, 188] width 150 height 10
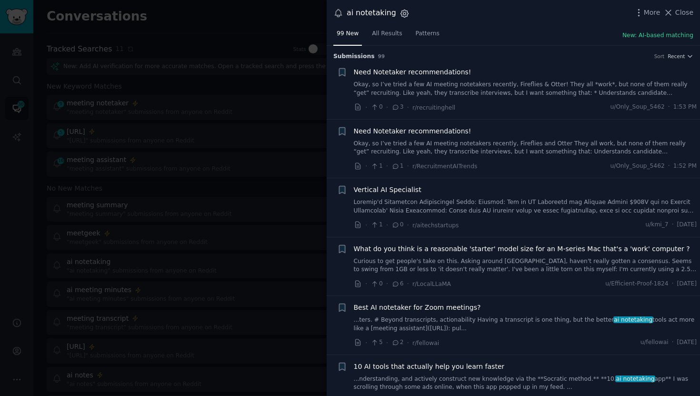
click at [403, 12] on icon "button" at bounding box center [404, 13] width 2 height 2
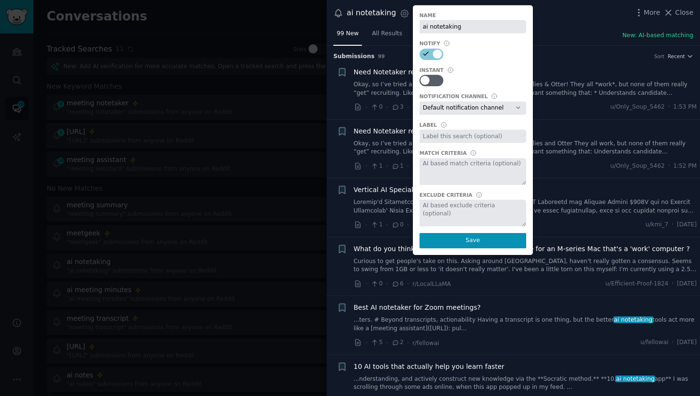
click at [583, 38] on div "99 New All Results Patterns New: AI-based matching" at bounding box center [513, 36] width 373 height 20
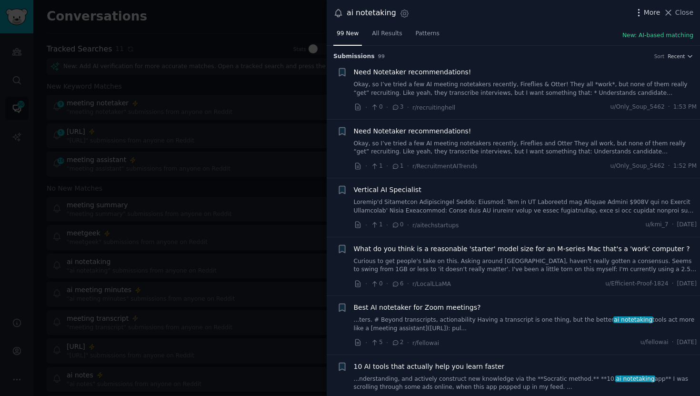
click at [638, 10] on icon "button" at bounding box center [639, 13] width 10 height 10
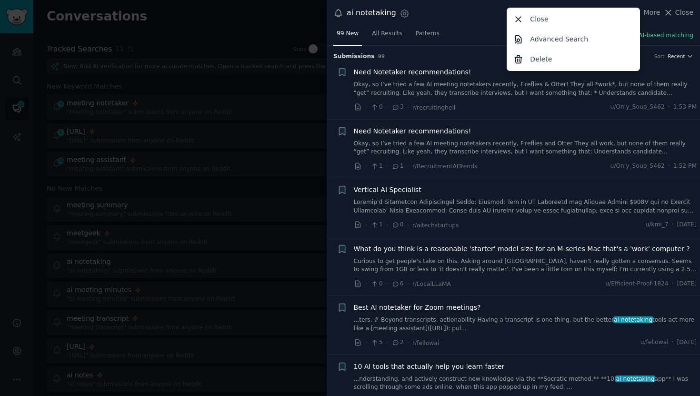
click at [425, 24] on div "ai notetaking Settings More Close Advanced Search Delete Close" at bounding box center [513, 13] width 373 height 26
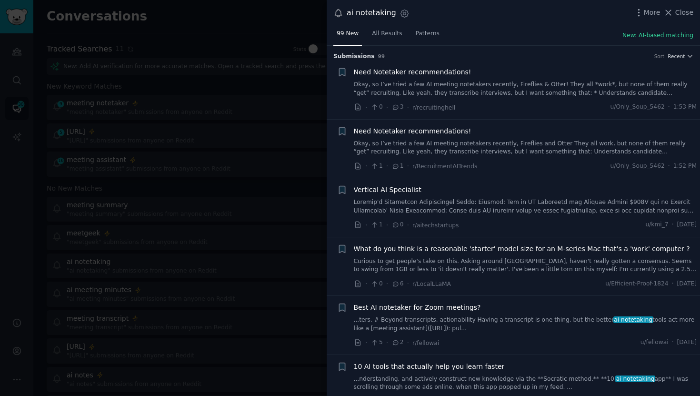
click at [209, 105] on div at bounding box center [350, 198] width 700 height 396
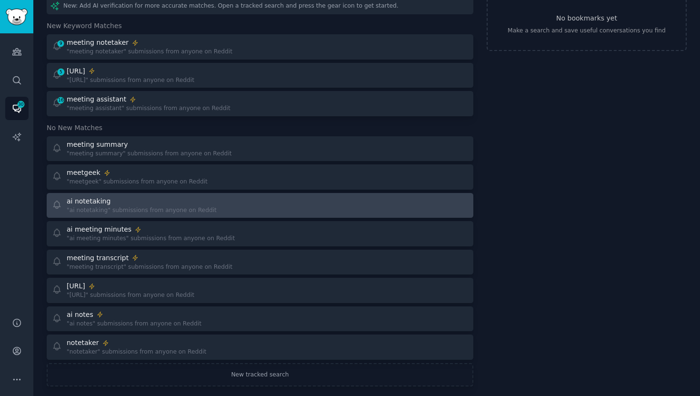
scroll to position [71, 0]
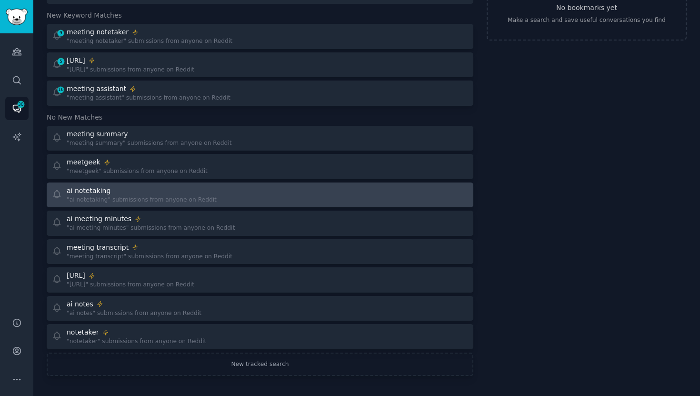
click at [218, 196] on div "ai notetaking "ai notetaking" submissions from anyone on Reddit" at bounding box center [153, 195] width 202 height 19
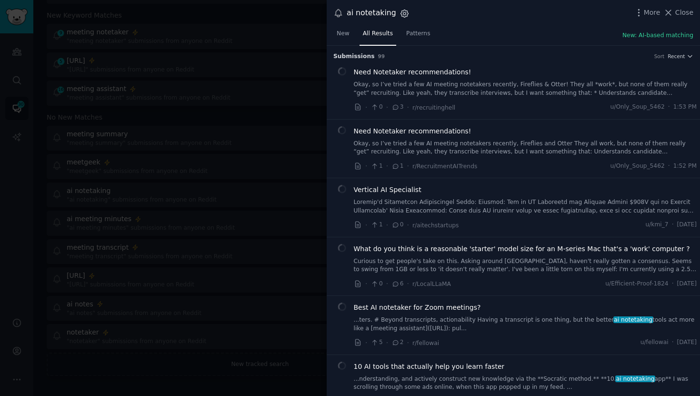
click at [399, 15] on icon "button" at bounding box center [404, 14] width 10 height 10
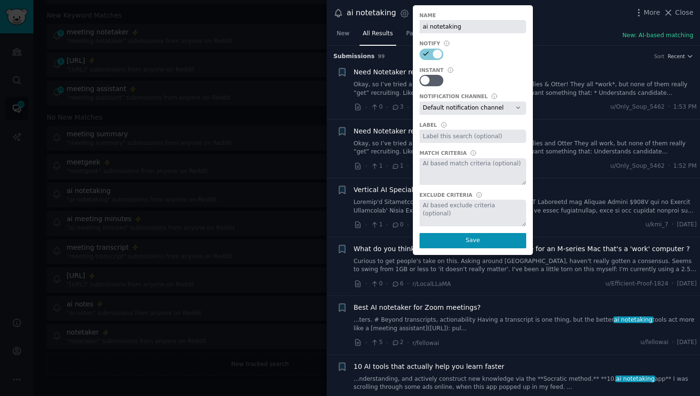
click at [562, 42] on div "New All Results Patterns New: AI-based matching" at bounding box center [513, 36] width 373 height 20
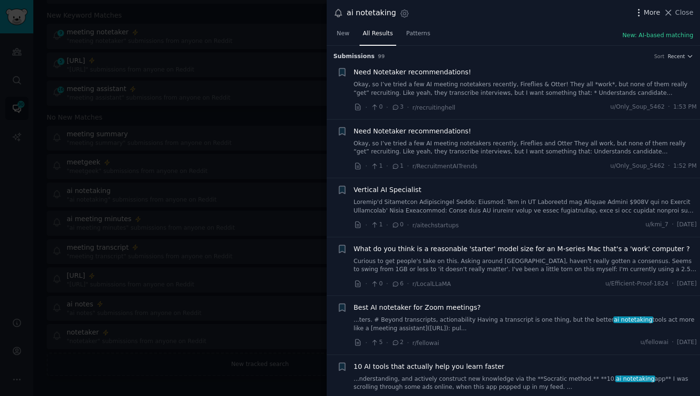
click at [638, 10] on icon "button" at bounding box center [639, 13] width 10 height 10
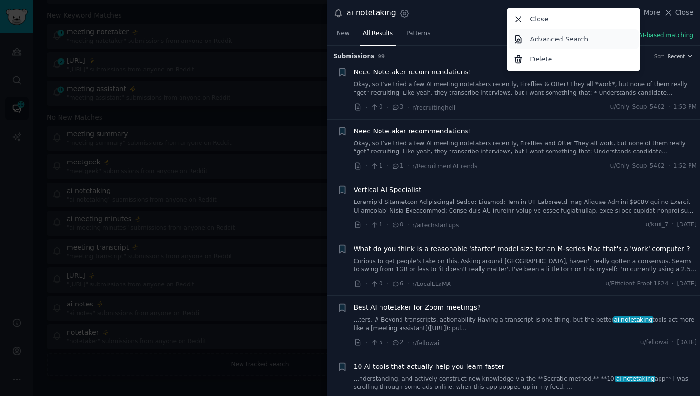
click at [549, 40] on p "Advanced Search" at bounding box center [559, 39] width 58 height 10
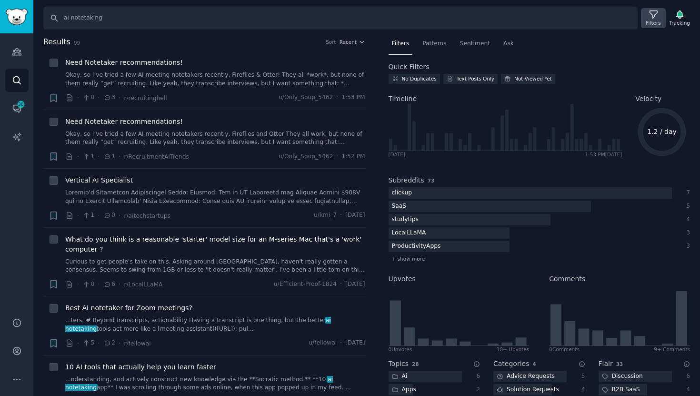
click at [648, 16] on icon at bounding box center [653, 15] width 10 height 10
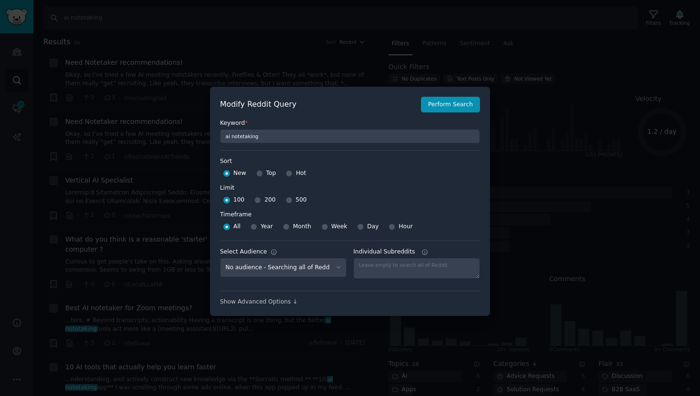
scroll to position [7, 0]
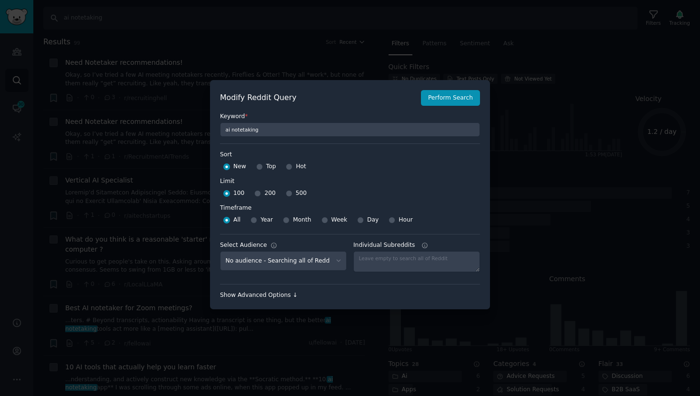
click at [268, 297] on div "Show Advanced Options ↓" at bounding box center [350, 295] width 260 height 9
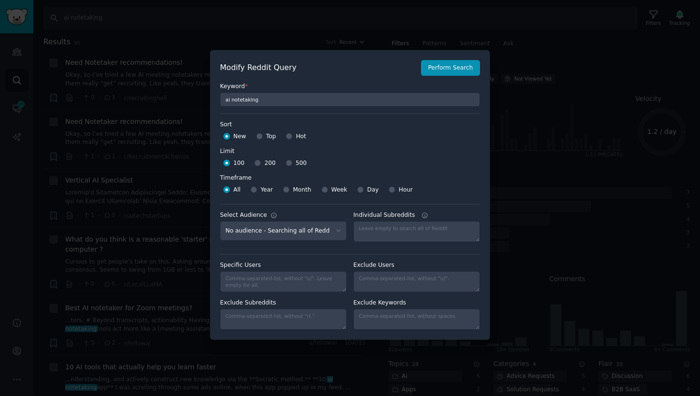
click at [585, 80] on div at bounding box center [350, 198] width 700 height 396
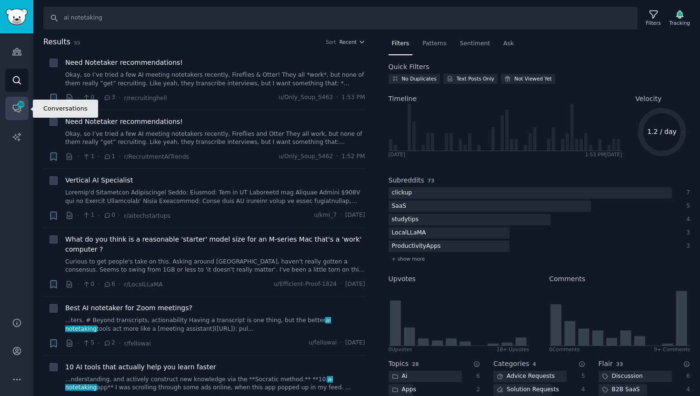
click at [20, 111] on icon "Sidebar" at bounding box center [17, 108] width 10 height 10
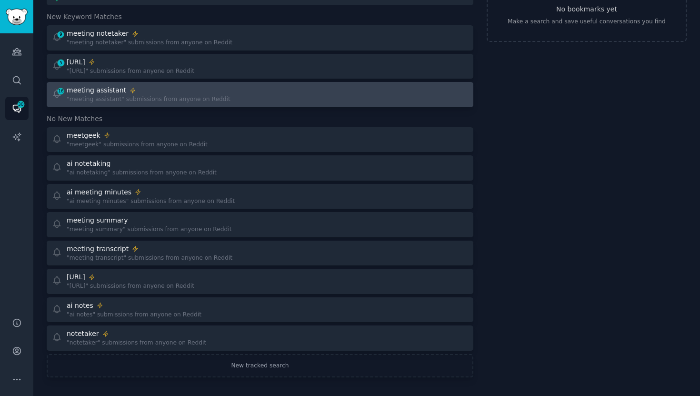
scroll to position [71, 0]
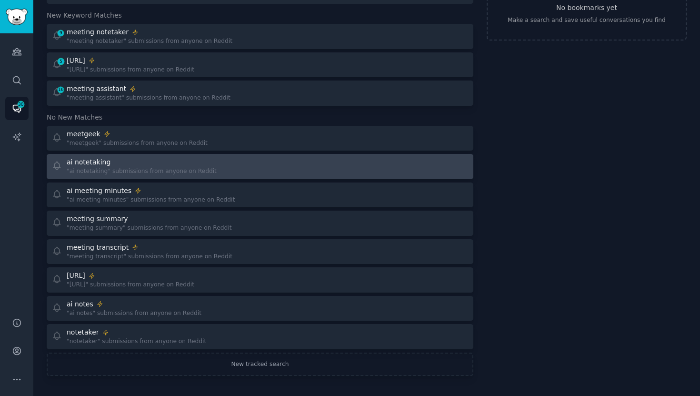
click at [180, 170] on div ""ai notetaking" submissions from anyone on Reddit" at bounding box center [142, 171] width 150 height 9
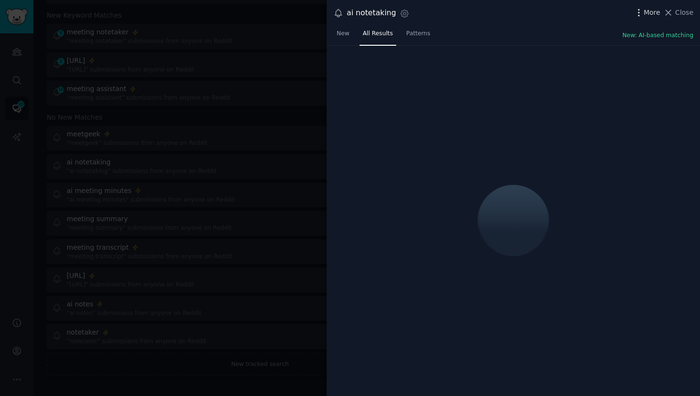
click at [639, 11] on icon "button" at bounding box center [639, 13] width 10 height 10
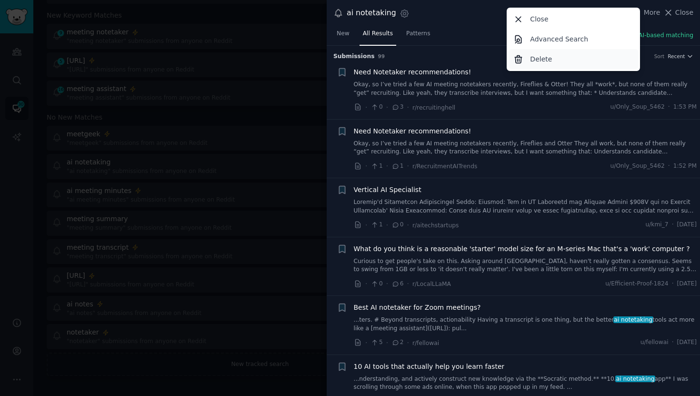
click at [555, 60] on div "Delete" at bounding box center [573, 59] width 130 height 20
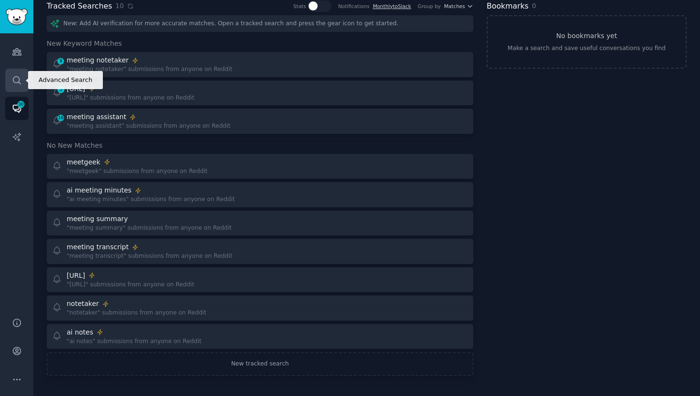
scroll to position [42, 0]
click at [21, 81] on icon "Sidebar" at bounding box center [17, 80] width 10 height 10
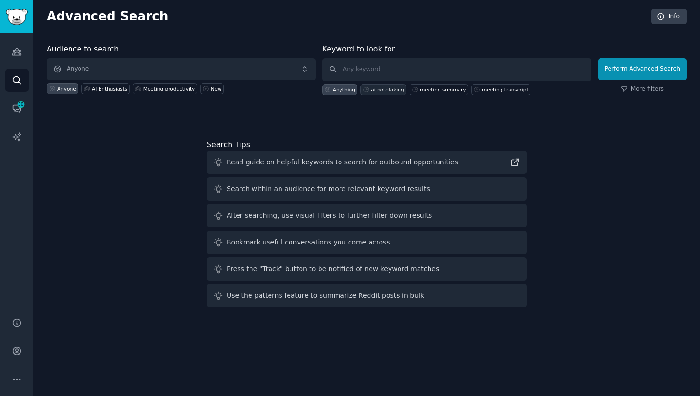
click at [391, 91] on div "ai notetaking" at bounding box center [387, 89] width 33 height 7
type input "ai notetaking"
click at [622, 64] on button "Perform Advanced Search" at bounding box center [642, 69] width 89 height 22
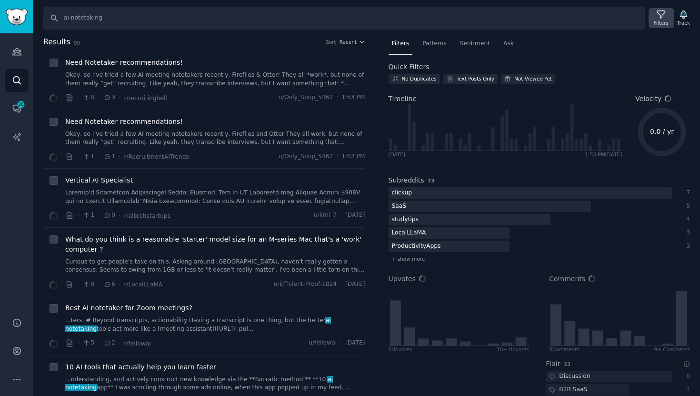
click at [659, 16] on icon at bounding box center [661, 15] width 8 height 8
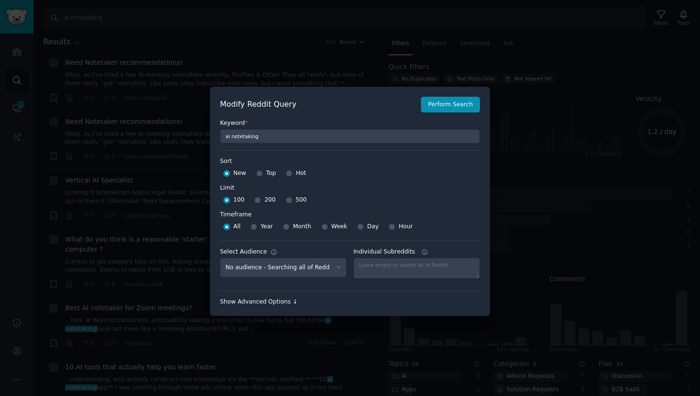
click at [260, 302] on div "Show Advanced Options ↓" at bounding box center [350, 302] width 260 height 9
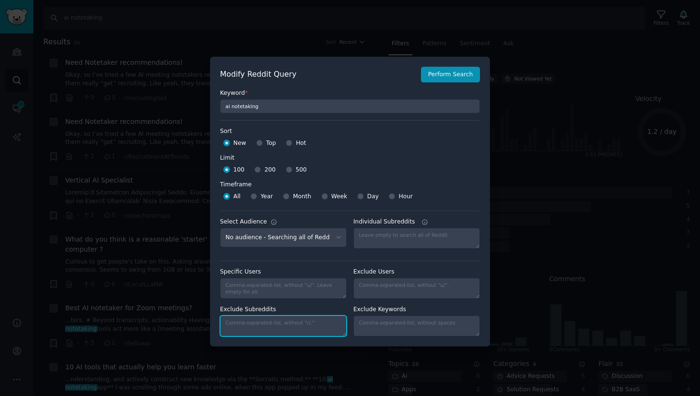
click at [265, 333] on textarea "Exclude Subreddits" at bounding box center [283, 325] width 127 height 21
paste textarea "saasbiznesssoftware, bestsoftwarediscounts"
type textarea "saasbiznesssoftware, bestsoftwarediscounts"
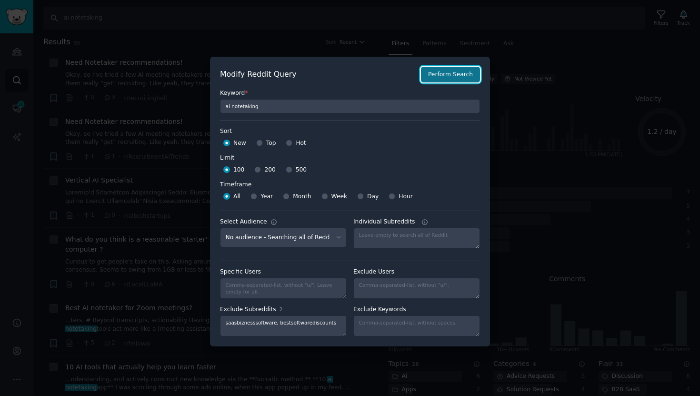
click at [446, 69] on button "Perform Search" at bounding box center [450, 75] width 59 height 16
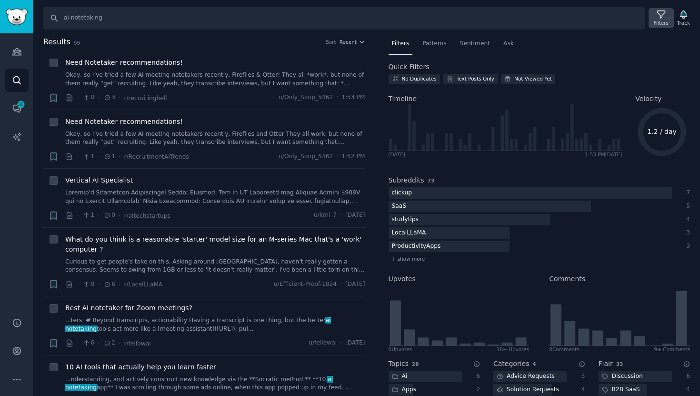
click at [655, 21] on div "Filters" at bounding box center [661, 23] width 15 height 7
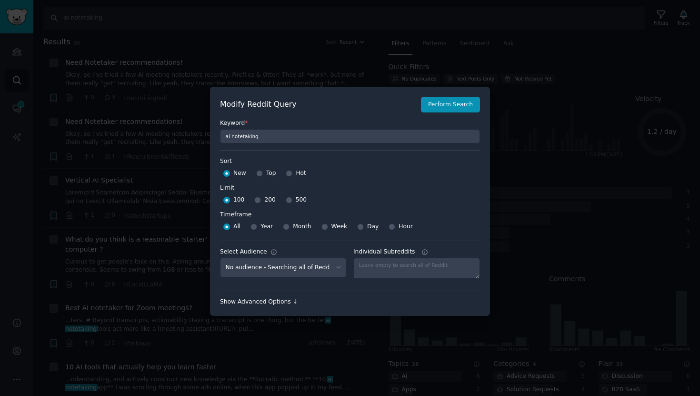
click at [263, 299] on div "Show Advanced Options ↓" at bounding box center [350, 302] width 260 height 9
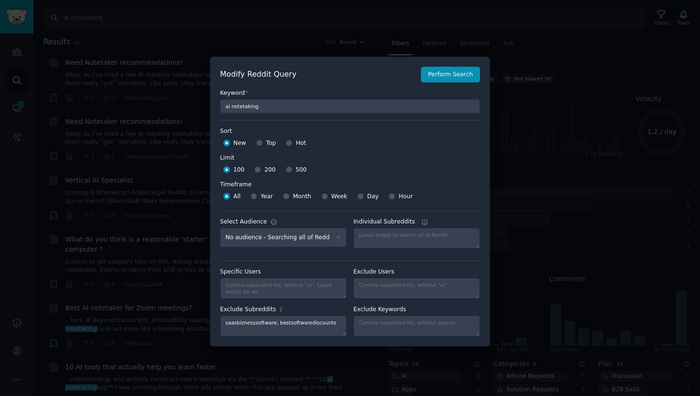
click at [565, 149] on div at bounding box center [350, 198] width 700 height 396
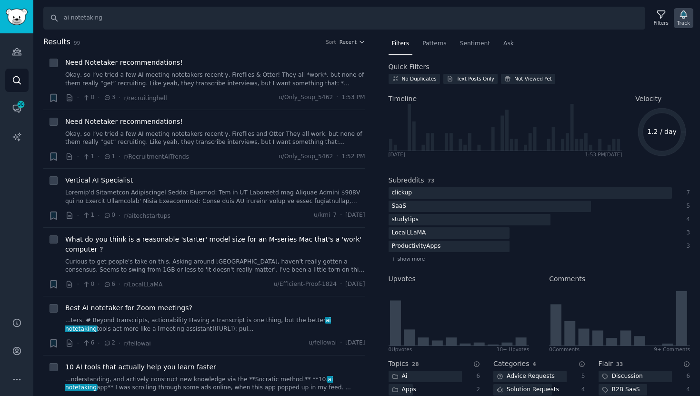
click at [688, 17] on icon "button" at bounding box center [683, 15] width 10 height 10
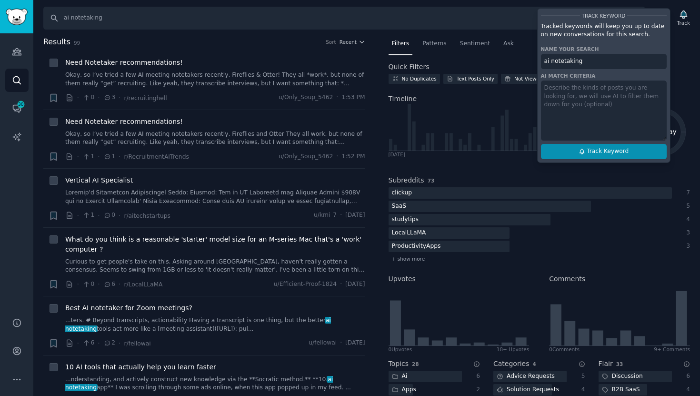
click at [583, 155] on button "Track Keyword" at bounding box center [604, 151] width 126 height 15
type input "ai notetaking"
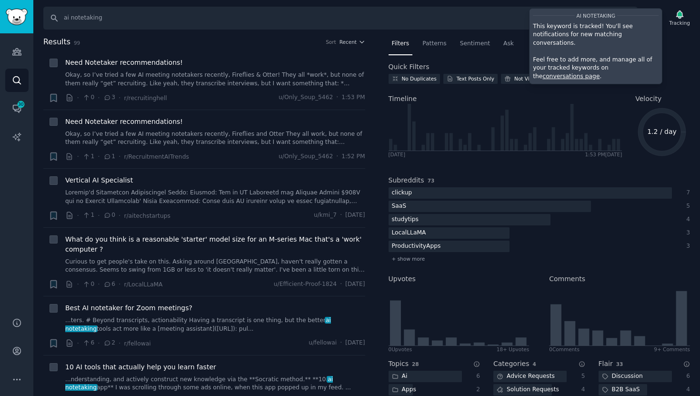
click at [599, 73] on link "conversations page" at bounding box center [570, 76] width 57 height 7
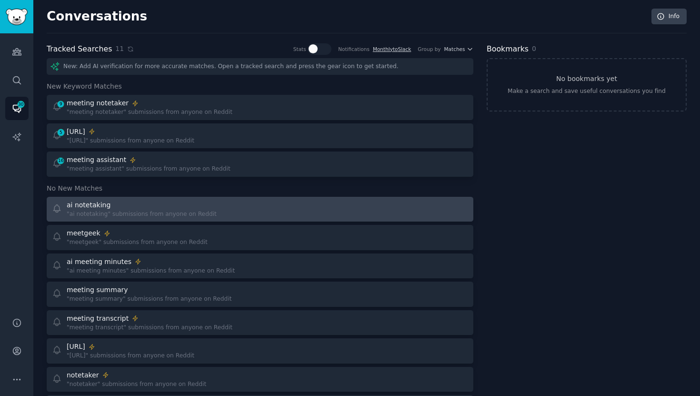
click at [227, 219] on link "ai notetaking "ai notetaking" submissions from anyone on Reddit" at bounding box center [260, 209] width 426 height 25
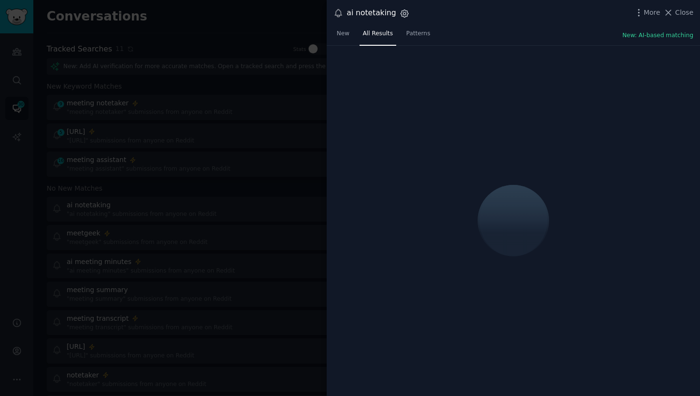
click at [401, 17] on icon "button" at bounding box center [404, 14] width 10 height 10
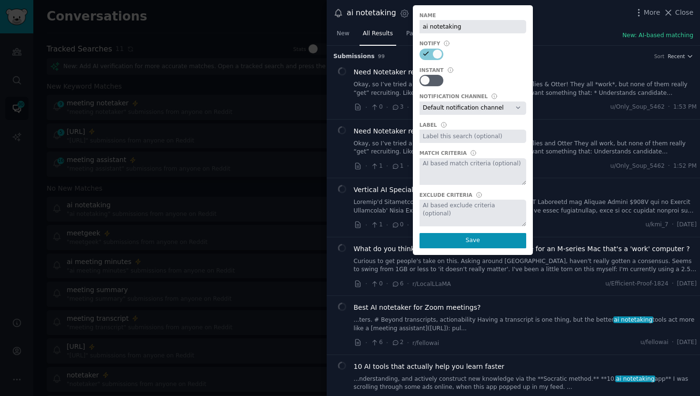
click at [424, 73] on div "Instant" at bounding box center [472, 77] width 107 height 20
click at [424, 78] on div at bounding box center [424, 80] width 9 height 9
checkbox input "true"
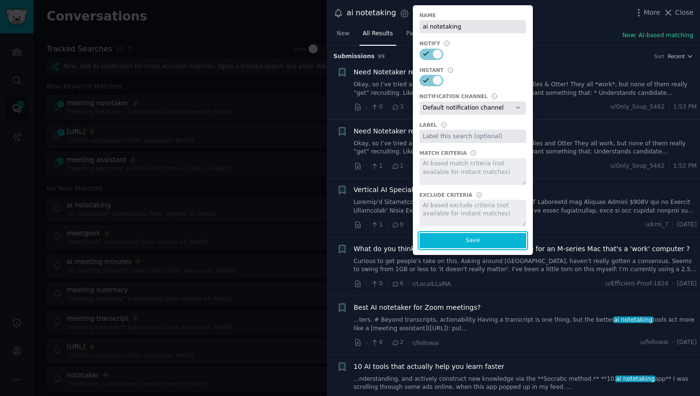
click at [448, 247] on button "Save" at bounding box center [472, 240] width 107 height 15
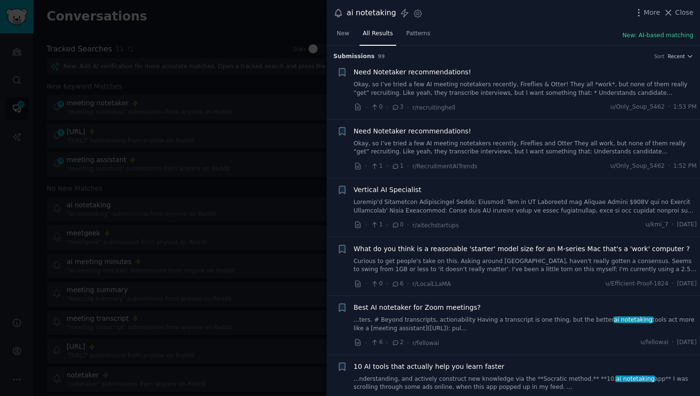
click at [278, 89] on div at bounding box center [350, 198] width 700 height 396
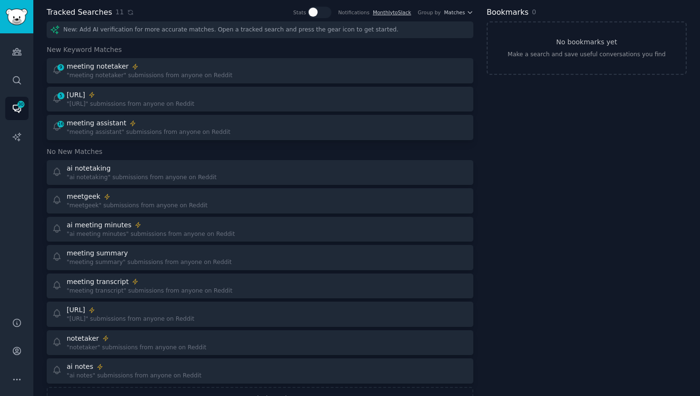
scroll to position [53, 0]
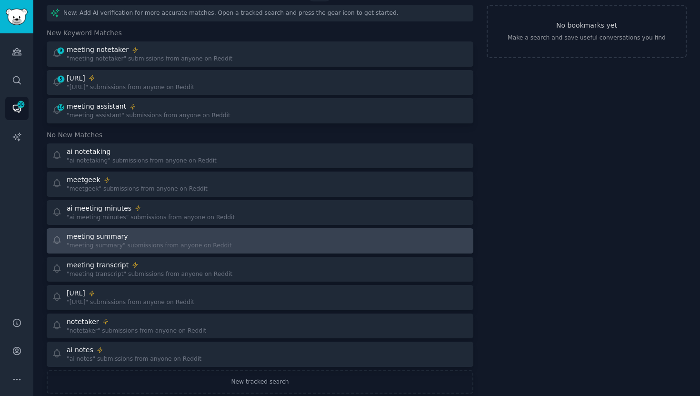
click at [201, 240] on div "meeting summary" at bounding box center [149, 236] width 165 height 10
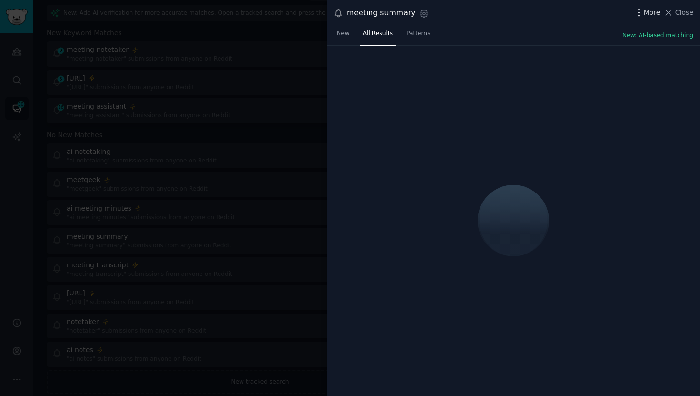
click at [645, 12] on span "More" at bounding box center [652, 13] width 17 height 10
click at [553, 40] on p "Advanced Search" at bounding box center [559, 39] width 58 height 10
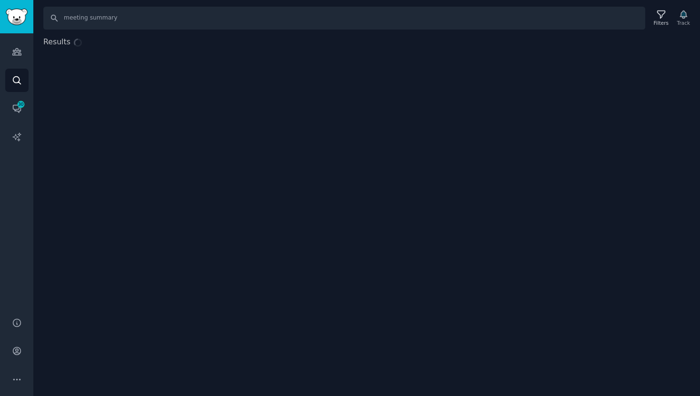
click at [553, 38] on div "Results" at bounding box center [366, 123] width 666 height 175
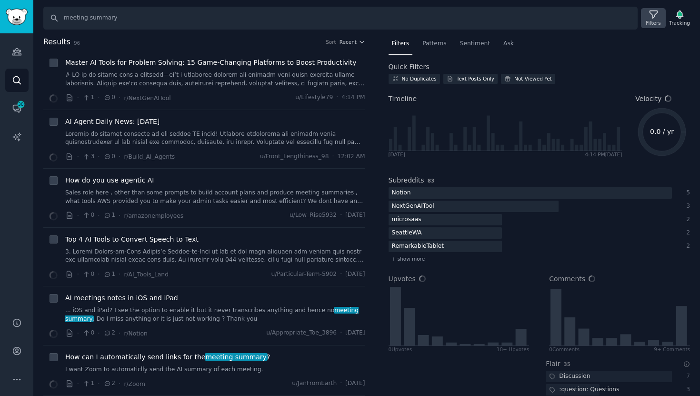
click at [658, 18] on div "Filters" at bounding box center [653, 18] width 25 height 20
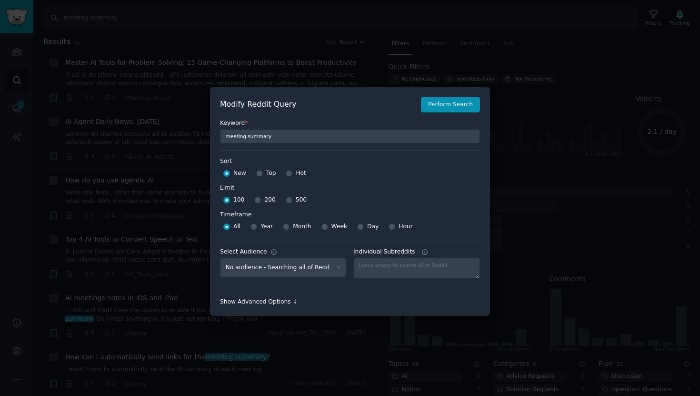
click at [257, 303] on div "Show Advanced Options ↓" at bounding box center [350, 302] width 260 height 9
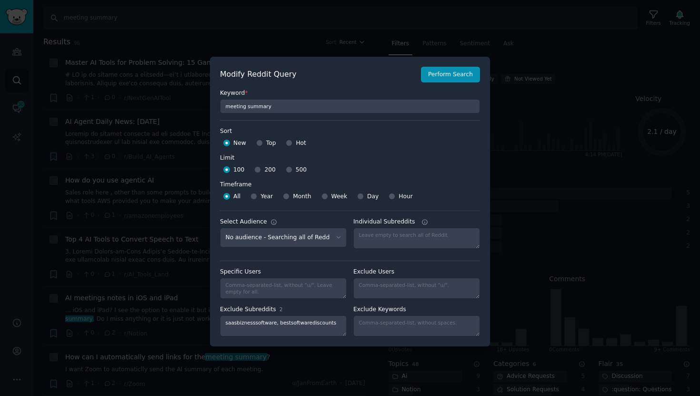
scroll to position [7, 0]
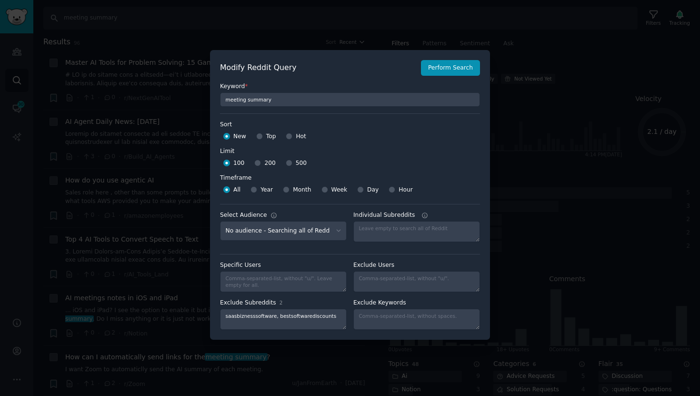
click at [548, 50] on div at bounding box center [350, 198] width 700 height 396
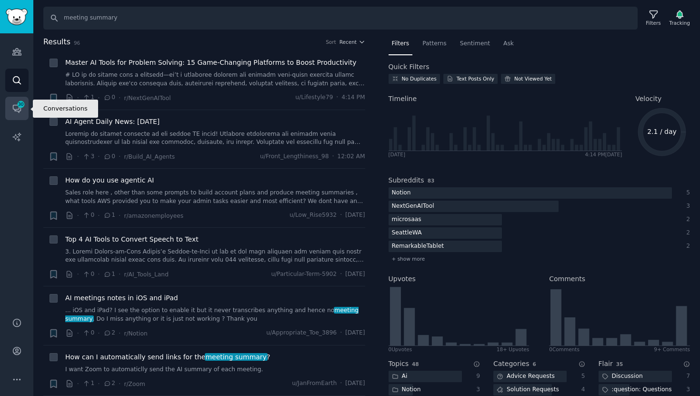
click at [13, 114] on link "Conversations 30" at bounding box center [16, 108] width 23 height 23
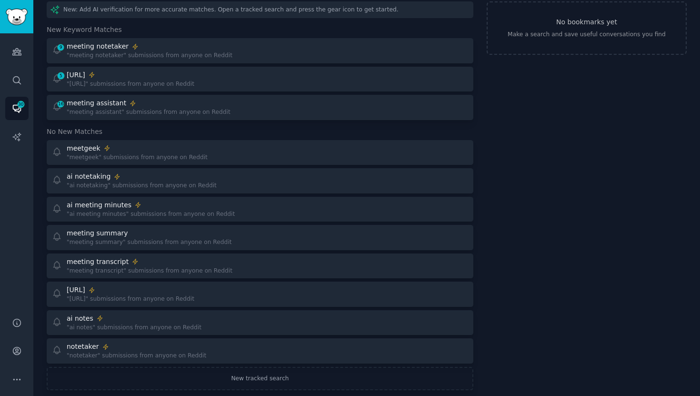
scroll to position [71, 0]
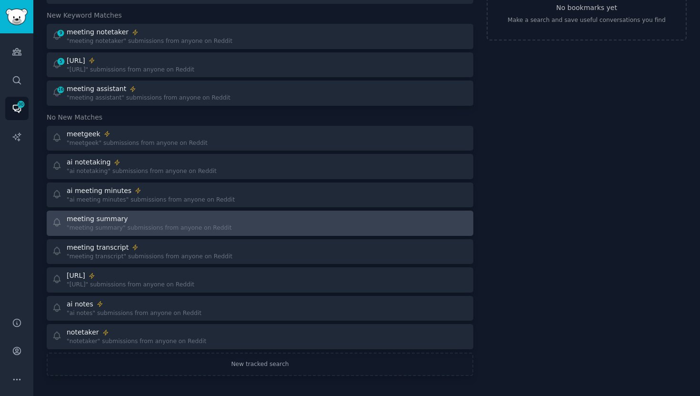
click at [223, 233] on link "meeting summary "meeting summary" submissions from anyone on Reddit" at bounding box center [260, 222] width 426 height 25
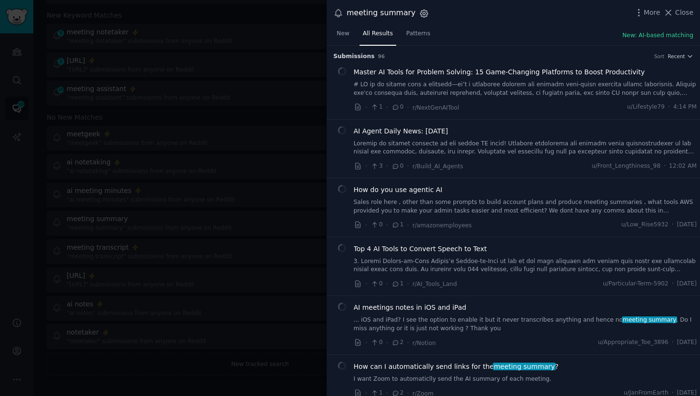
click at [419, 12] on icon "button" at bounding box center [424, 14] width 10 height 10
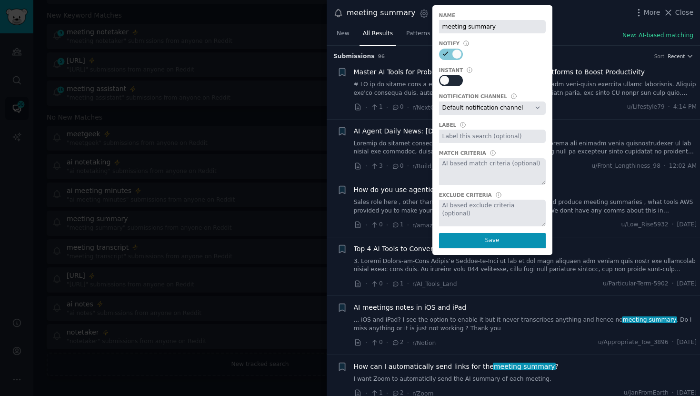
click at [444, 77] on div at bounding box center [451, 80] width 24 height 11
checkbox input "true"
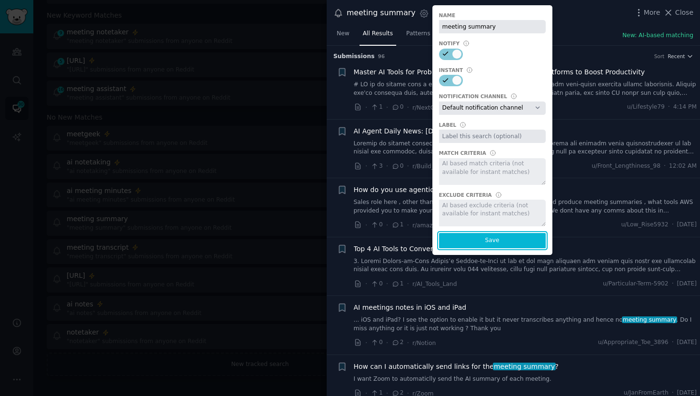
click at [471, 237] on button "Save" at bounding box center [492, 240] width 107 height 15
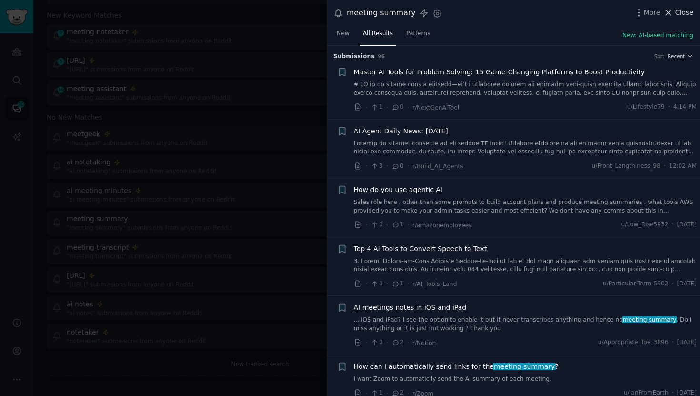
click at [679, 13] on span "Close" at bounding box center [684, 13] width 18 height 10
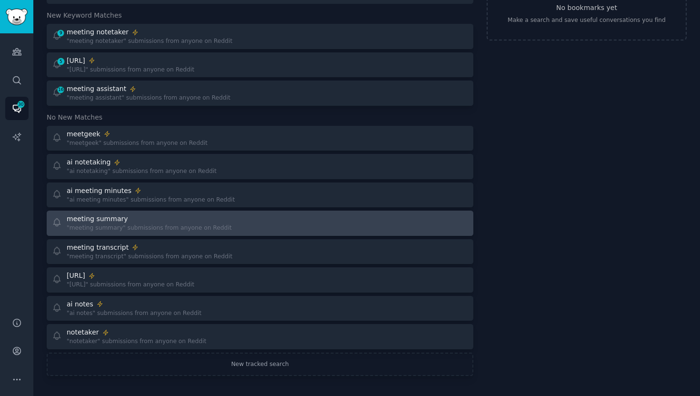
click at [179, 216] on div "meeting summary" at bounding box center [149, 219] width 165 height 10
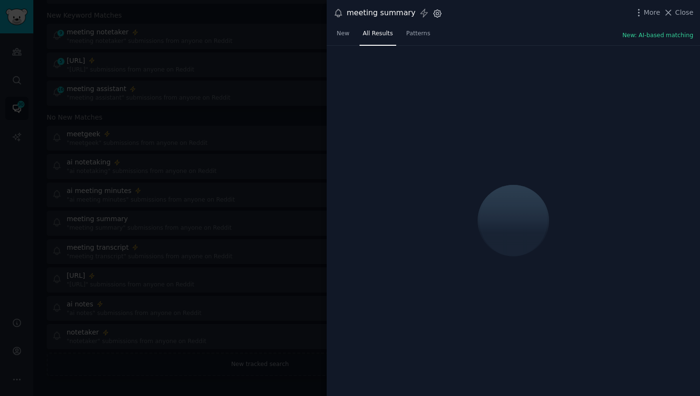
click at [432, 13] on icon "button" at bounding box center [437, 14] width 10 height 10
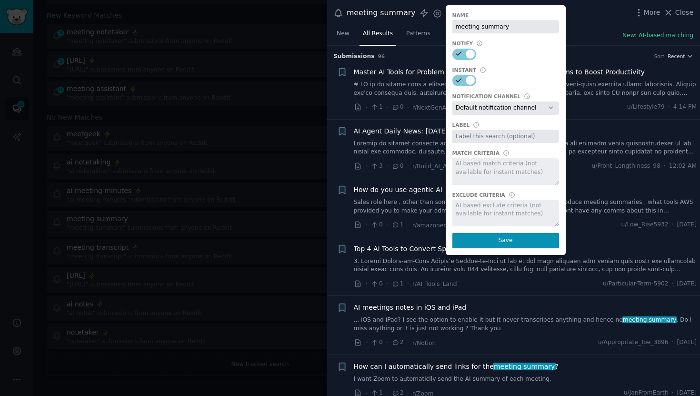
click at [222, 163] on div at bounding box center [350, 198] width 700 height 396
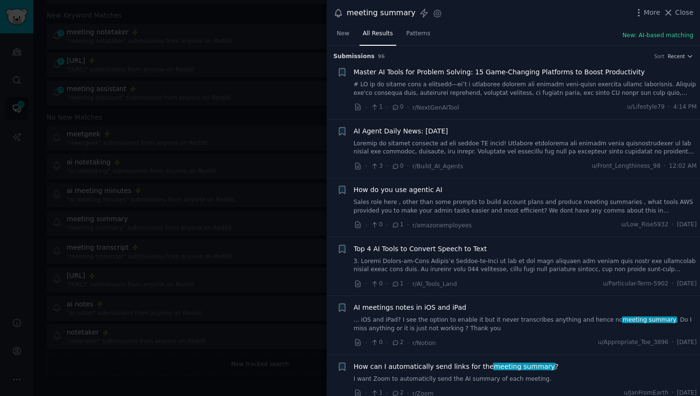
click at [227, 159] on div at bounding box center [350, 198] width 700 height 396
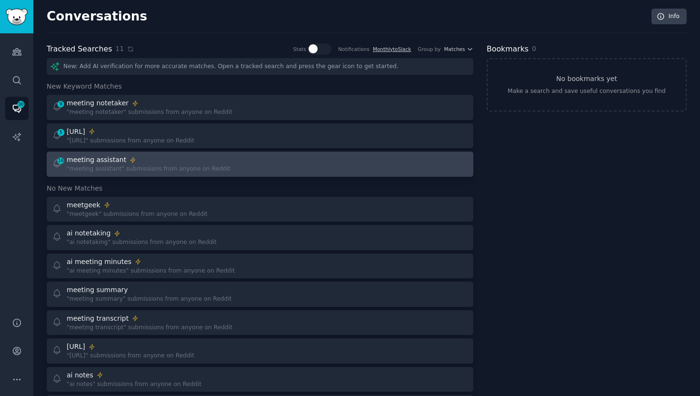
click at [194, 157] on div "meeting assistant" at bounding box center [149, 160] width 164 height 10
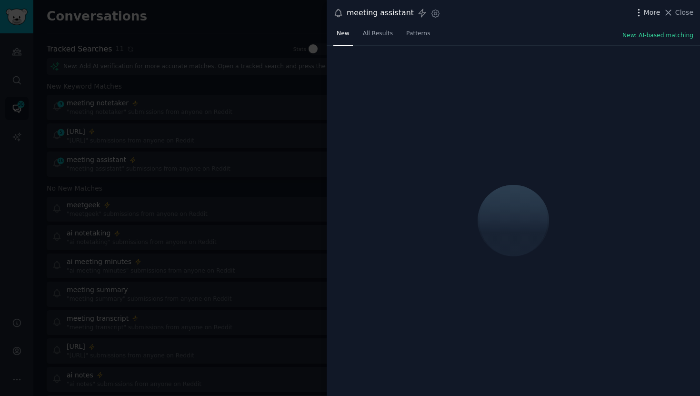
click at [648, 13] on span "More" at bounding box center [652, 13] width 17 height 10
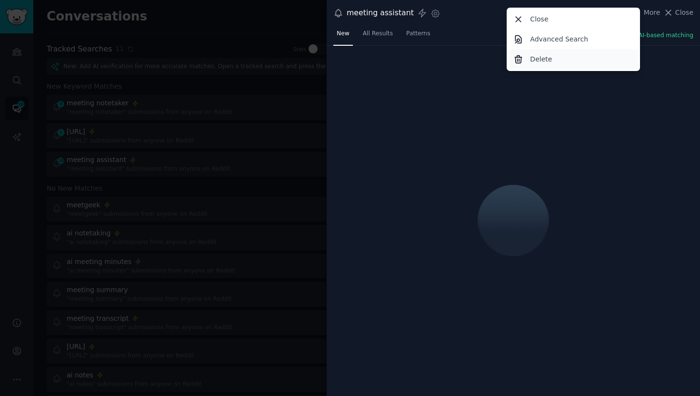
click at [542, 60] on p "Delete" at bounding box center [541, 59] width 22 height 10
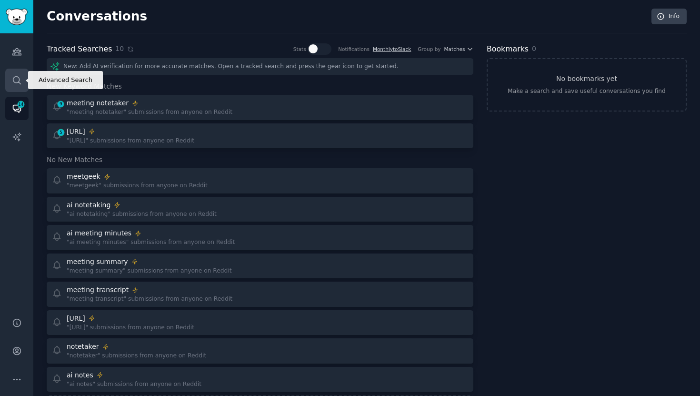
click at [16, 83] on icon "Sidebar" at bounding box center [17, 80] width 10 height 10
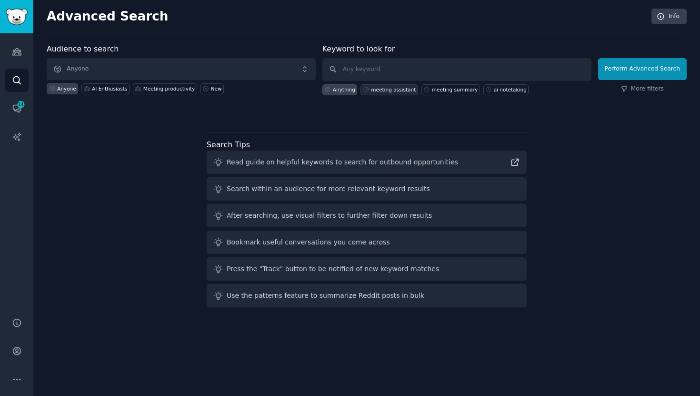
click at [381, 95] on div "meeting assistant" at bounding box center [388, 89] width 57 height 11
type input "meeting assistant"
click at [631, 57] on label at bounding box center [642, 53] width 89 height 10
click at [630, 59] on button "Perform Advanced Search" at bounding box center [642, 69] width 89 height 22
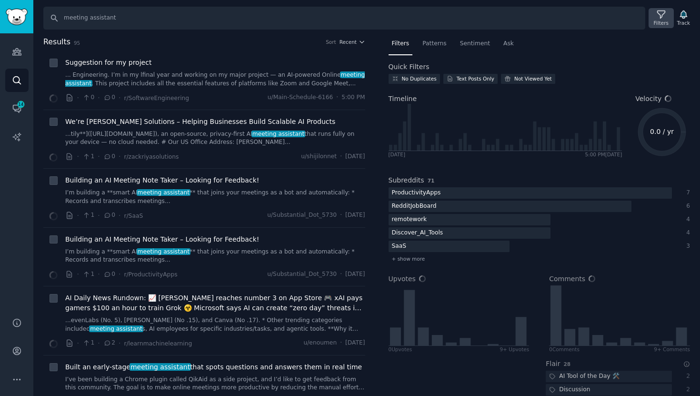
click at [661, 19] on icon at bounding box center [661, 15] width 10 height 10
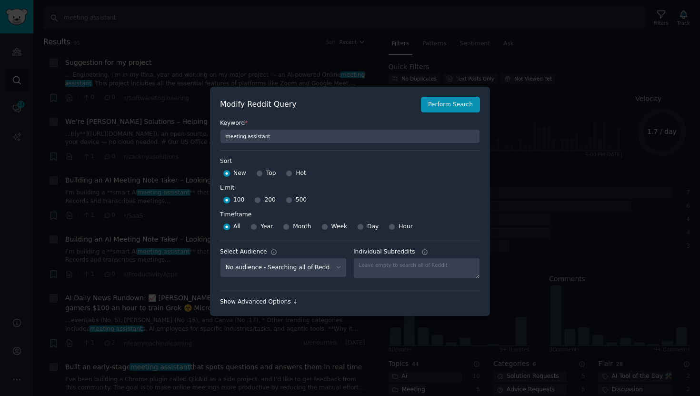
click at [267, 303] on div "Show Advanced Options ↓" at bounding box center [350, 302] width 260 height 9
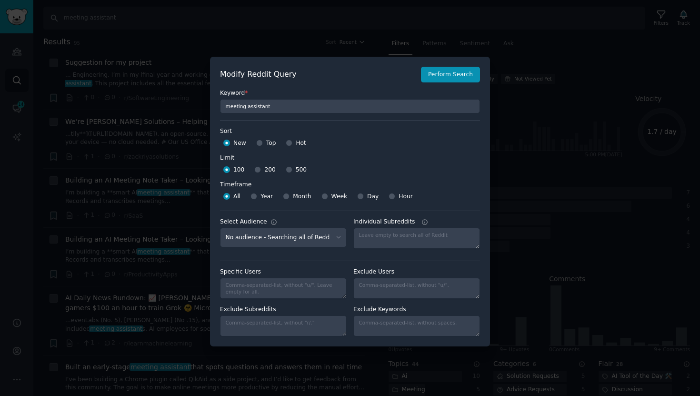
scroll to position [7, 0]
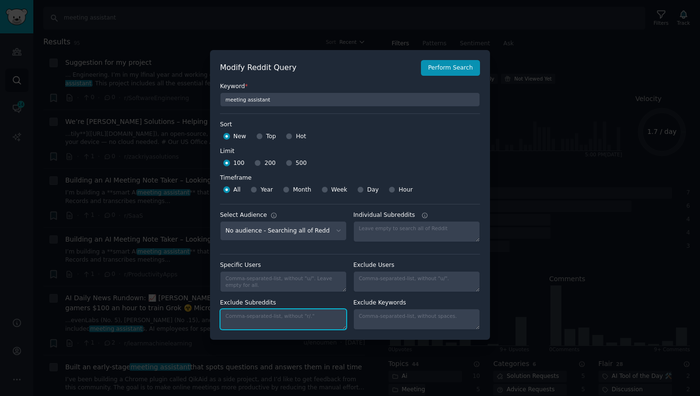
click at [283, 315] on textarea "Exclude Subreddits" at bounding box center [283, 318] width 127 height 21
paste textarea "saasbiznesssoftware, bestsoftwarediscounts"
type textarea "saasbiznesssoftware, bestsoftwarediscounts"
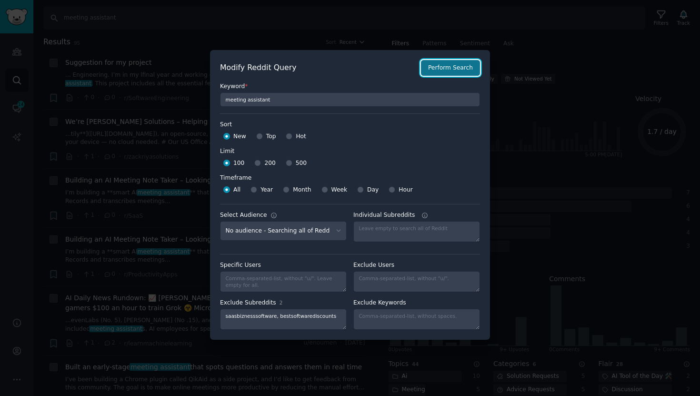
click at [453, 64] on button "Perform Search" at bounding box center [450, 68] width 59 height 16
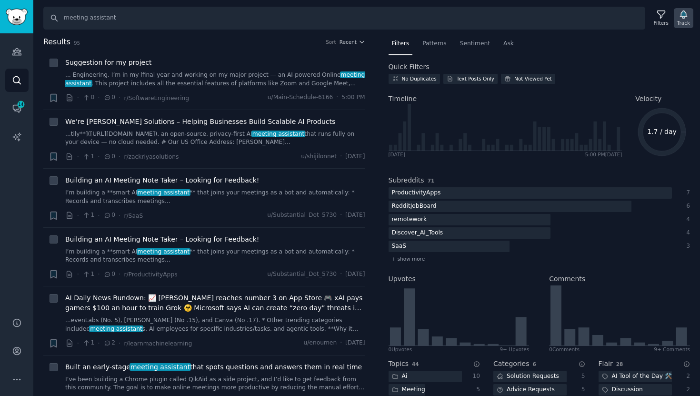
click at [682, 20] on div "Track" at bounding box center [683, 23] width 13 height 7
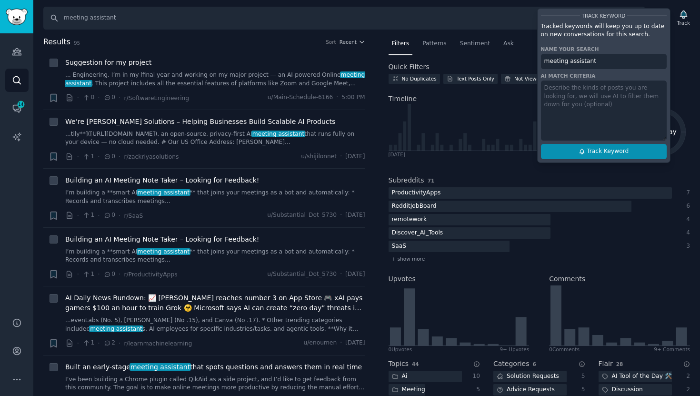
click at [575, 153] on button "Track Keyword" at bounding box center [604, 151] width 126 height 15
type input "meeting assistant"
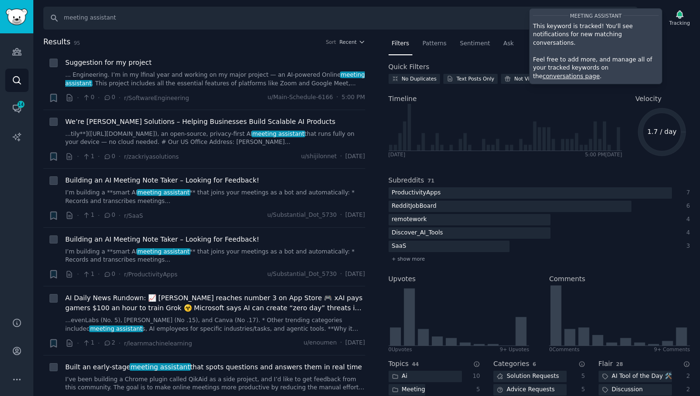
click at [599, 73] on link "conversations page" at bounding box center [570, 76] width 57 height 7
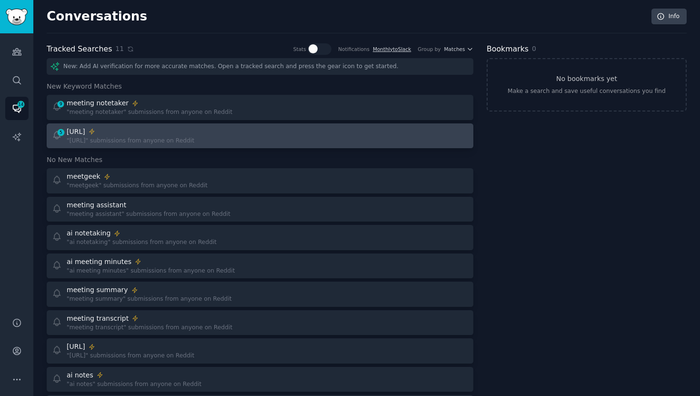
click at [208, 142] on div "5 fireflies.ai "fireflies.ai" submissions from anyone on Reddit" at bounding box center [153, 136] width 202 height 19
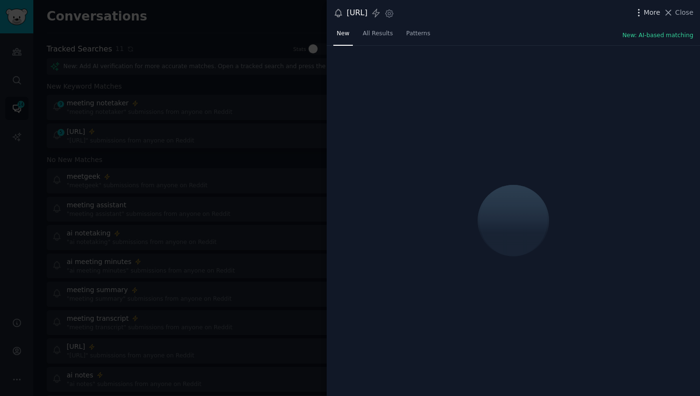
click at [647, 14] on span "More" at bounding box center [652, 13] width 17 height 10
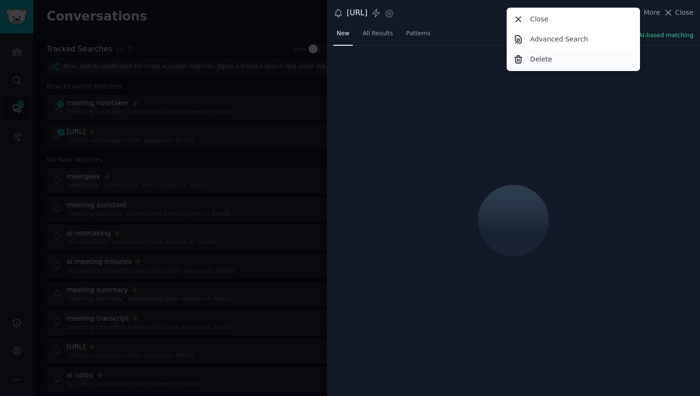
click at [534, 59] on p "Delete" at bounding box center [541, 59] width 22 height 10
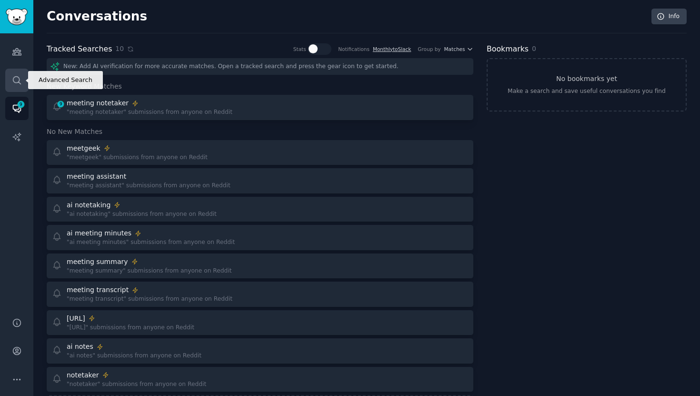
click at [20, 88] on link "Search" at bounding box center [16, 80] width 23 height 23
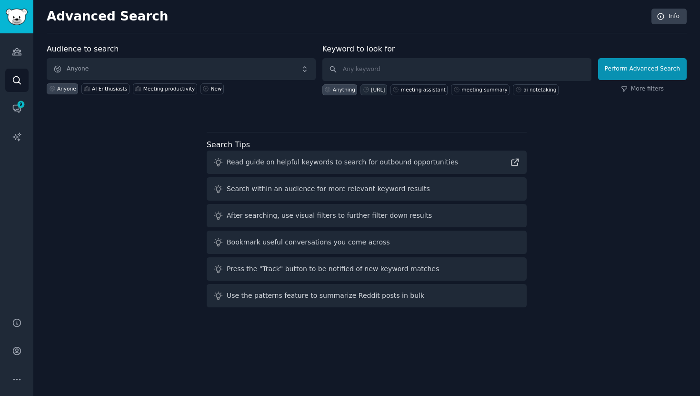
click at [381, 90] on div "fireflies.ai" at bounding box center [378, 89] width 14 height 7
type input "fireflies.ai"
click at [626, 71] on button "Perform Advanced Search" at bounding box center [642, 69] width 89 height 22
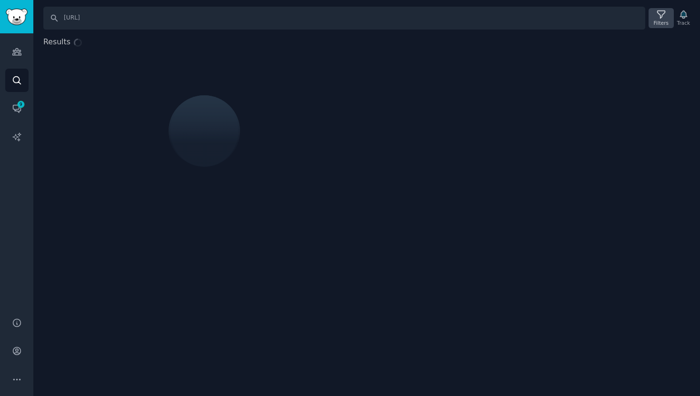
click at [654, 19] on div "Filters" at bounding box center [660, 18] width 25 height 20
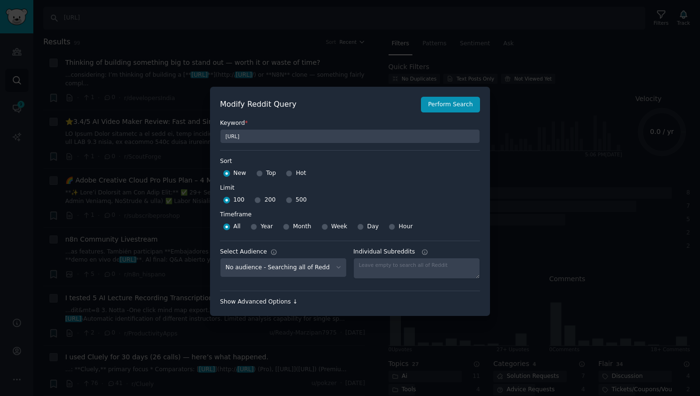
click at [278, 302] on div "Show Advanced Options ↓" at bounding box center [350, 302] width 260 height 9
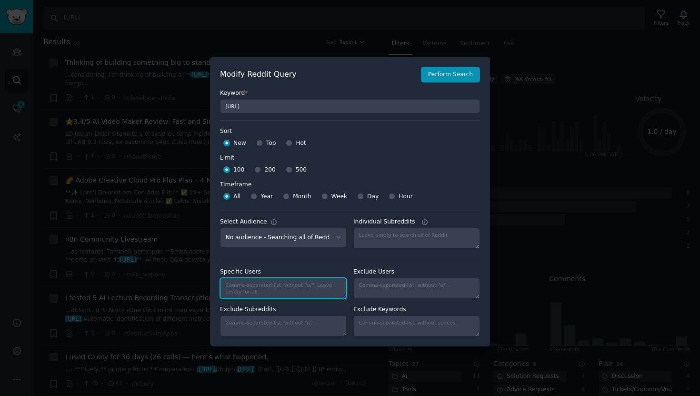
click at [275, 286] on textarea "Specific Users" at bounding box center [283, 288] width 127 height 21
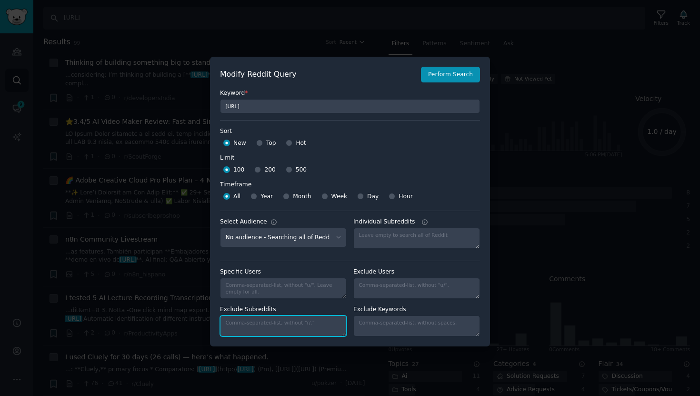
click at [258, 320] on textarea "Exclude Subreddits" at bounding box center [283, 325] width 127 height 21
paste textarea "saasbiznesssoftware, bestsoftwarediscounts"
type textarea "saasbiznesssoftware, bestsoftwarediscounts"
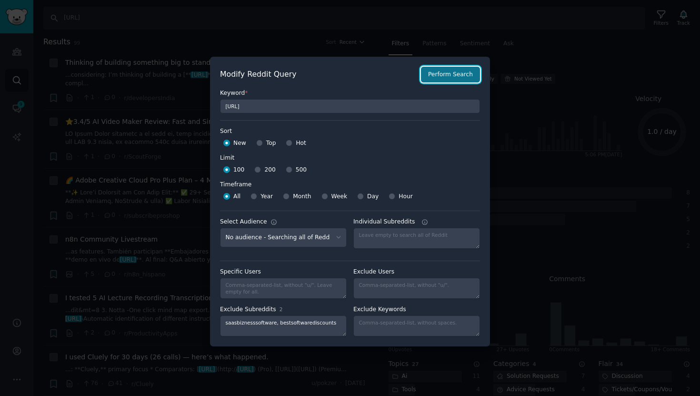
click at [451, 76] on button "Perform Search" at bounding box center [450, 75] width 59 height 16
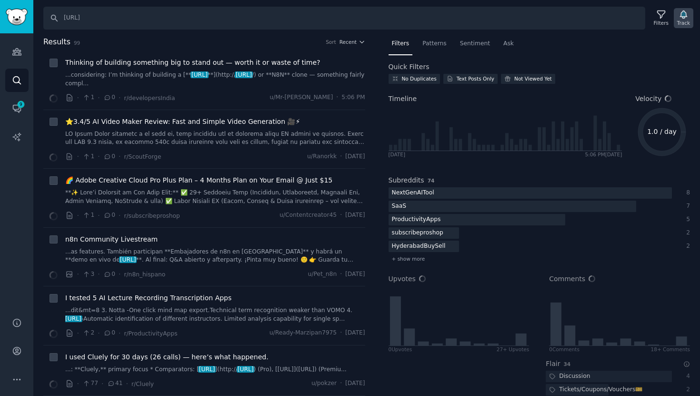
click at [682, 15] on icon "button" at bounding box center [683, 15] width 7 height 8
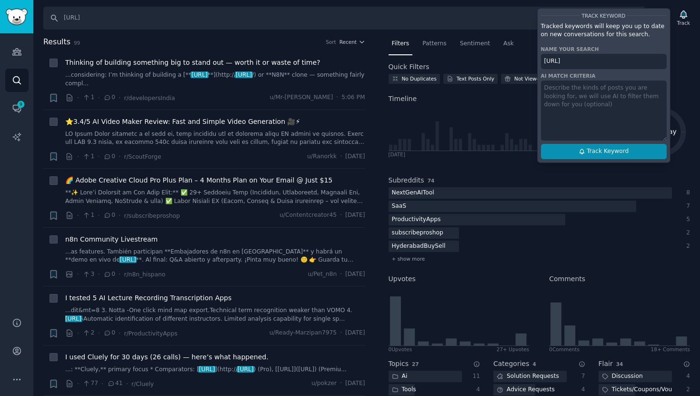
click at [577, 155] on button "Track Keyword" at bounding box center [604, 151] width 126 height 15
type input "fireflies.ai"
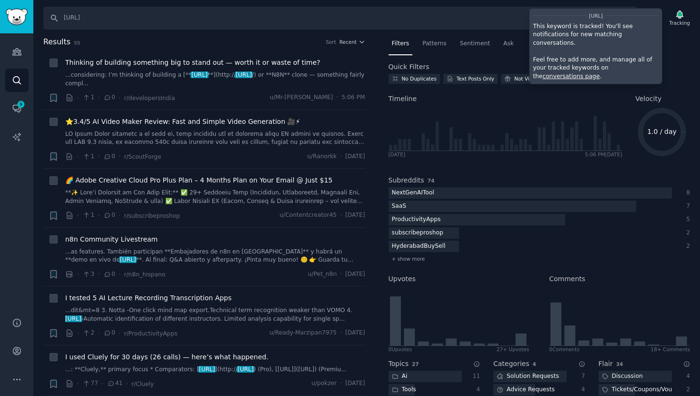
click at [599, 73] on link "conversations page" at bounding box center [570, 76] width 57 height 7
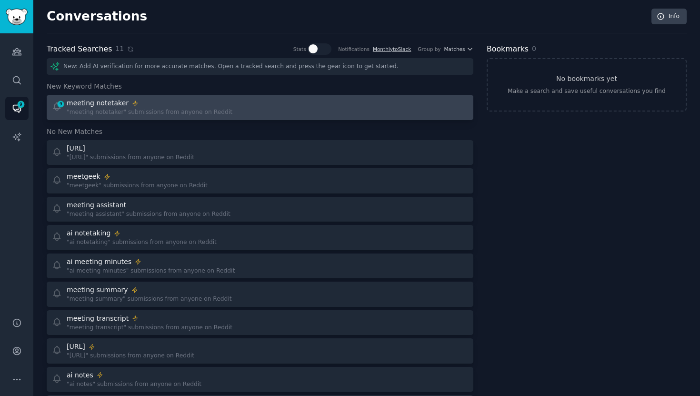
click at [229, 105] on div "9 meeting notetaker "meeting notetaker" submissions from anyone on Reddit" at bounding box center [153, 107] width 202 height 19
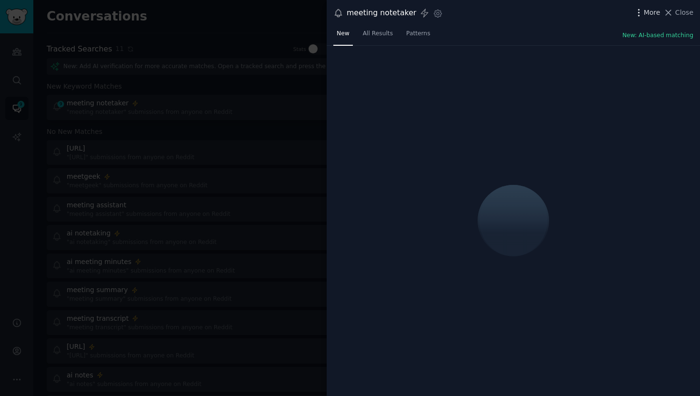
click at [646, 11] on span "More" at bounding box center [652, 13] width 17 height 10
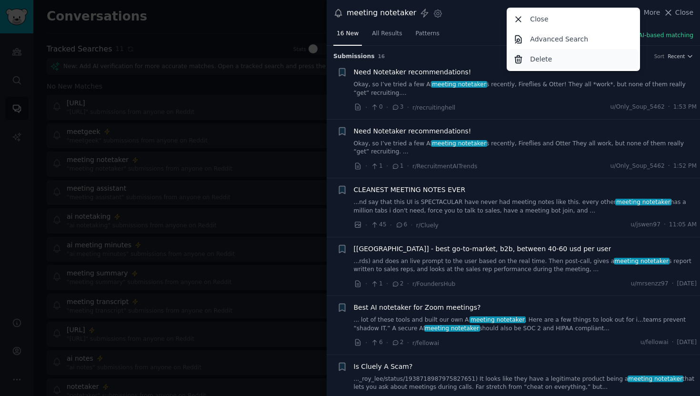
click at [533, 60] on p "Delete" at bounding box center [541, 59] width 22 height 10
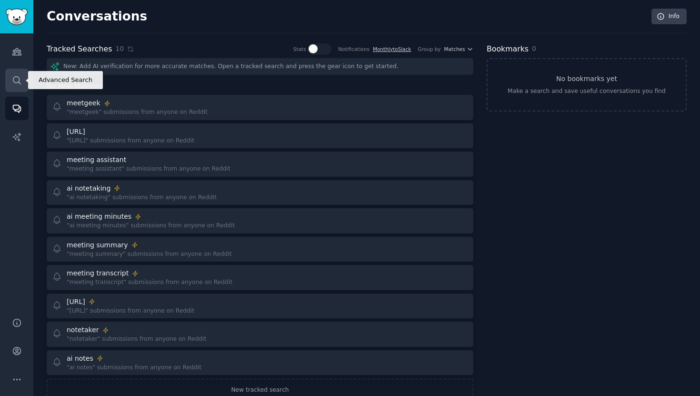
click at [20, 80] on icon "Sidebar" at bounding box center [17, 80] width 10 height 10
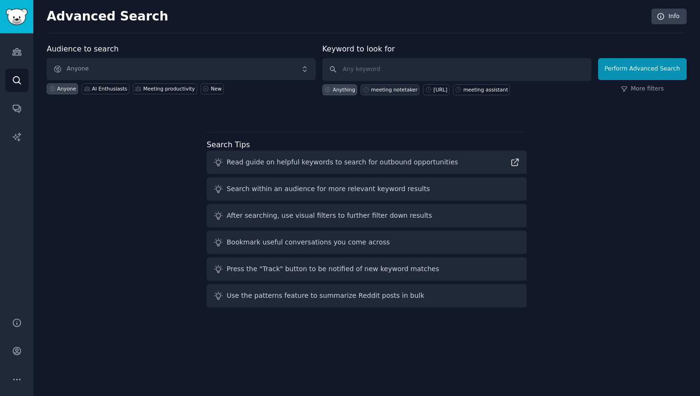
click at [377, 91] on div "meeting notetaker" at bounding box center [394, 89] width 47 height 7
type input "meeting notetaker"
click at [661, 62] on button "Perform Advanced Search" at bounding box center [642, 69] width 89 height 22
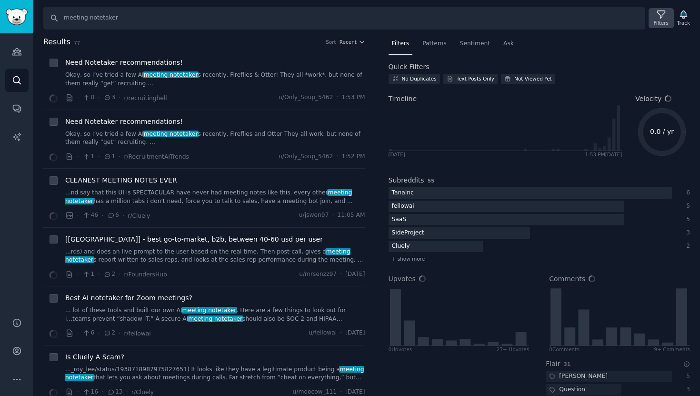
click at [660, 19] on icon at bounding box center [661, 15] width 10 height 10
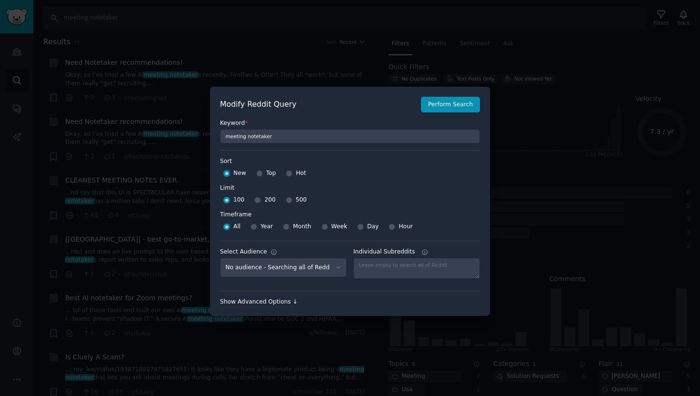
click at [276, 305] on div "Show Advanced Options ↓" at bounding box center [350, 302] width 260 height 9
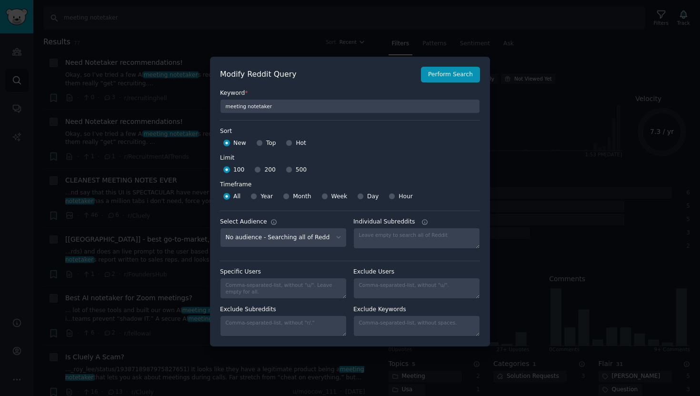
scroll to position [7, 0]
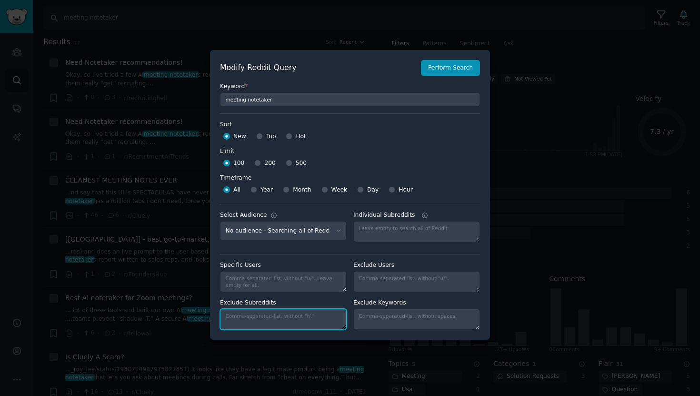
click at [252, 316] on textarea "Exclude Subreddits" at bounding box center [283, 318] width 127 height 21
paste textarea "saasbiznesssoftware, bestsoftwarediscounts"
type textarea "saasbiznesssoftware, bestsoftwarediscounts"
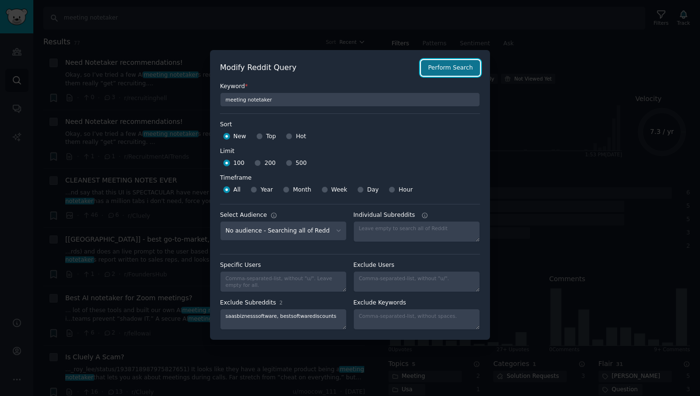
click at [466, 62] on button "Perform Search" at bounding box center [450, 68] width 59 height 16
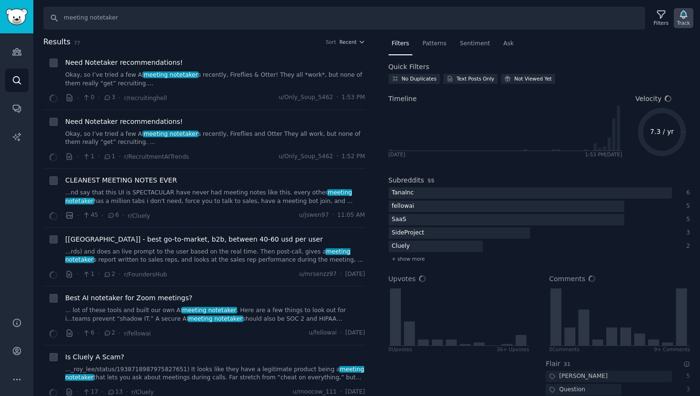
click at [676, 17] on div "Track" at bounding box center [684, 18] width 20 height 20
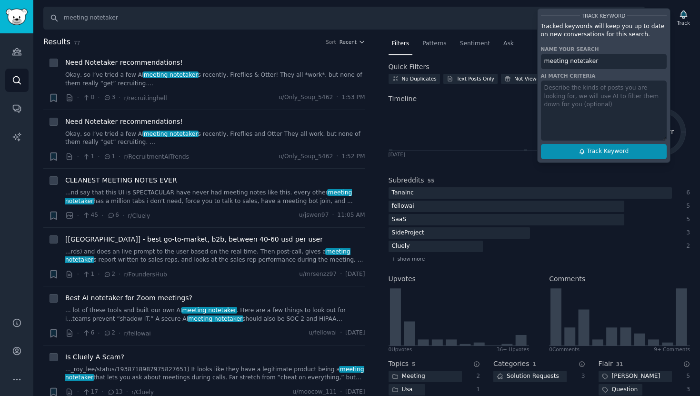
click at [565, 150] on button "Track Keyword" at bounding box center [604, 151] width 126 height 15
type input "meeting notetaker"
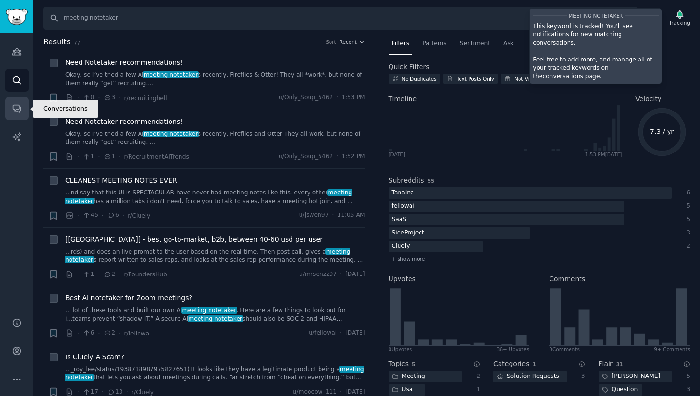
click at [14, 111] on icon "Sidebar" at bounding box center [17, 108] width 10 height 10
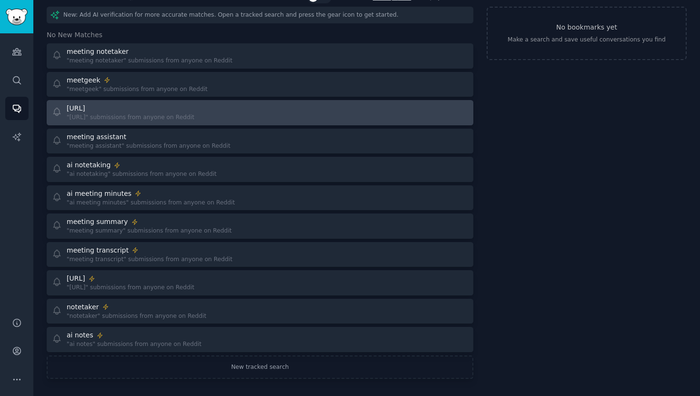
scroll to position [54, 0]
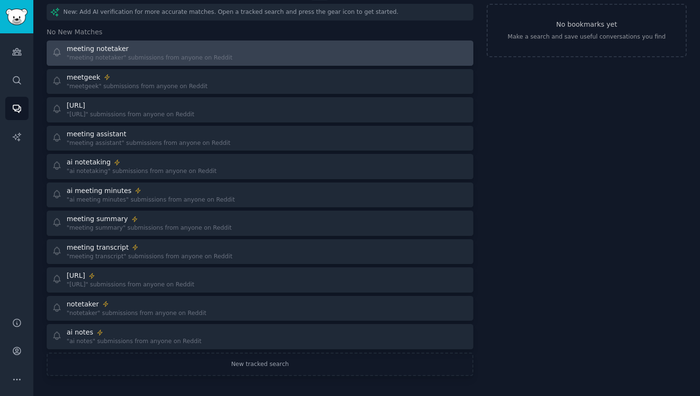
click at [167, 57] on div ""meeting notetaker" submissions from anyone on Reddit" at bounding box center [150, 58] width 166 height 9
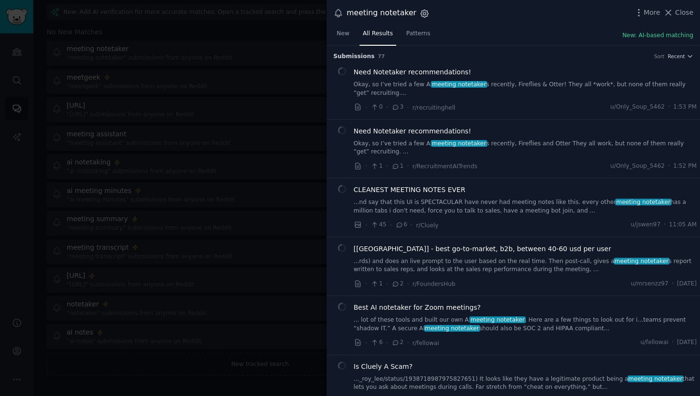
click at [420, 14] on icon "button" at bounding box center [424, 14] width 10 height 10
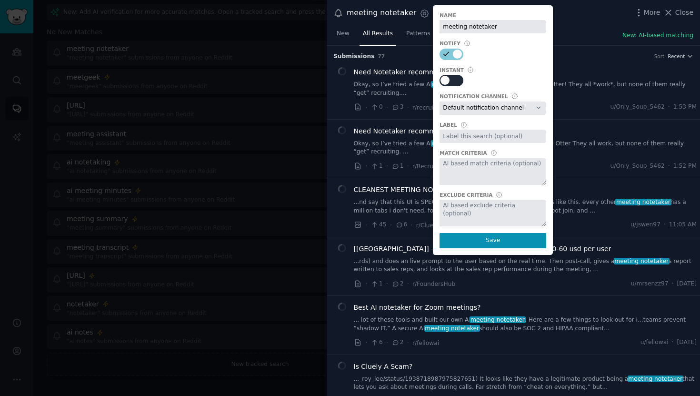
click at [456, 79] on div at bounding box center [451, 80] width 24 height 11
checkbox input "true"
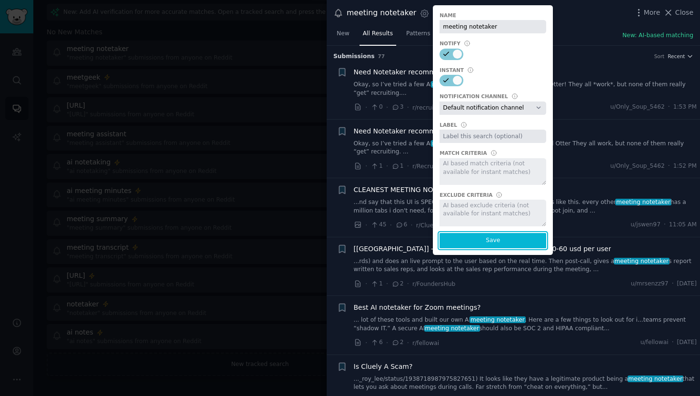
click at [469, 240] on button "Save" at bounding box center [492, 240] width 107 height 15
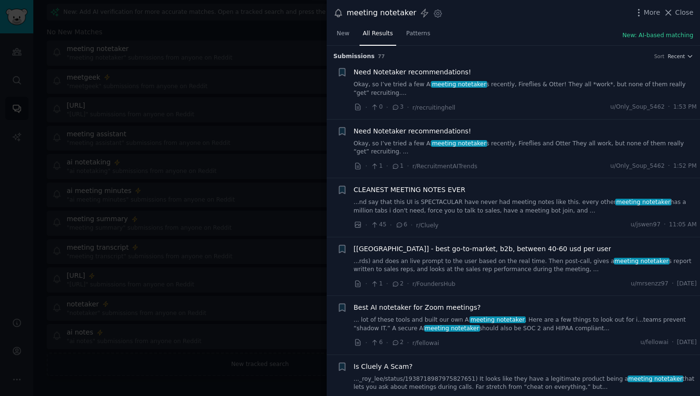
drag, startPoint x: 218, startPoint y: 150, endPoint x: 224, endPoint y: 149, distance: 5.7
click at [218, 150] on div at bounding box center [350, 198] width 700 height 396
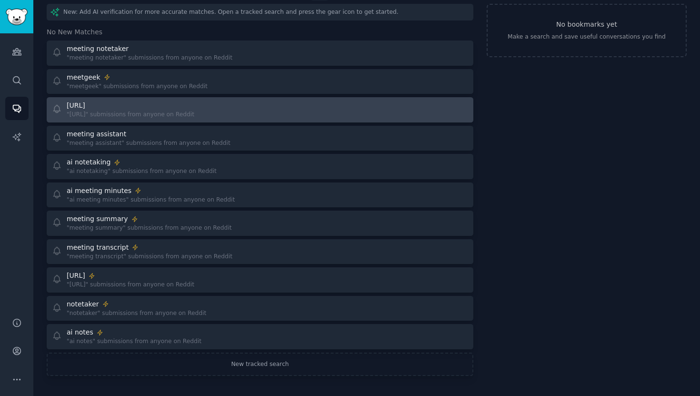
click at [119, 115] on div ""fireflies.ai" submissions from anyone on Reddit" at bounding box center [131, 114] width 128 height 9
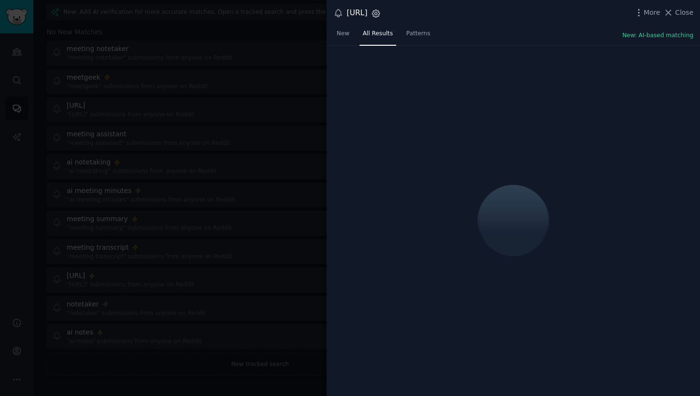
click at [381, 14] on icon "button" at bounding box center [376, 14] width 10 height 10
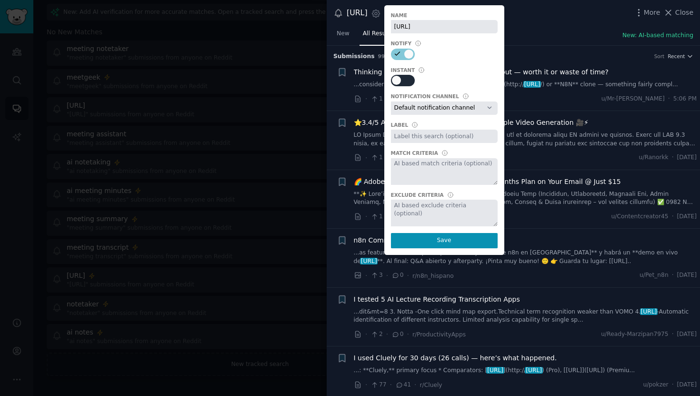
click at [409, 84] on div at bounding box center [406, 80] width 5 height 9
checkbox input "true"
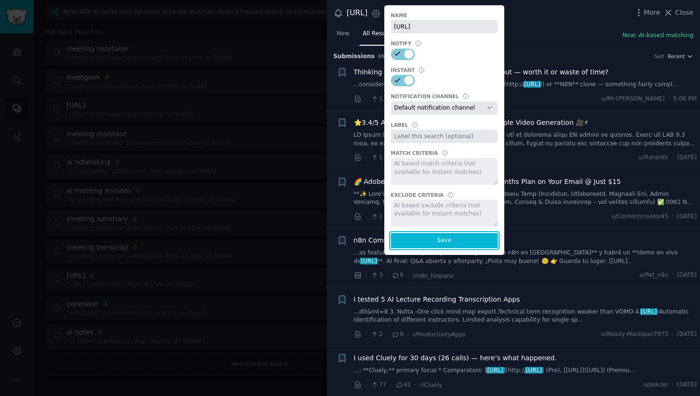
click at [449, 237] on button "Save" at bounding box center [444, 240] width 107 height 15
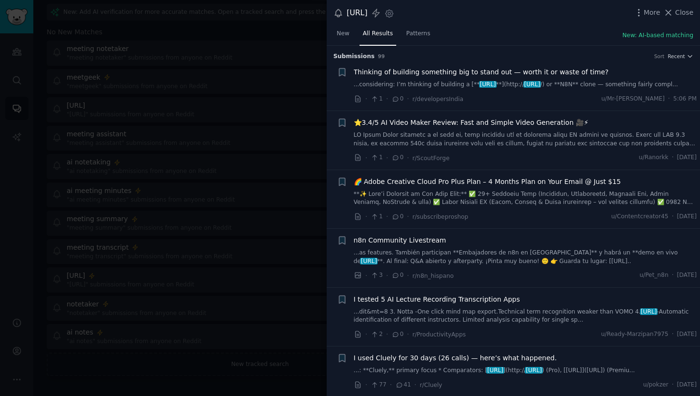
click at [270, 127] on div at bounding box center [350, 198] width 700 height 396
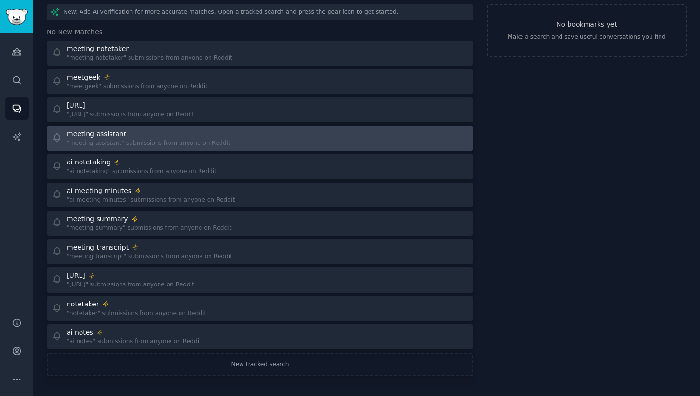
click at [172, 133] on div "meeting assistant" at bounding box center [149, 134] width 164 height 10
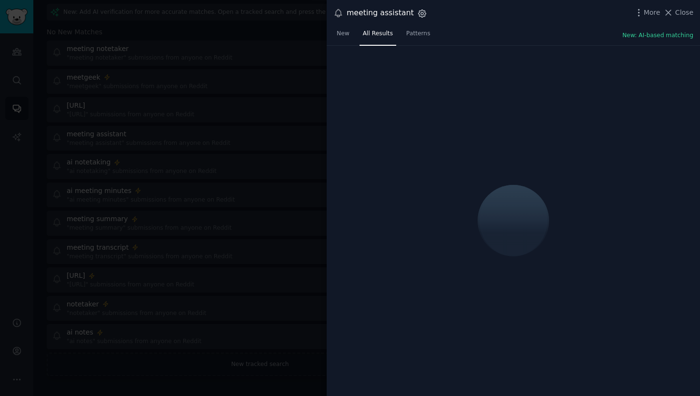
click at [417, 12] on icon "button" at bounding box center [422, 14] width 10 height 10
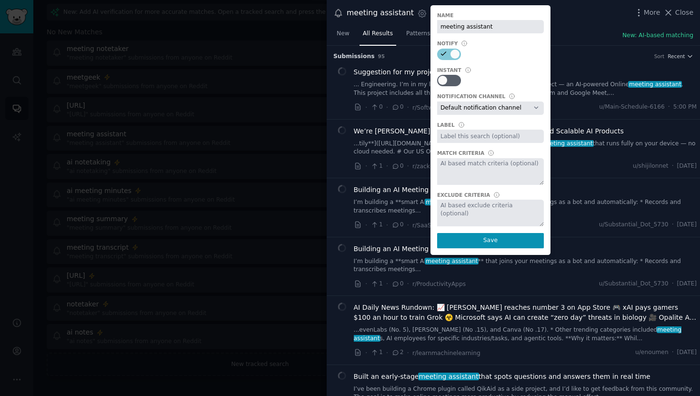
click at [443, 87] on div "Name meeting assistant Notify Instant Notification Channel Default notification…" at bounding box center [490, 129] width 120 height 249
click at [443, 84] on div at bounding box center [449, 80] width 24 height 11
checkbox input "true"
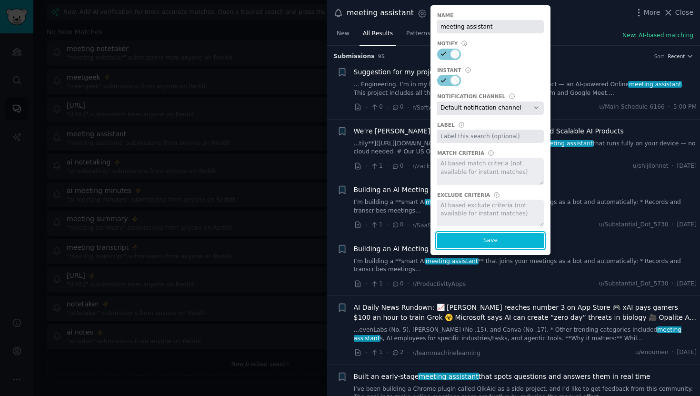
click at [461, 233] on button "Save" at bounding box center [490, 240] width 107 height 15
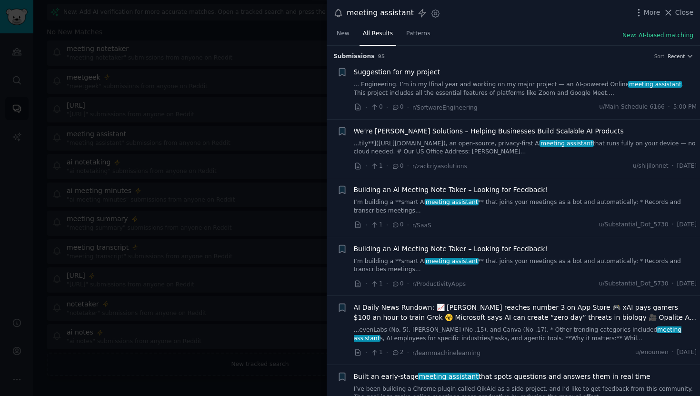
click at [242, 122] on div at bounding box center [350, 198] width 700 height 396
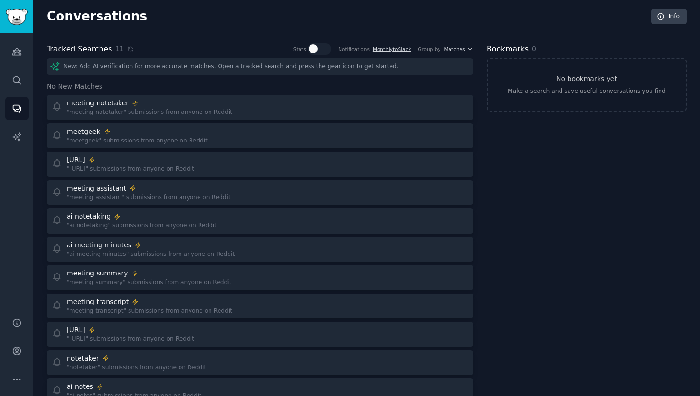
scroll to position [54, 0]
